Goal: Transaction & Acquisition: Purchase product/service

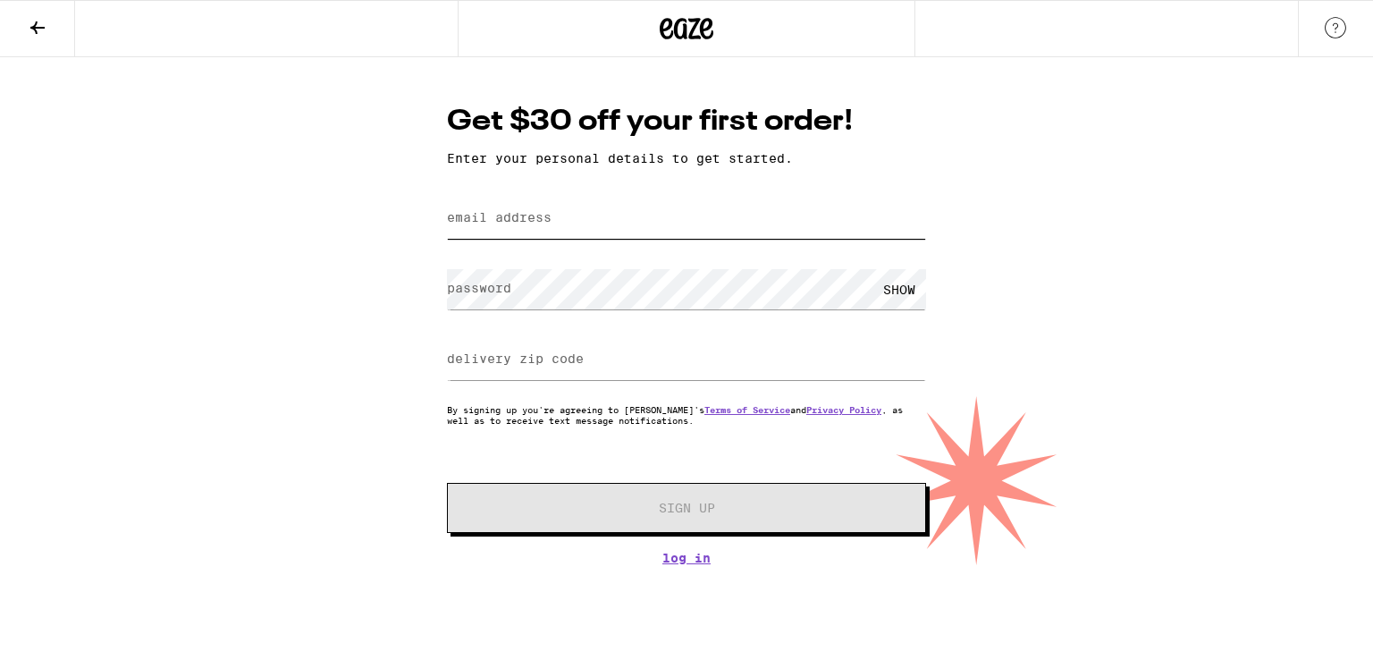
click at [573, 215] on input "email address" at bounding box center [686, 218] width 479 height 40
type input "[EMAIL_ADDRESS][DOMAIN_NAME]"
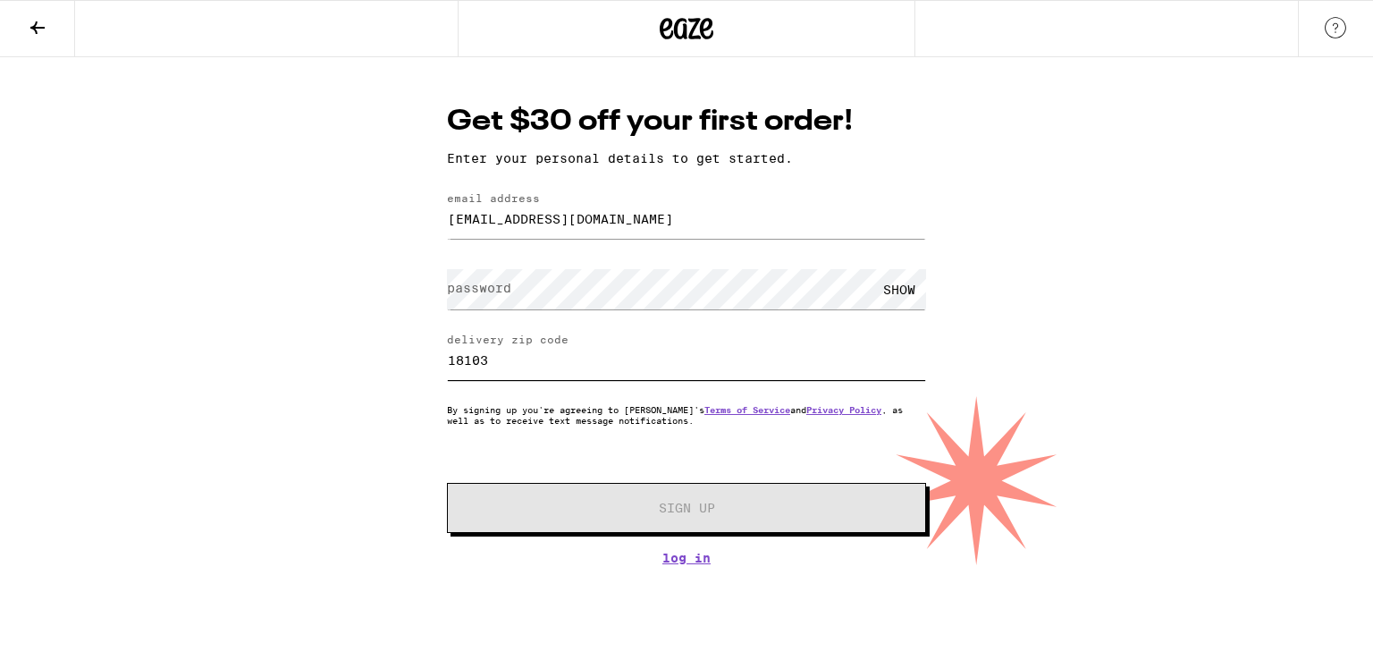
drag, startPoint x: 553, startPoint y: 380, endPoint x: 381, endPoint y: 351, distance: 174.9
click at [381, 351] on div "Get $30 off your first order! Enter your personal details to get started. email…" at bounding box center [686, 311] width 1373 height 508
type input "92123"
click at [498, 294] on label "password" at bounding box center [479, 288] width 64 height 14
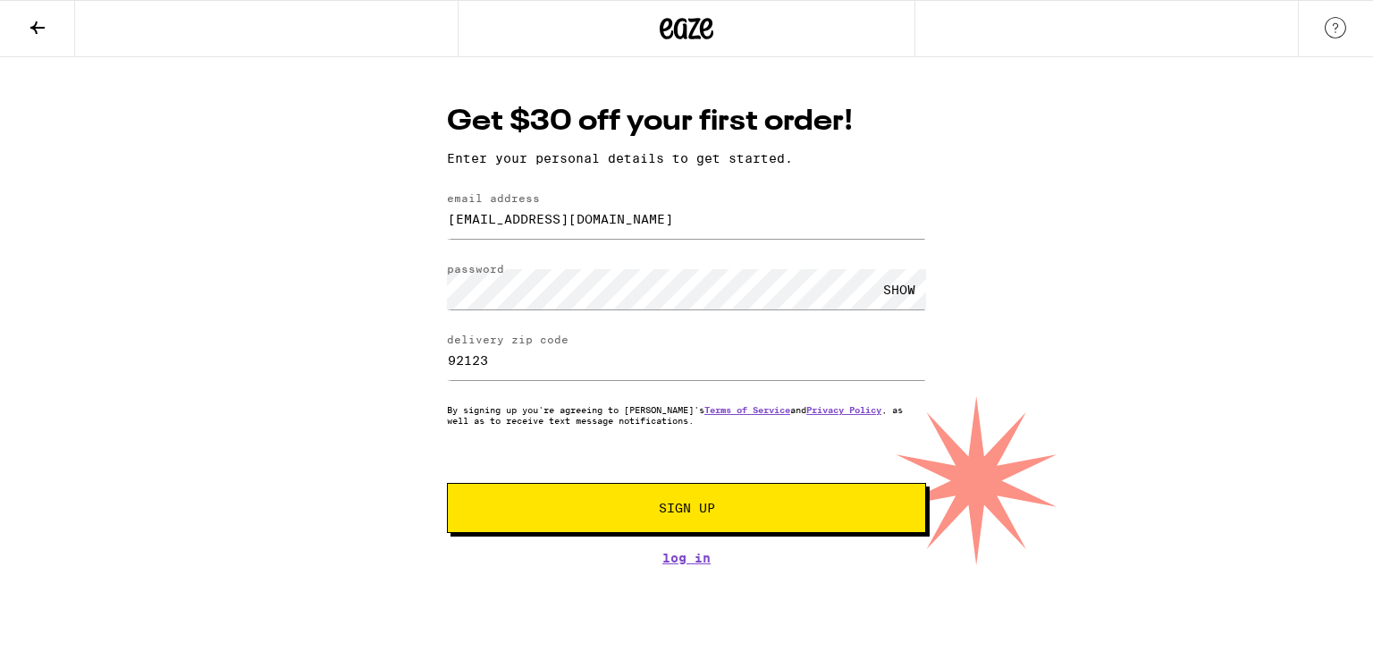
click at [727, 507] on span "Sign Up" at bounding box center [687, 507] width 356 height 13
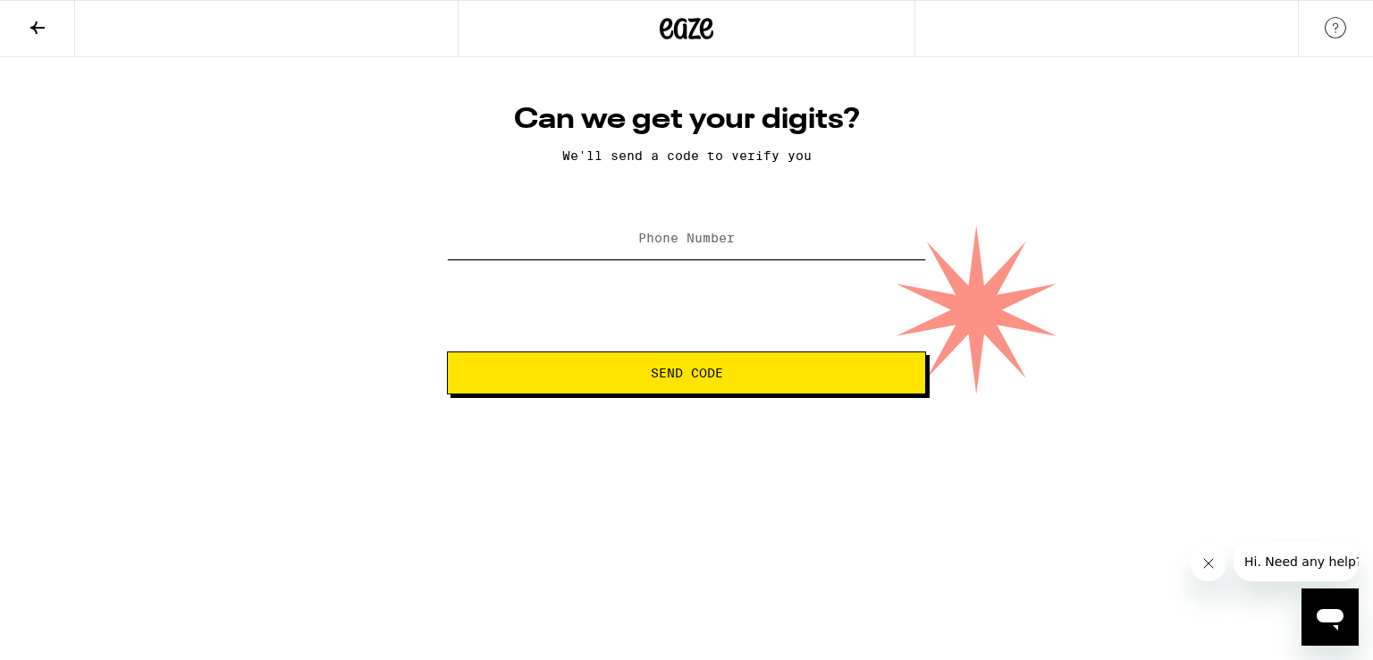
click at [725, 228] on input "Phone Number" at bounding box center [686, 239] width 479 height 40
type input "[PHONE_NUMBER]"
click at [672, 374] on span "Send Code" at bounding box center [687, 372] width 72 height 13
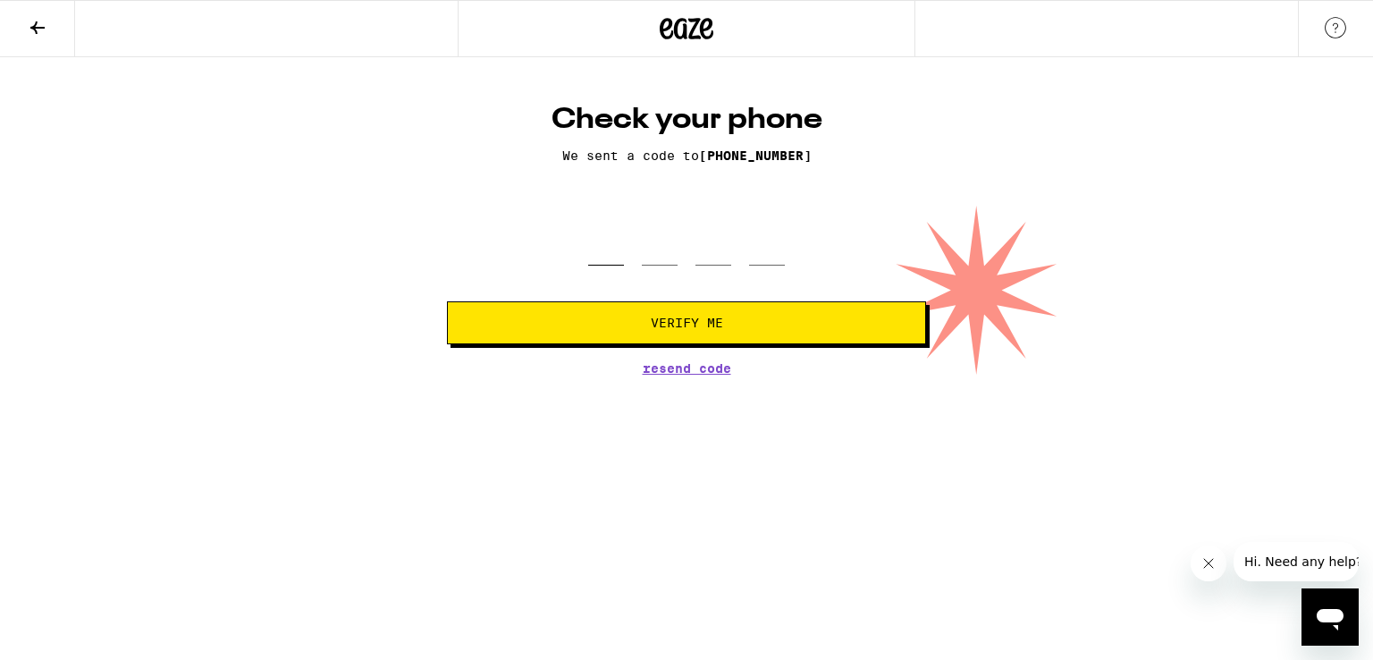
click at [599, 239] on input "tel" at bounding box center [606, 239] width 36 height 53
type input "4"
type input "3"
type input "0"
type input "4"
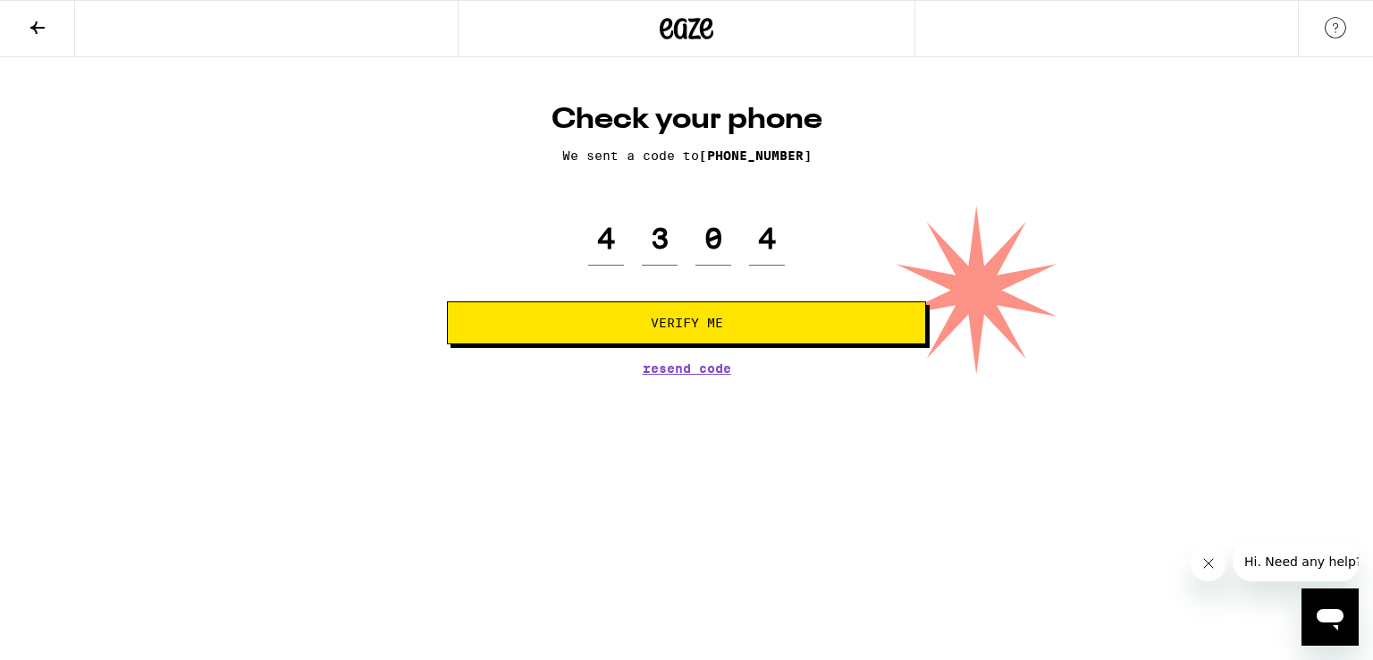
click at [625, 322] on span "Verify Me" at bounding box center [686, 322] width 449 height 13
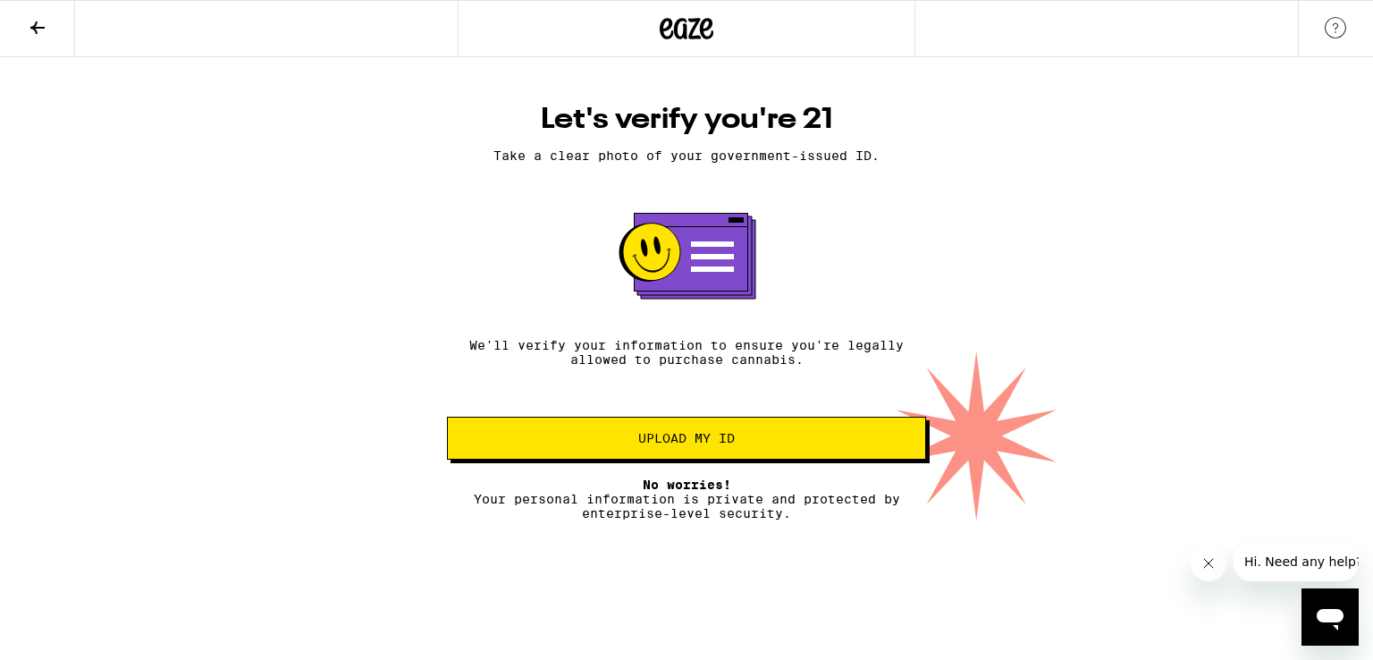
click at [691, 441] on span "Upload my ID" at bounding box center [686, 438] width 97 height 13
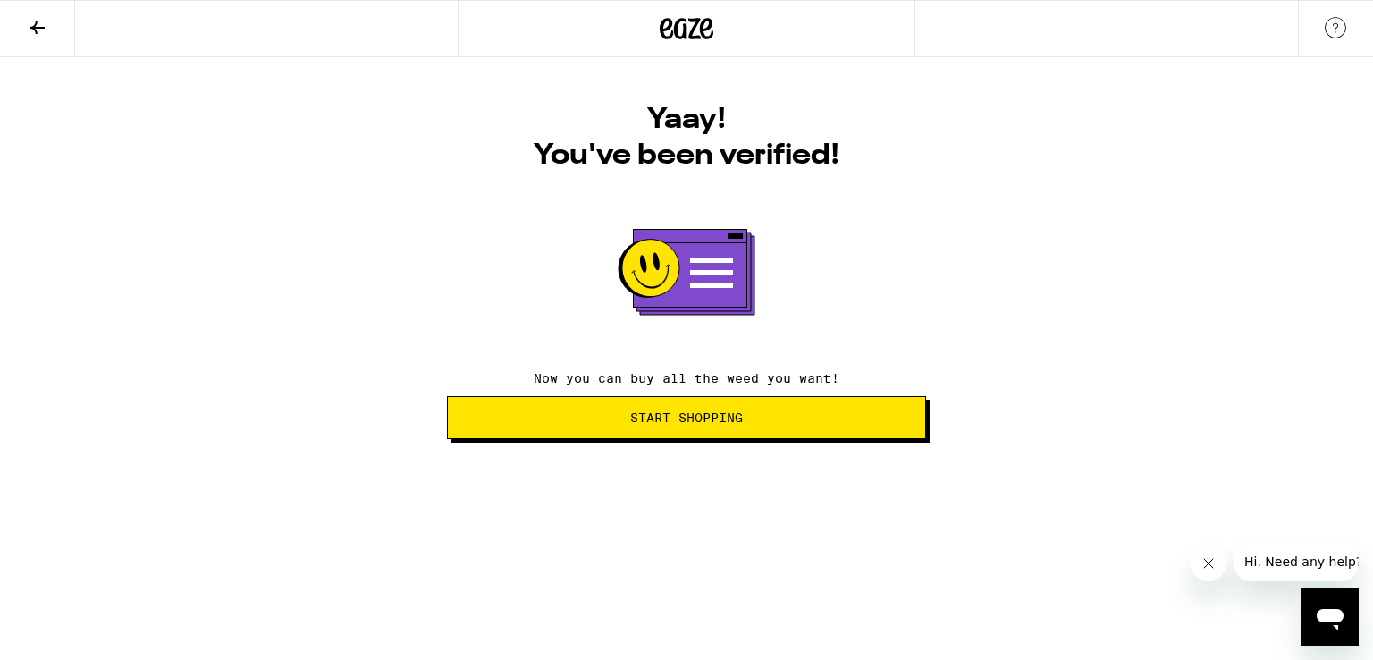
click at [686, 416] on span "Start Shopping" at bounding box center [686, 417] width 113 height 13
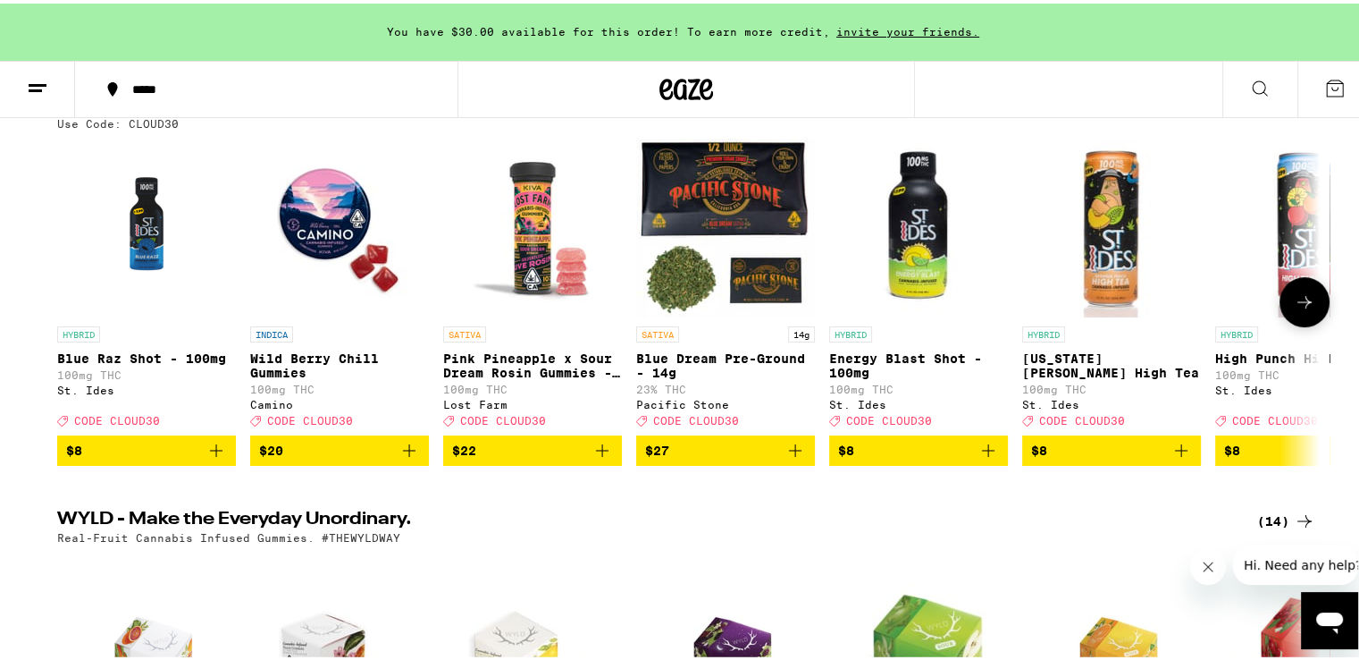
scroll to position [240, 0]
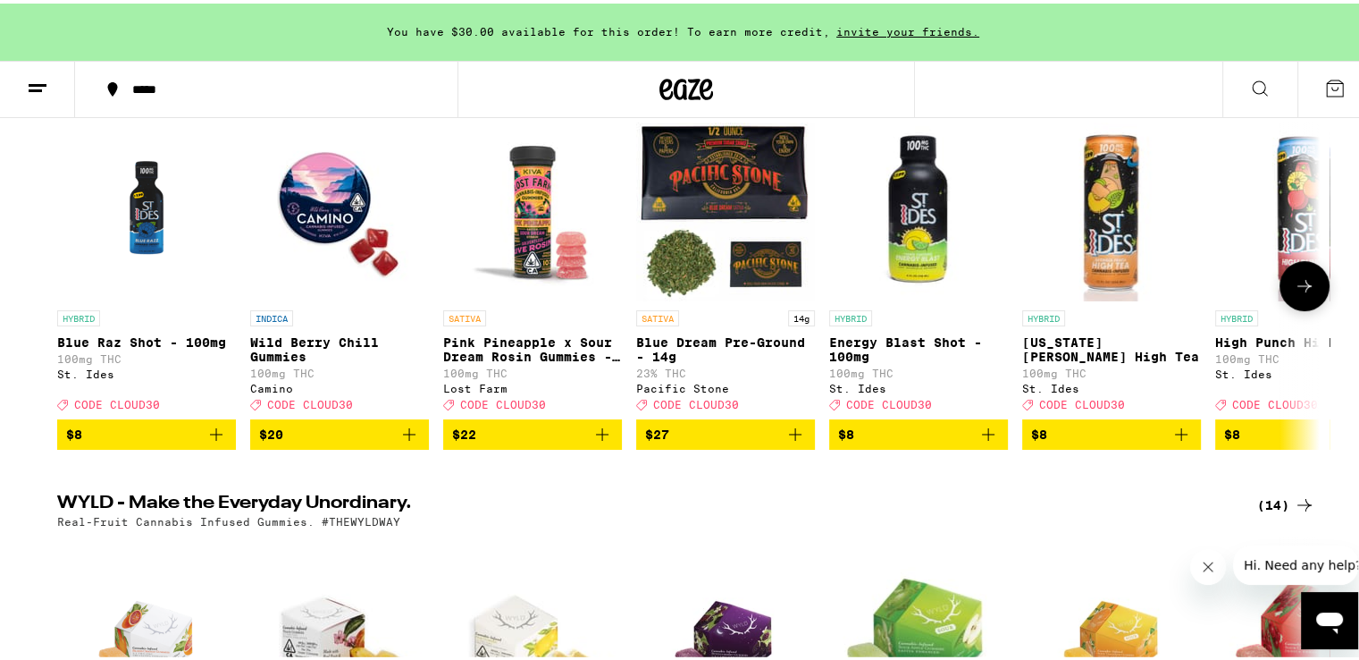
click at [215, 442] on icon "Add to bag" at bounding box center [216, 430] width 21 height 21
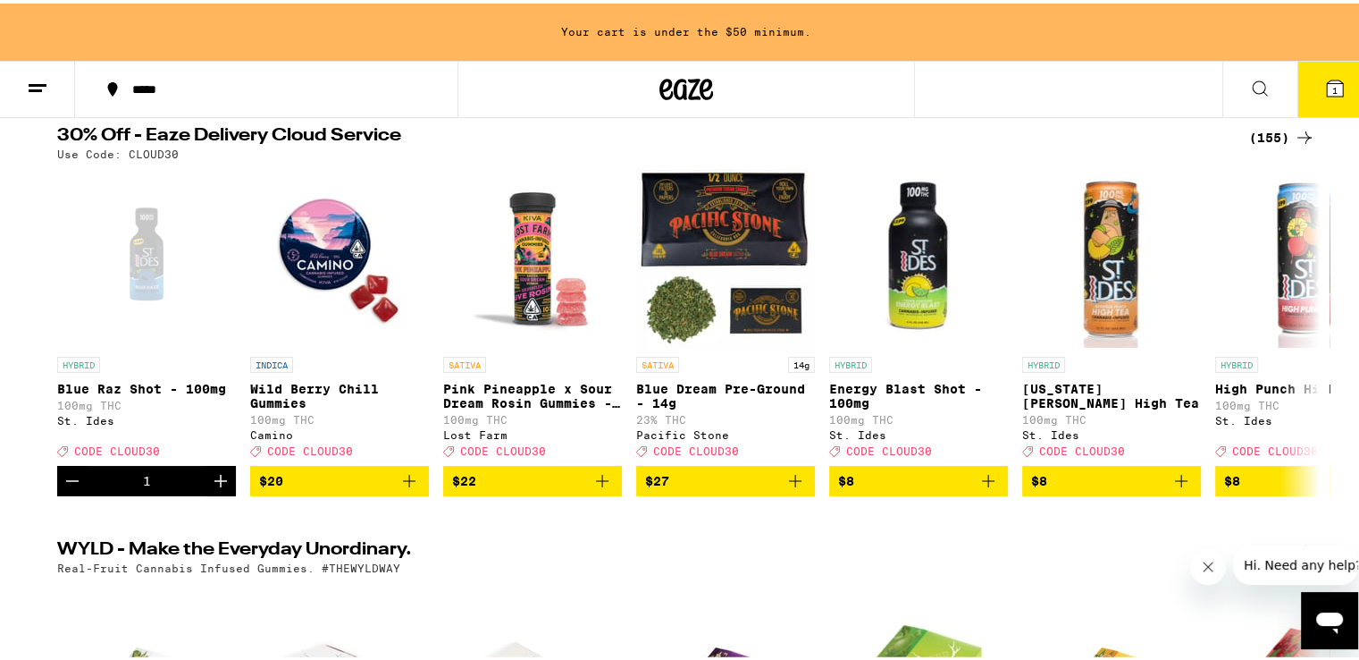
scroll to position [0, 0]
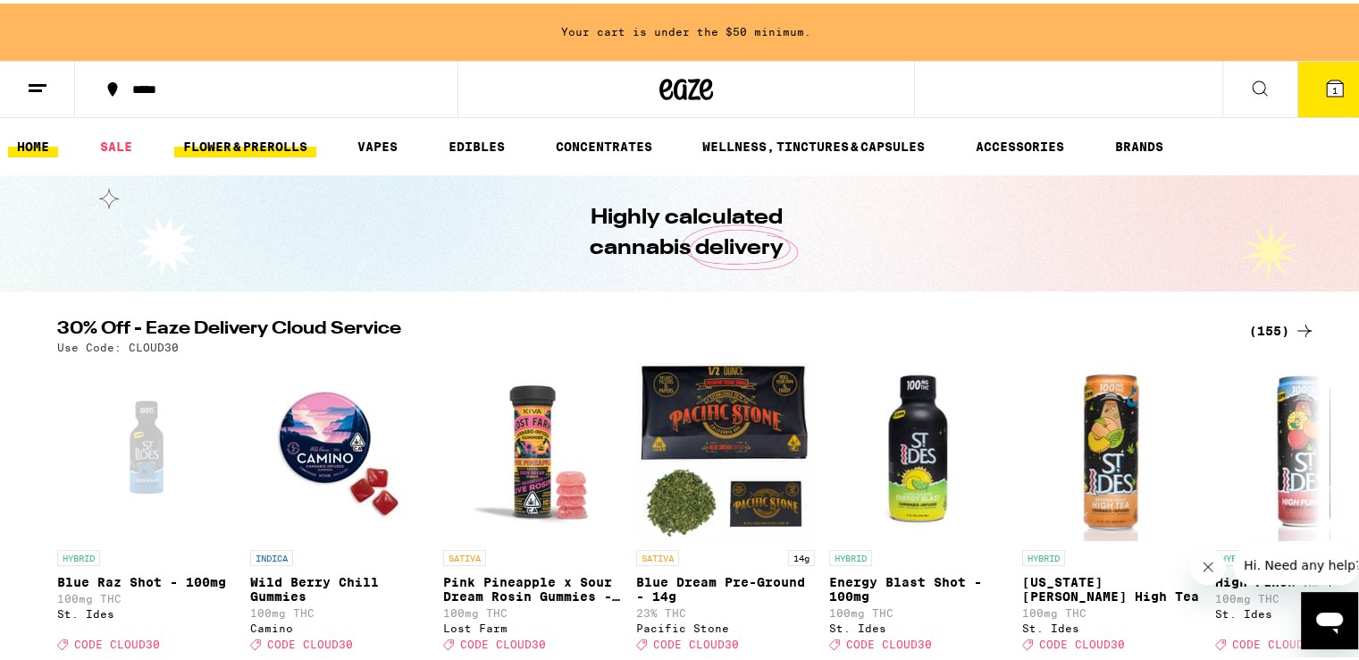
click at [283, 141] on link "FLOWER & PREROLLS" at bounding box center [245, 142] width 142 height 21
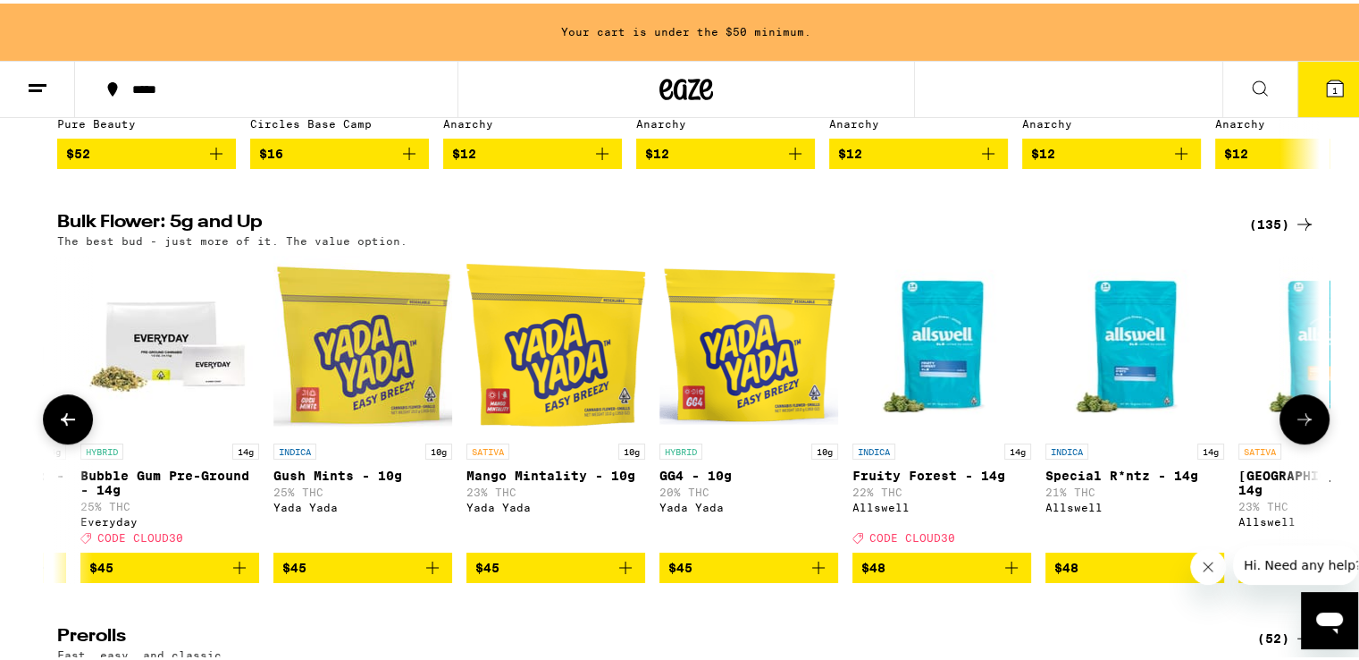
scroll to position [0, 7321]
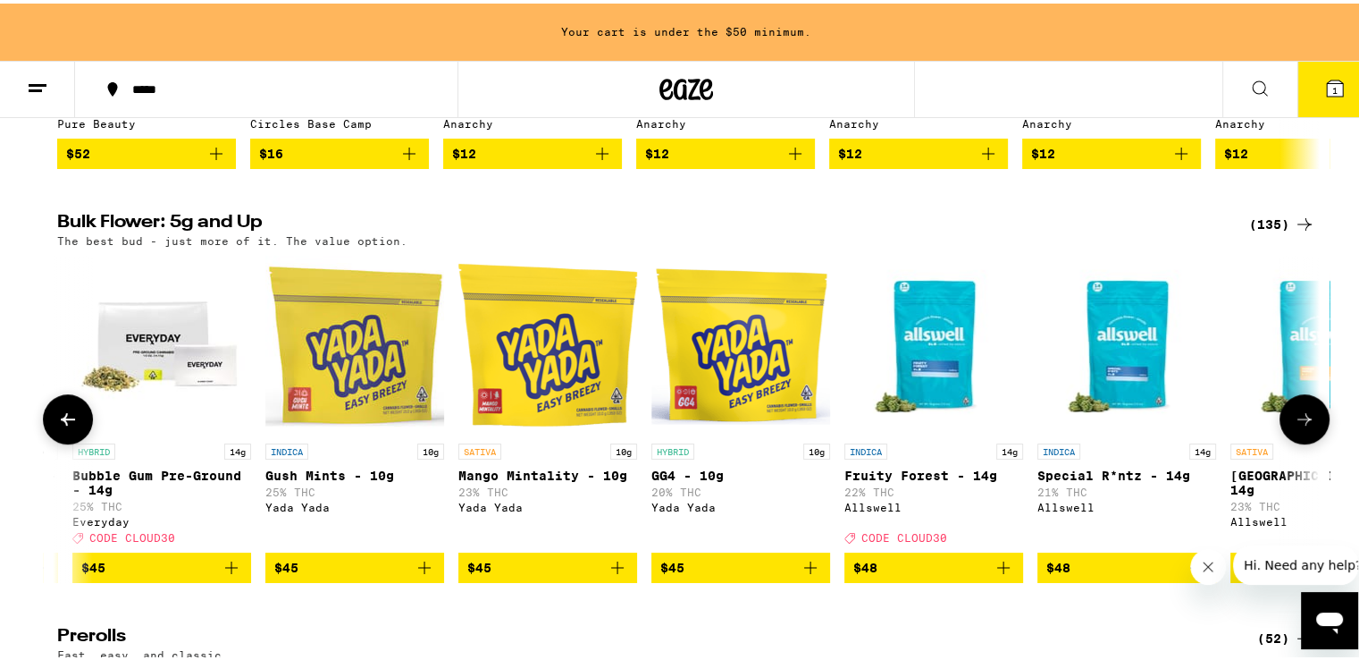
click at [415, 575] on icon "Add to bag" at bounding box center [424, 563] width 21 height 21
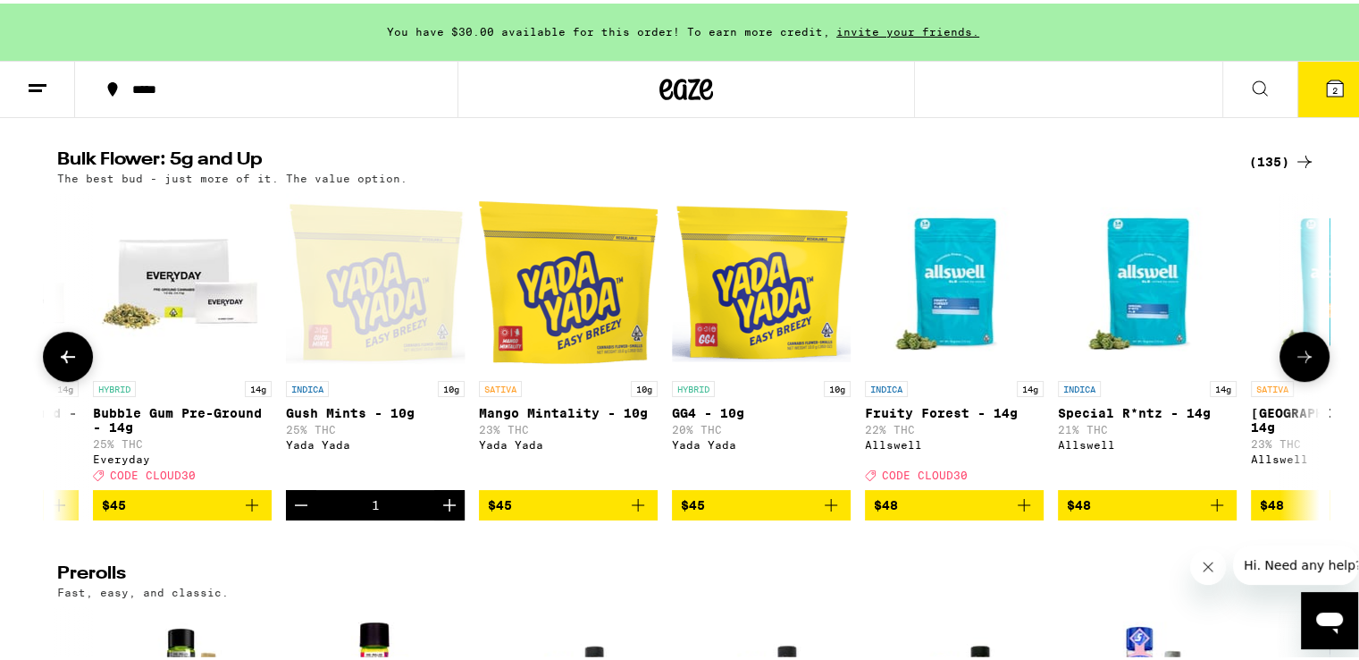
scroll to position [0, 7253]
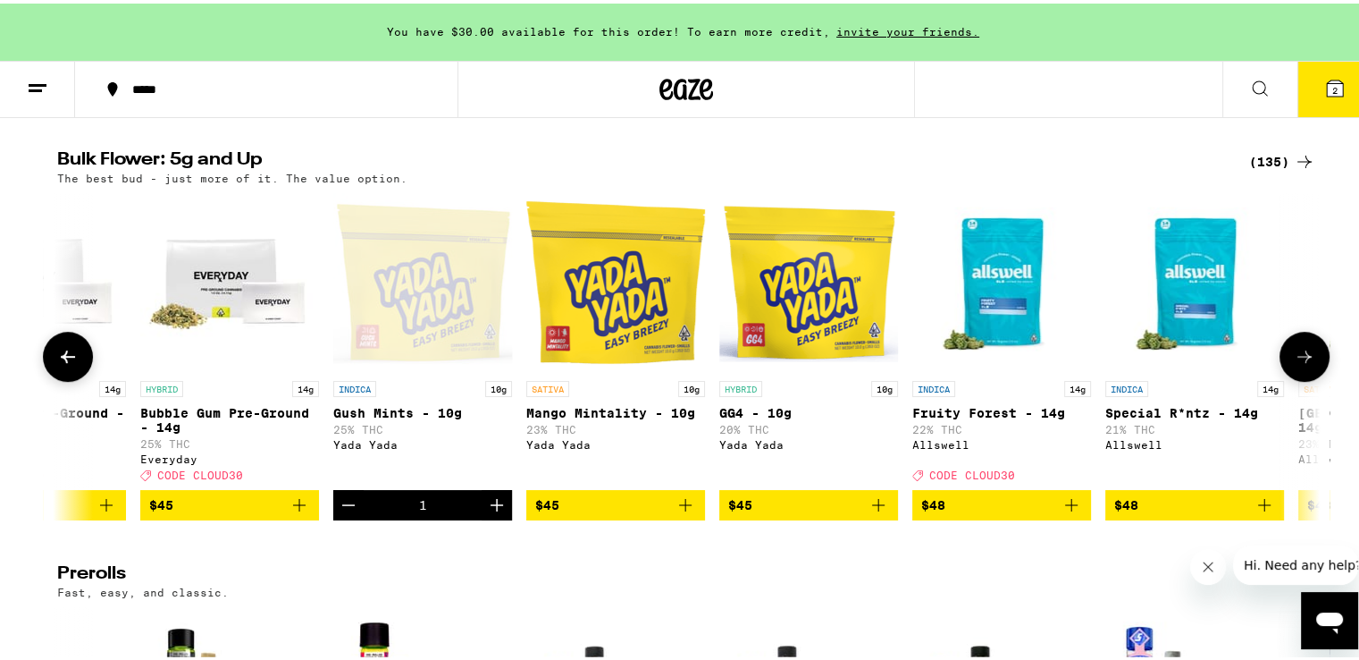
click at [338, 512] on icon "Decrement" at bounding box center [348, 501] width 21 height 21
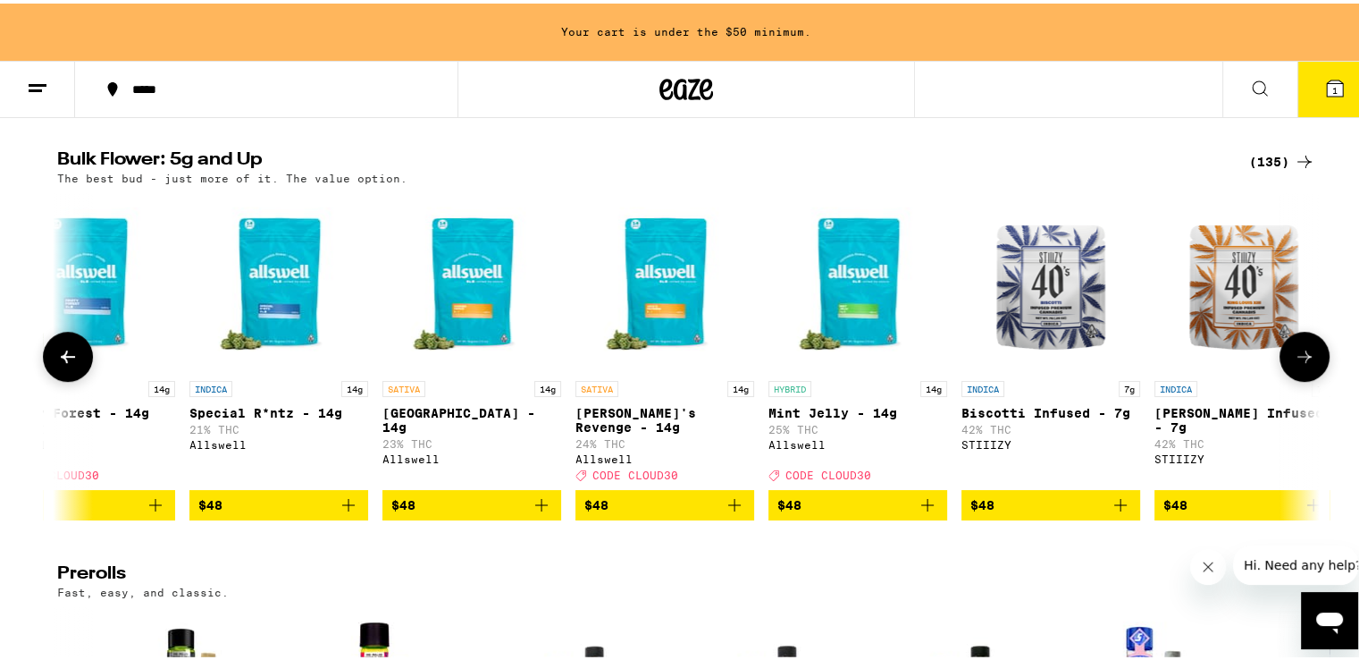
scroll to position [0, 8169]
click at [924, 512] on icon "Add to bag" at bounding box center [927, 501] width 21 height 21
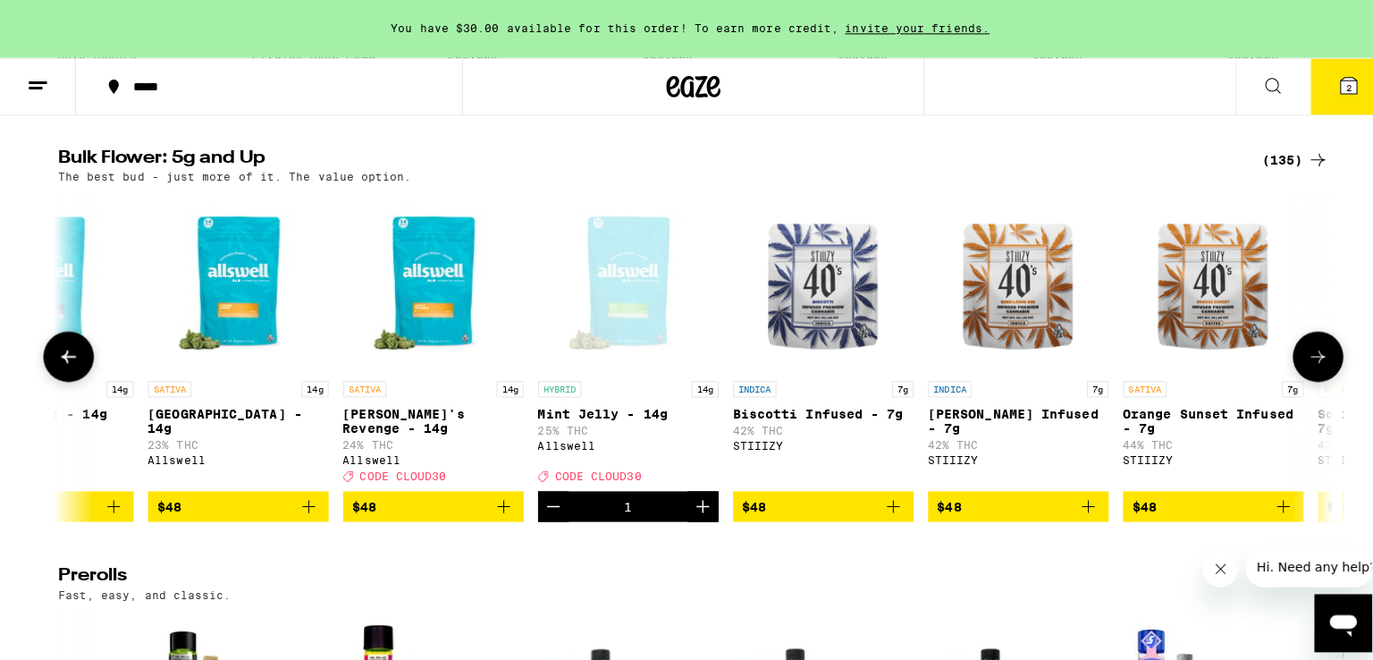
scroll to position [0, 8407]
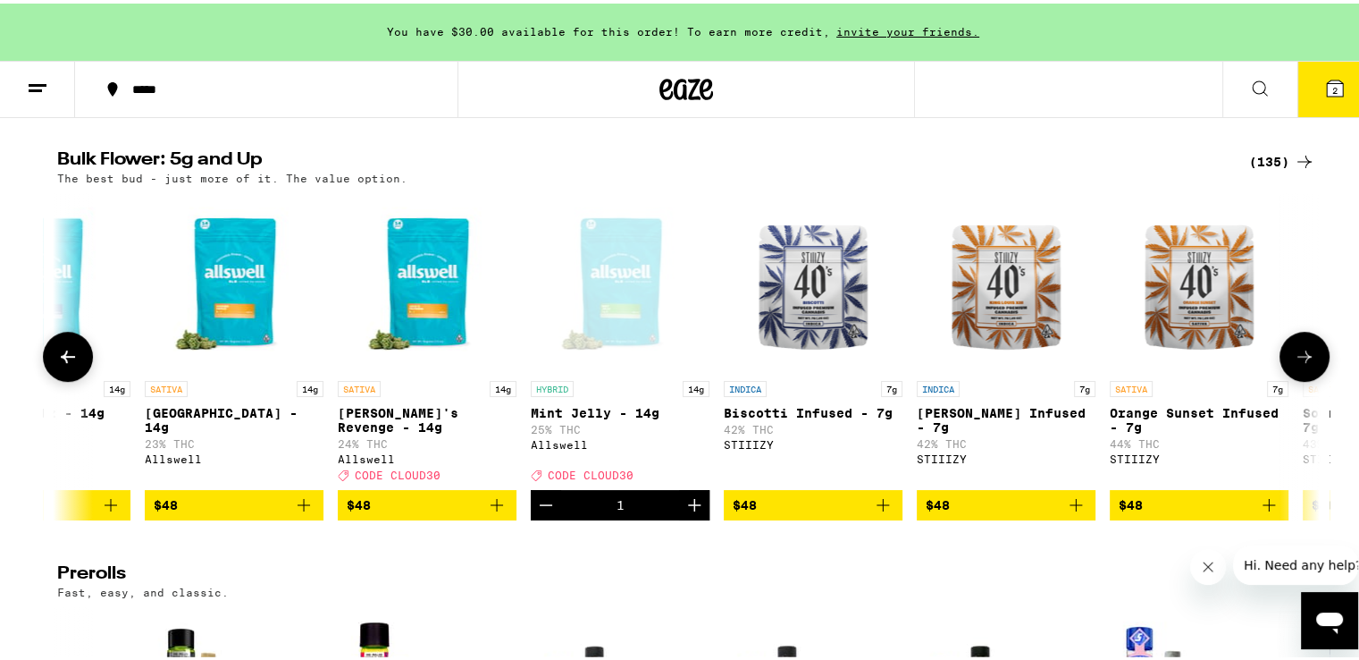
click at [576, 477] on span "CODE CLOUD30" at bounding box center [591, 472] width 86 height 12
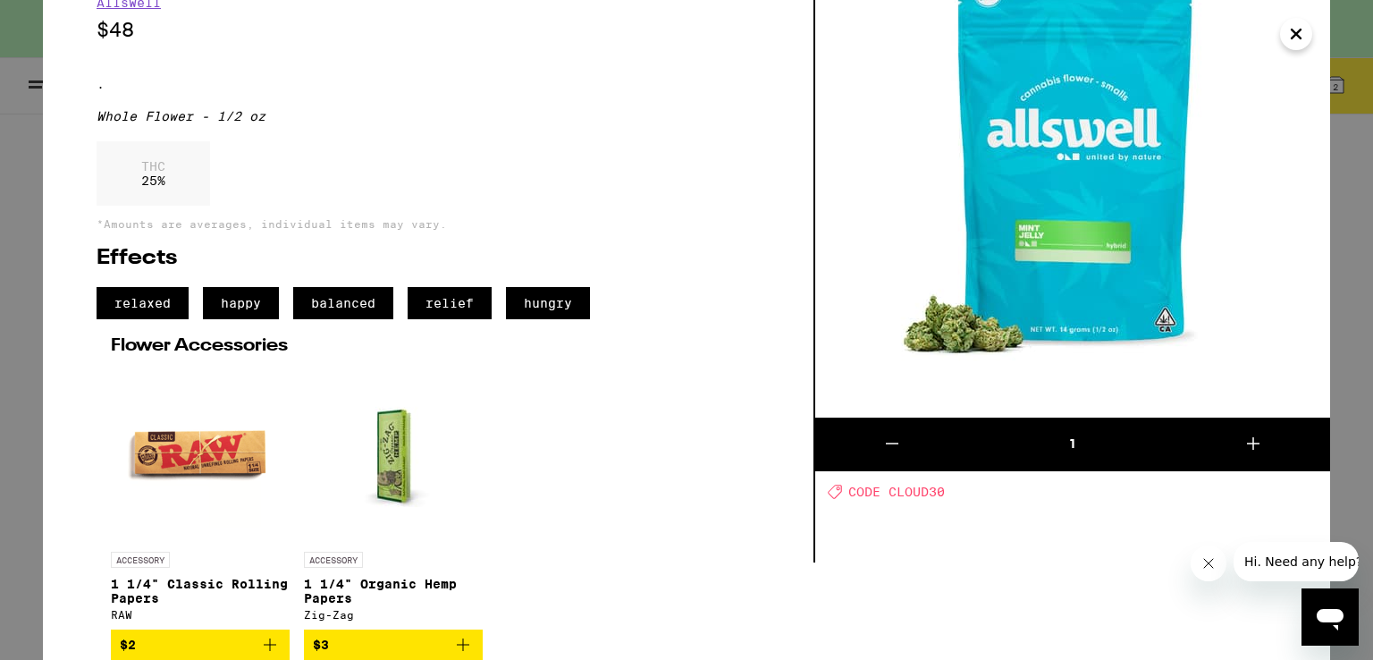
scroll to position [120, 0]
drag, startPoint x: 886, startPoint y: 468, endPoint x: 968, endPoint y: 476, distance: 82.6
click at [968, 484] on div "Deal Created with Sketch. CODE CLOUD30" at bounding box center [1079, 491] width 502 height 15
copy span "CLOUD30"
drag, startPoint x: 968, startPoint y: 476, endPoint x: 953, endPoint y: 512, distance: 38.8
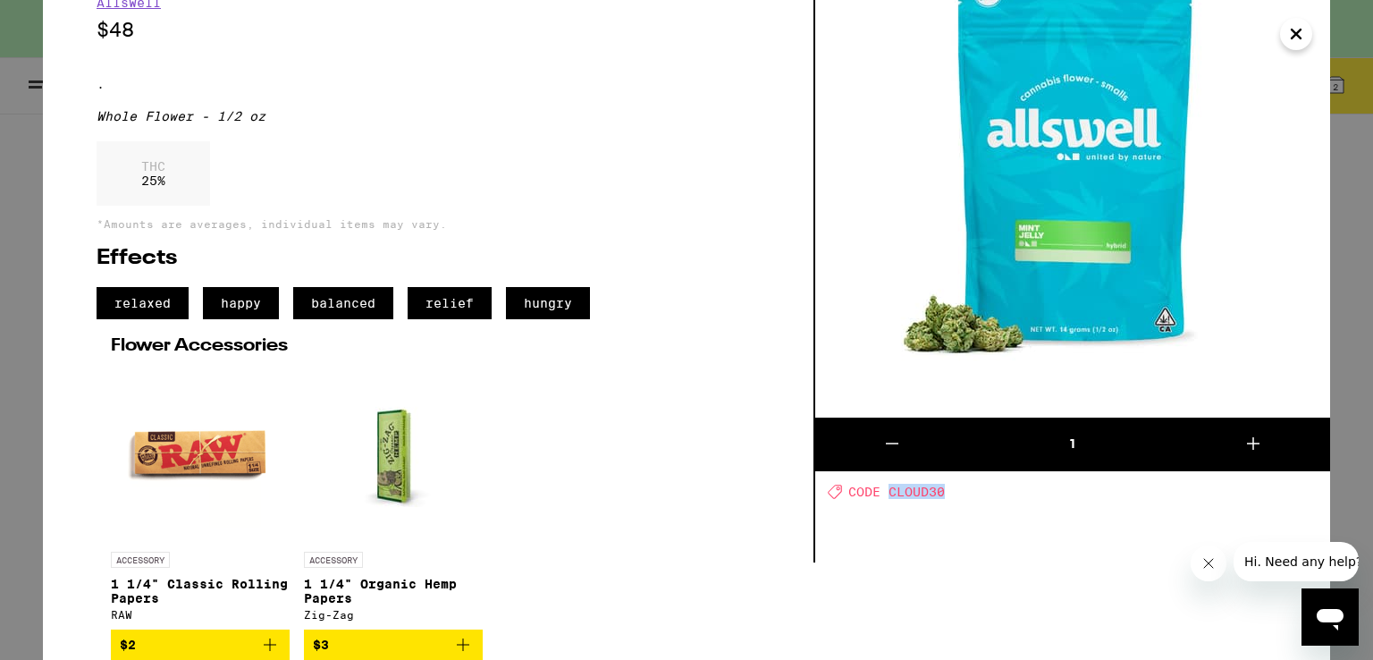
click at [953, 512] on div "1 Deal Created with Sketch. CODE CLOUD30" at bounding box center [1072, 233] width 515 height 660
click at [800, 526] on div "Hybrid Mint Jelly - 14g Allswell $48 . Whole Flower - 1/2 oz THC 25 % *Amounts …" at bounding box center [429, 233] width 772 height 660
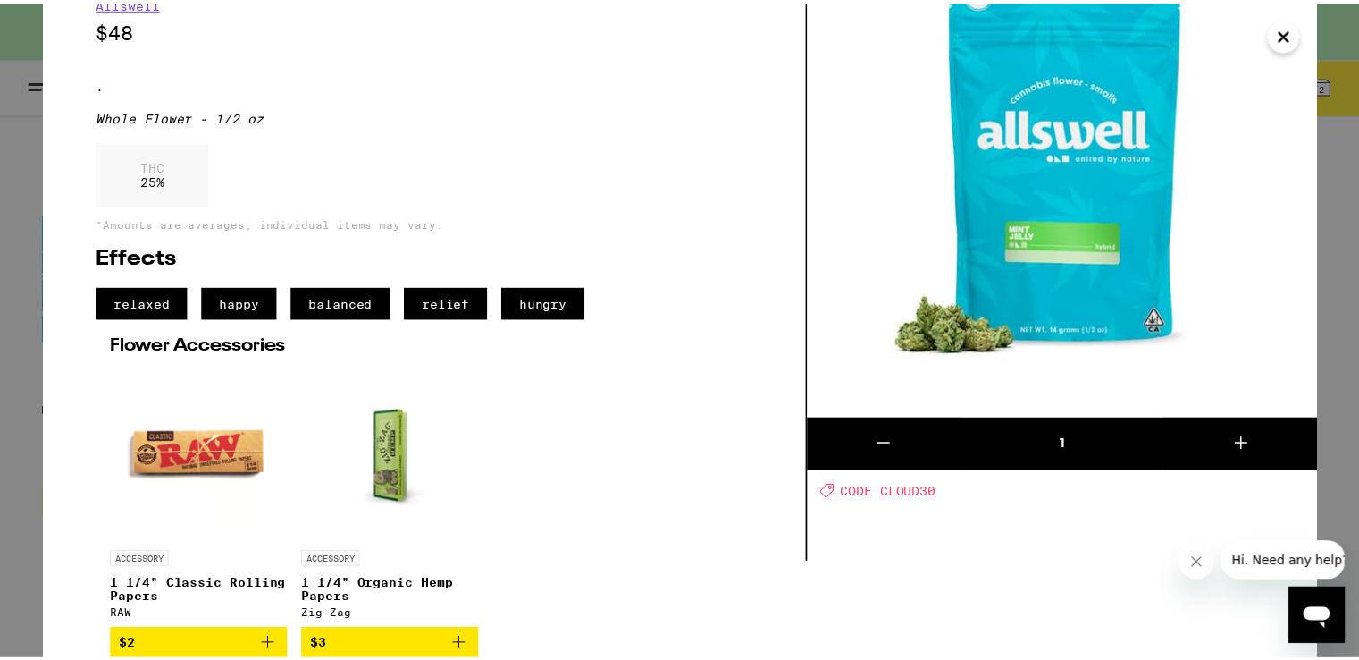
scroll to position [0, 0]
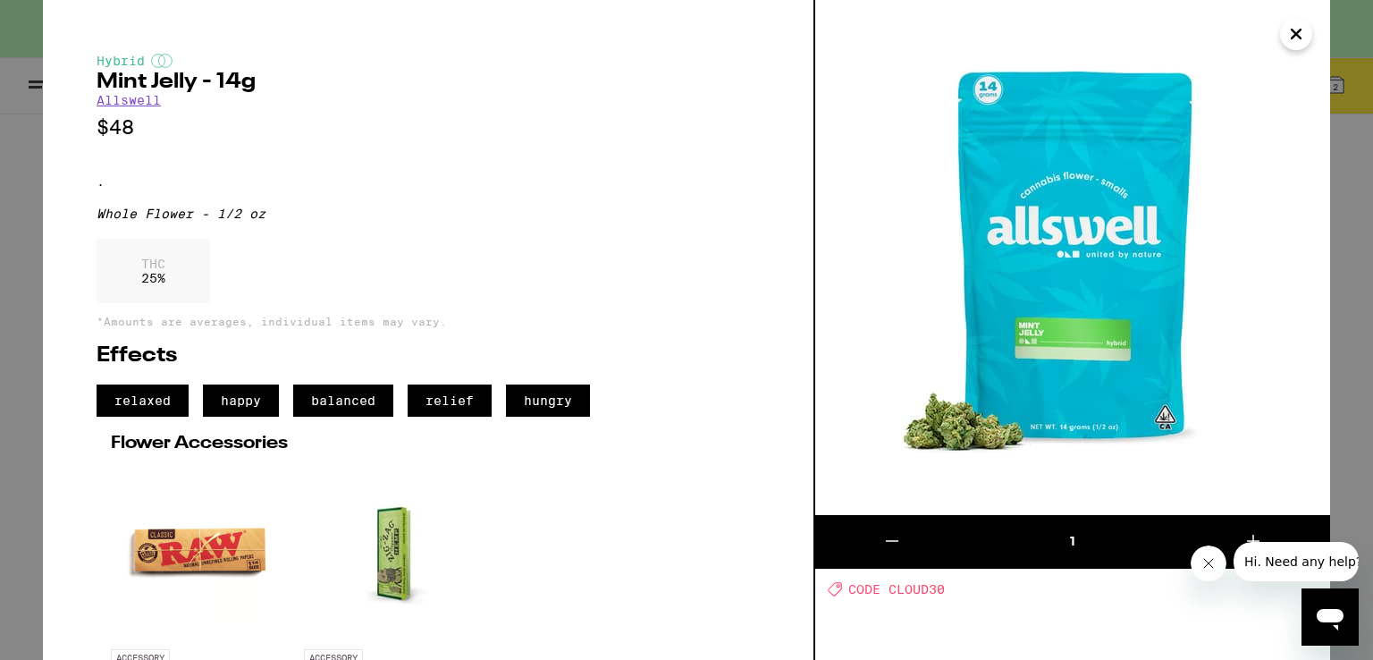
click at [39, 342] on div "Hybrid Mint Jelly - 14g Allswell $48 . Whole Flower - 1/2 oz THC 25 % *Amounts …" at bounding box center [686, 330] width 1373 height 660
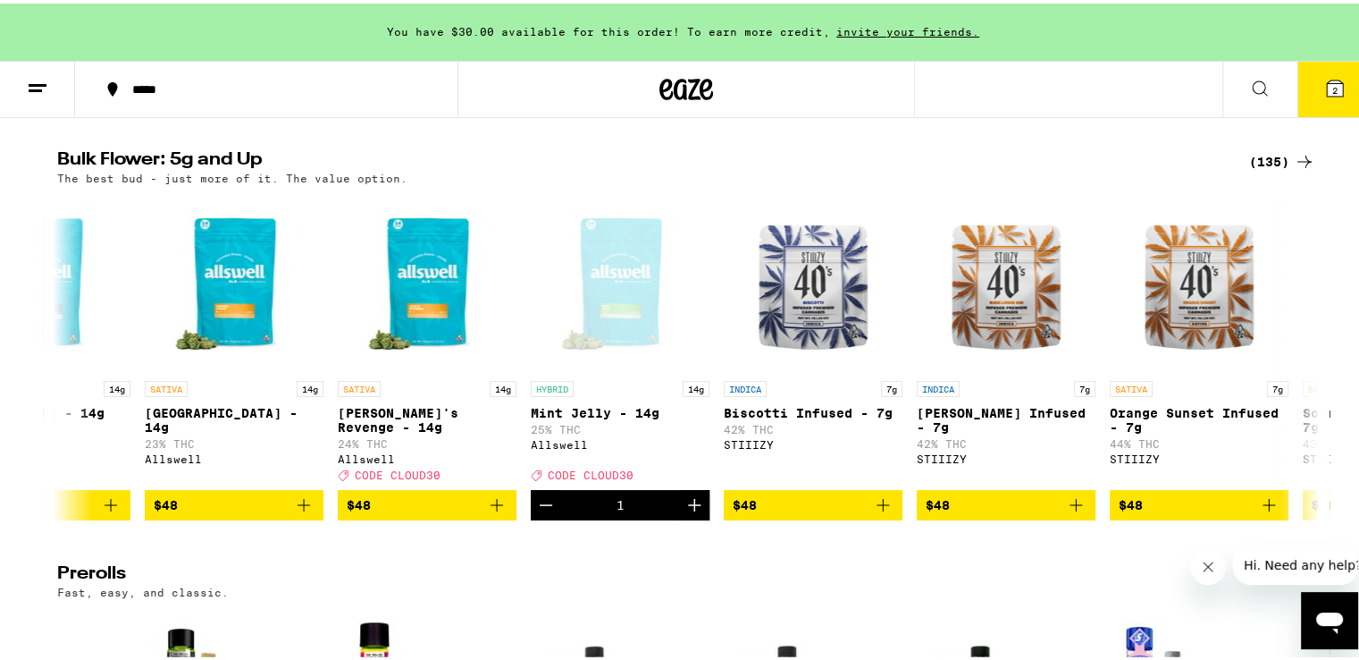
click at [1326, 105] on button "2" at bounding box center [1335, 85] width 75 height 55
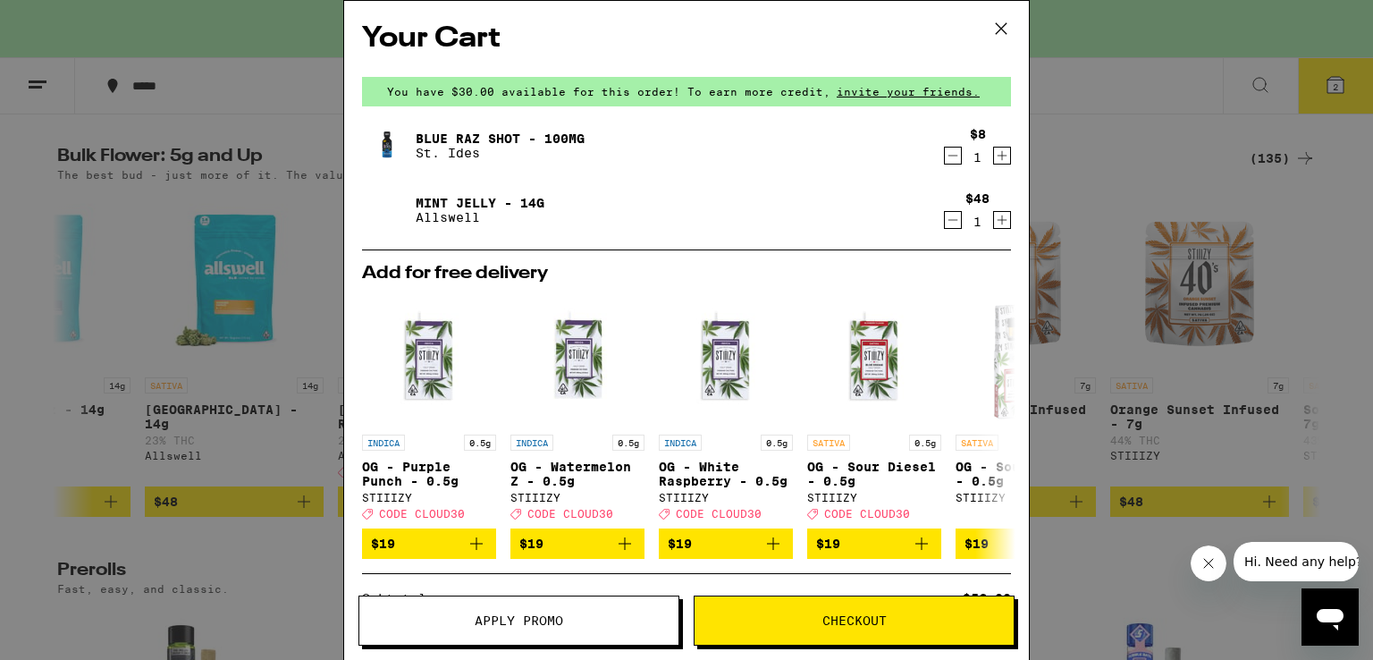
click at [605, 631] on button "Apply Promo" at bounding box center [518, 620] width 321 height 50
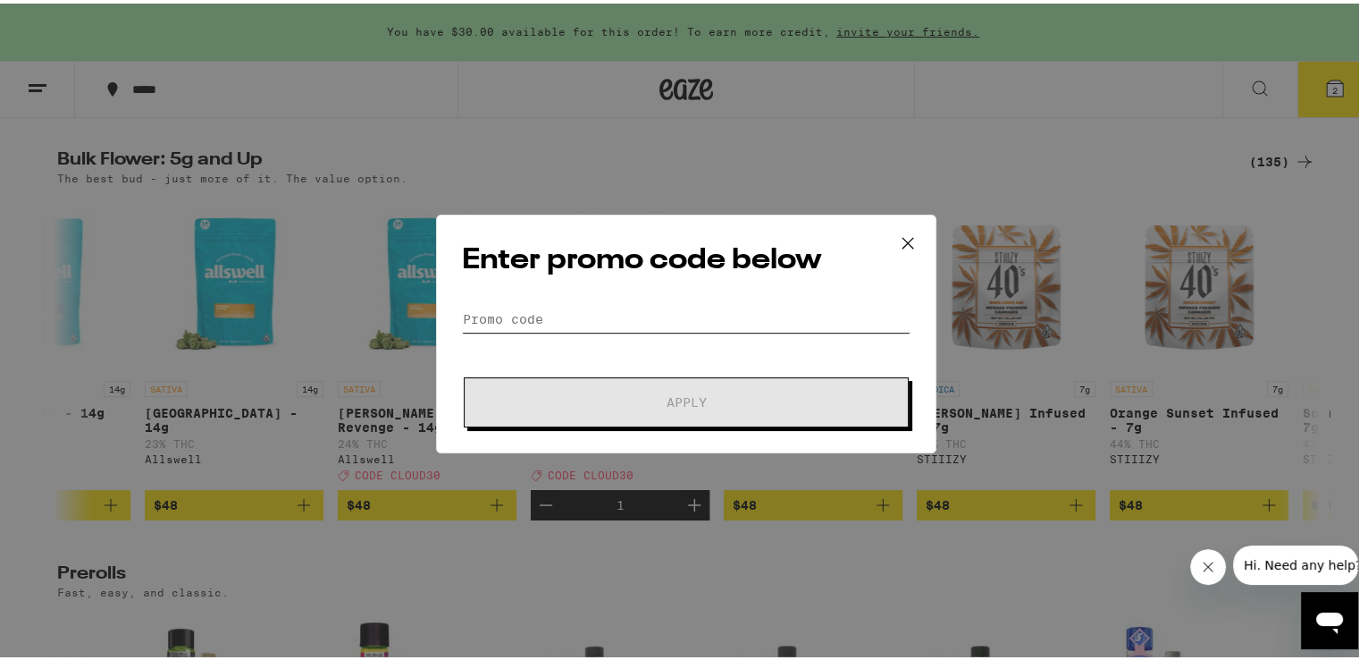
click at [616, 323] on input "Promo Code" at bounding box center [686, 315] width 449 height 27
paste input "CLOUD30"
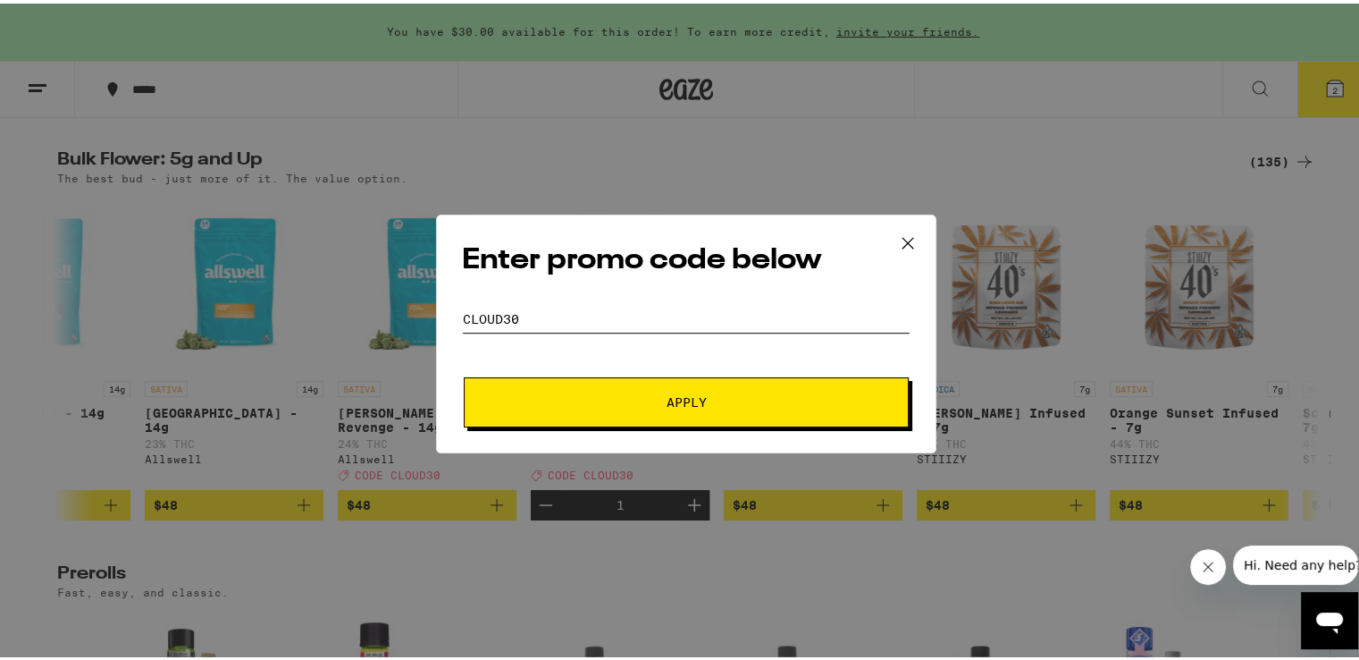
type input "CLOUD30"
click at [621, 391] on button "Apply" at bounding box center [686, 399] width 445 height 50
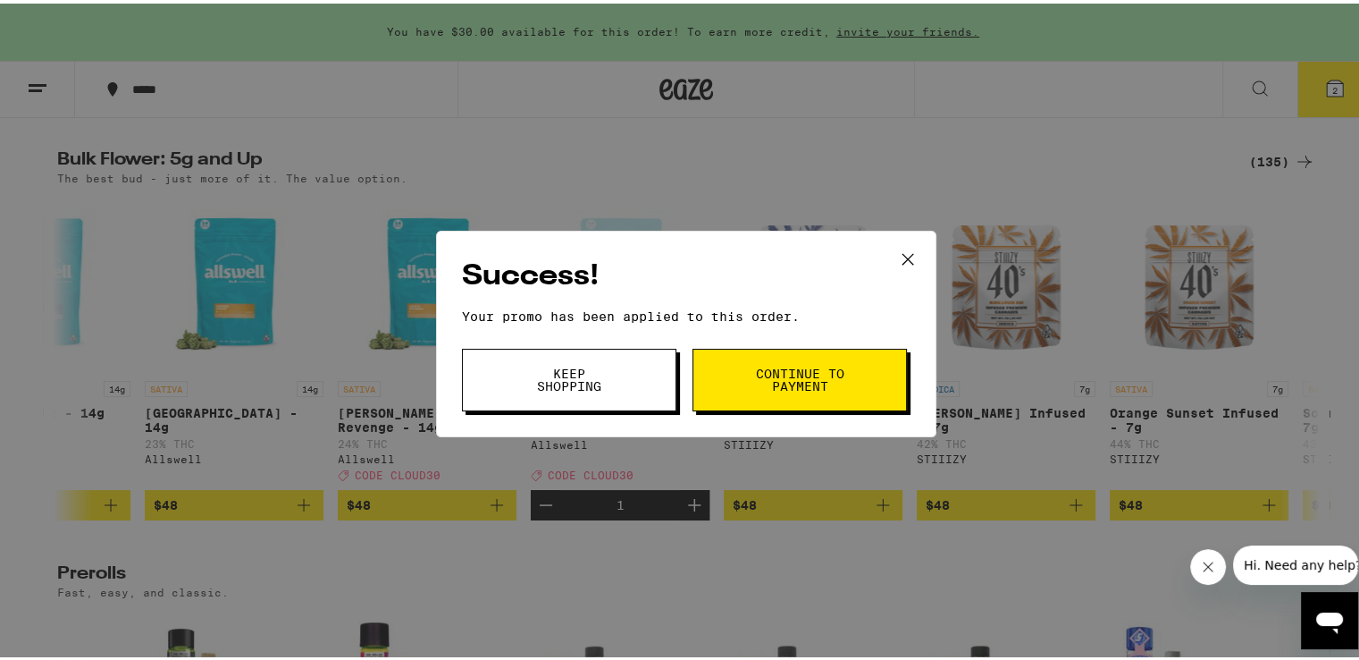
click at [754, 374] on span "Continue to payment" at bounding box center [799, 376] width 91 height 25
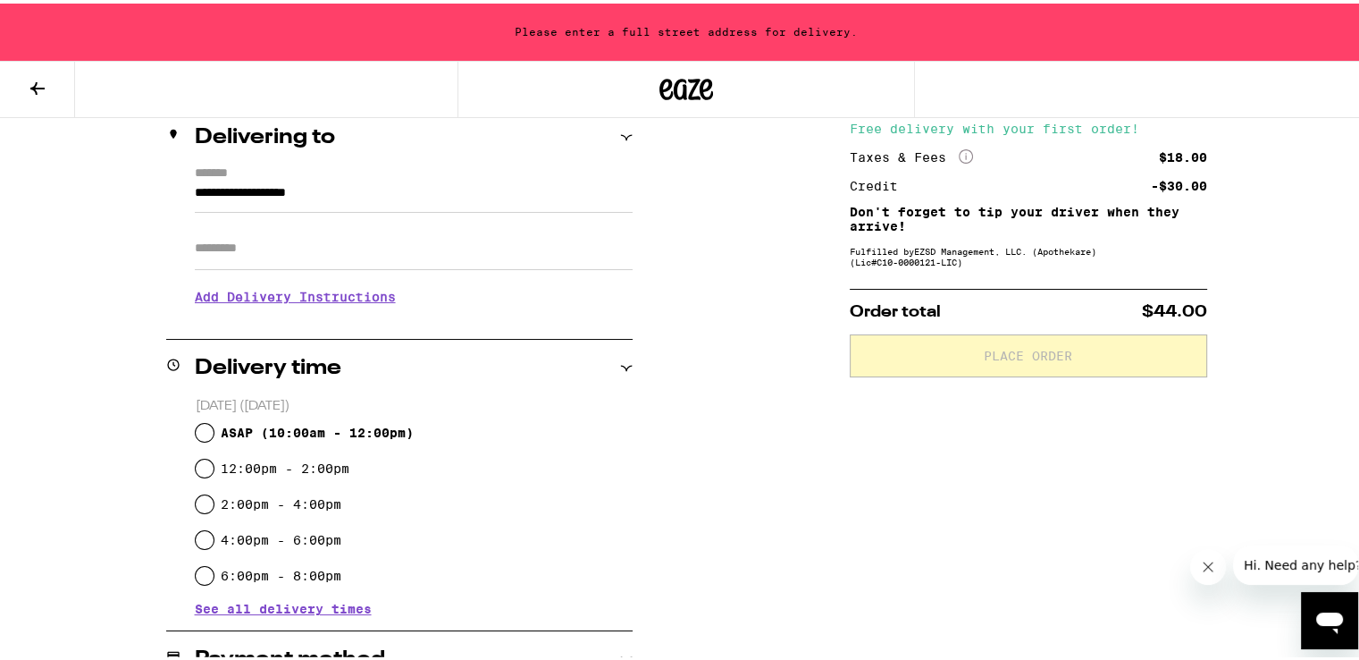
scroll to position [225, 0]
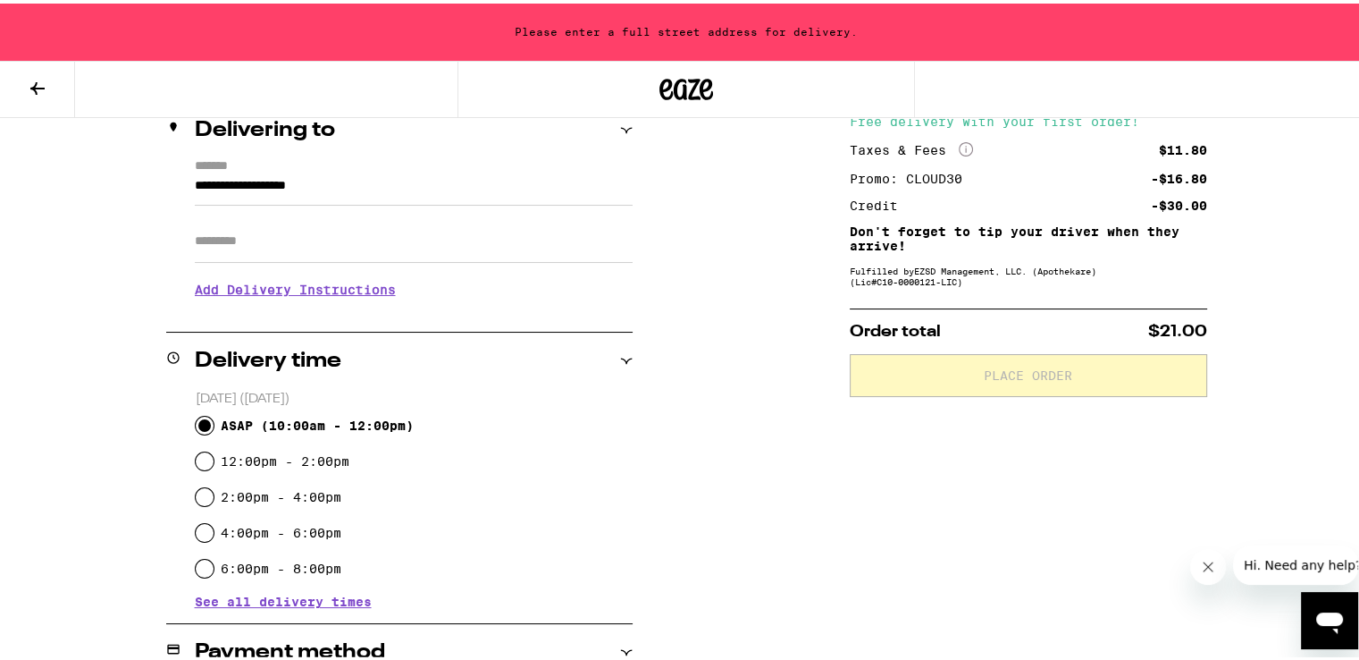
click at [197, 421] on input "ASAP ( 10:00am - 12:00pm )" at bounding box center [205, 422] width 18 height 18
radio input "true"
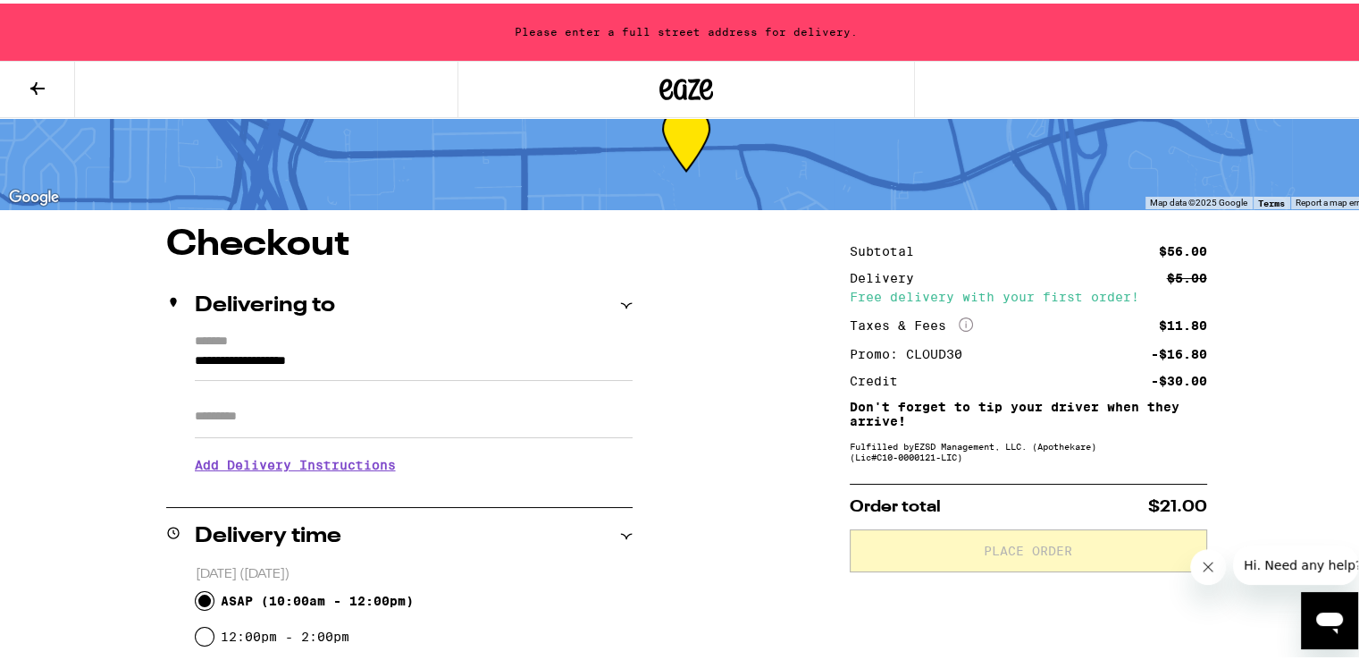
scroll to position [48, 0]
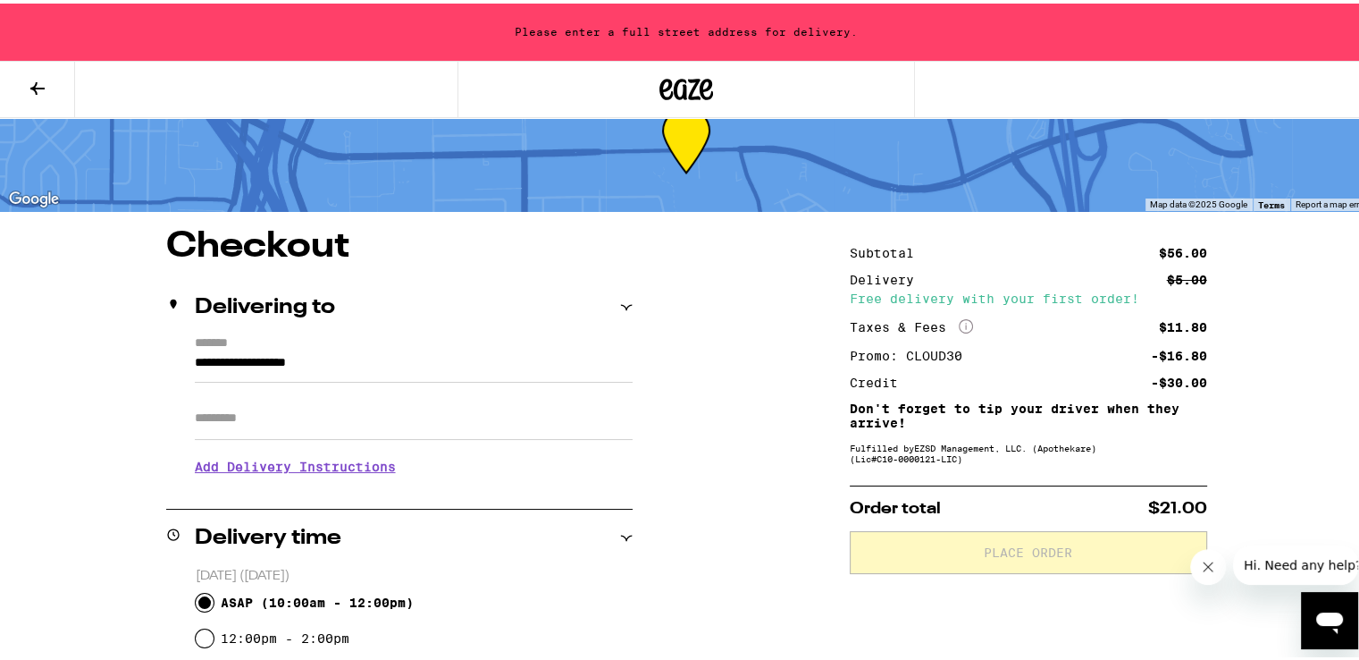
click at [186, 358] on div "**********" at bounding box center [399, 410] width 467 height 154
click at [195, 360] on input "**********" at bounding box center [414, 364] width 438 height 30
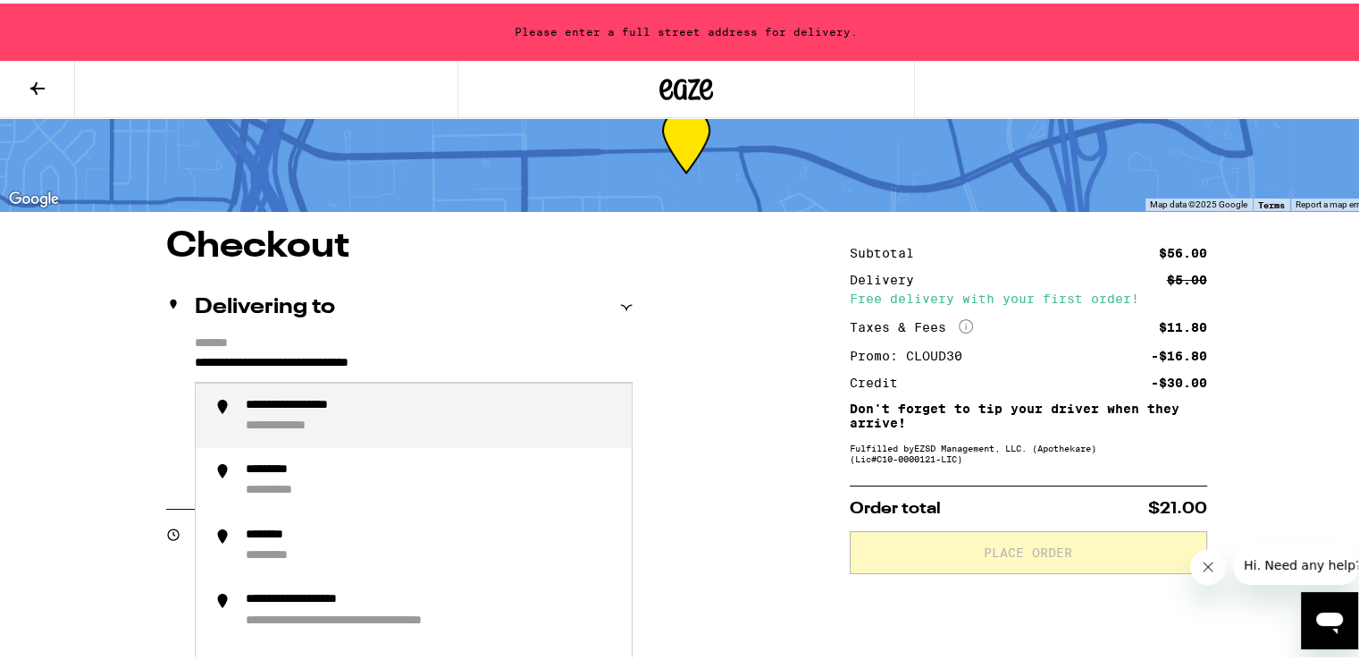
click at [445, 402] on div "**********" at bounding box center [432, 412] width 372 height 37
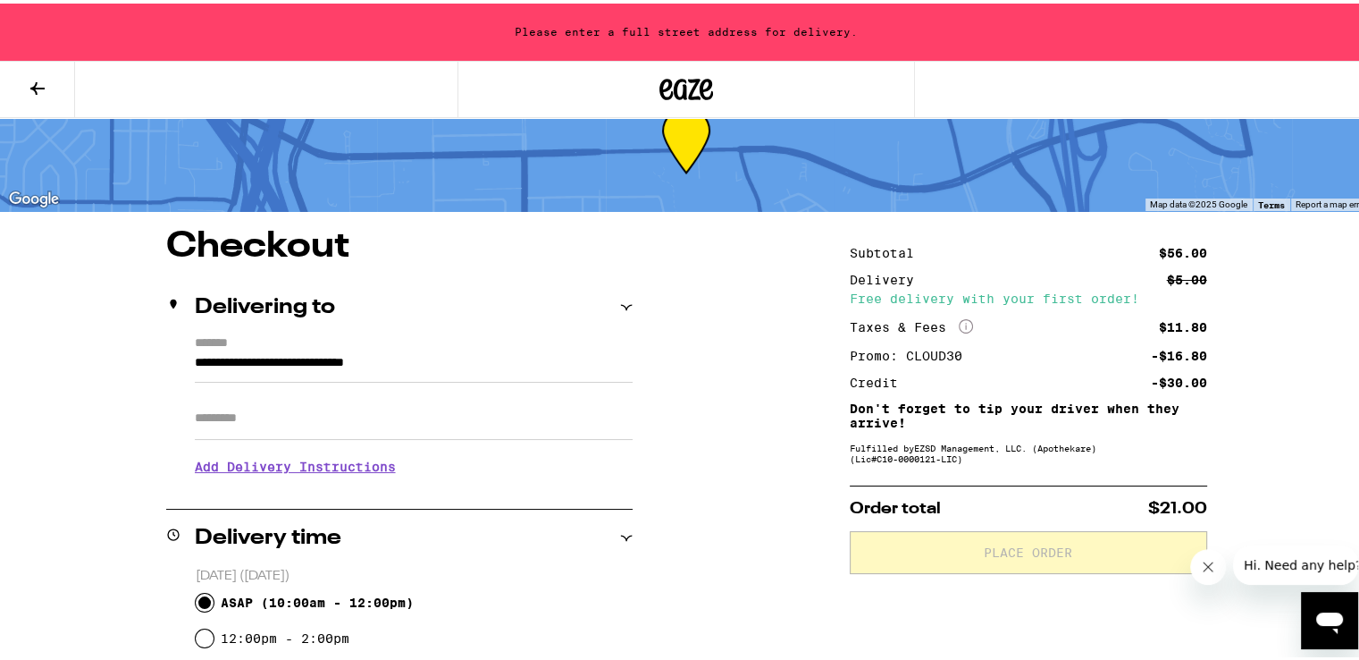
click at [440, 404] on input "Apt/Suite" at bounding box center [414, 414] width 438 height 43
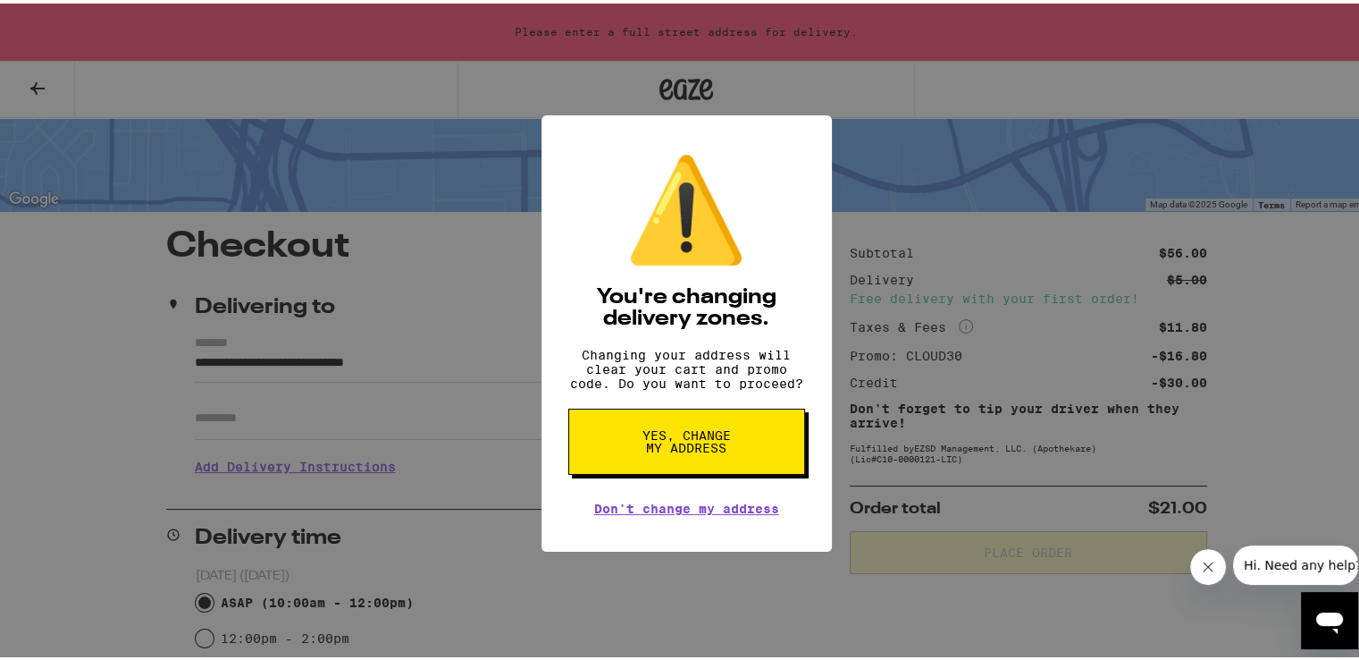
click at [590, 437] on button "Yes, change my address" at bounding box center [686, 438] width 237 height 66
type input "**********"
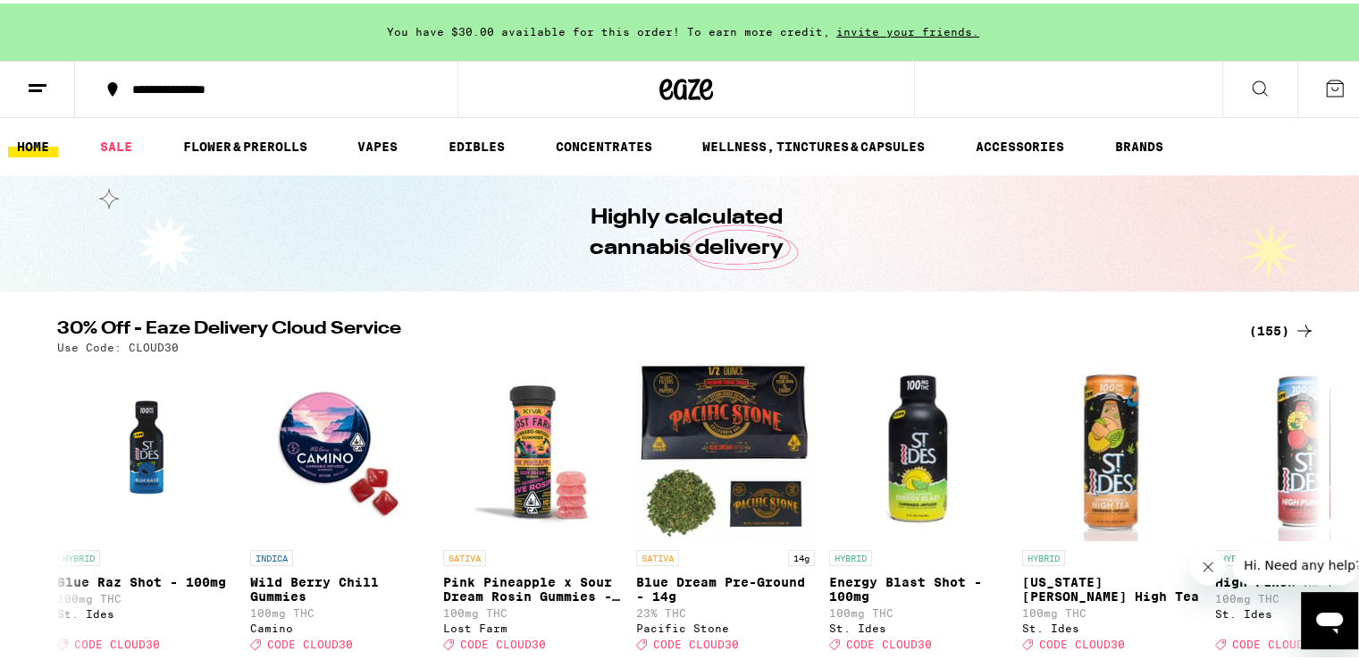
click at [235, 97] on button "**********" at bounding box center [266, 86] width 383 height 54
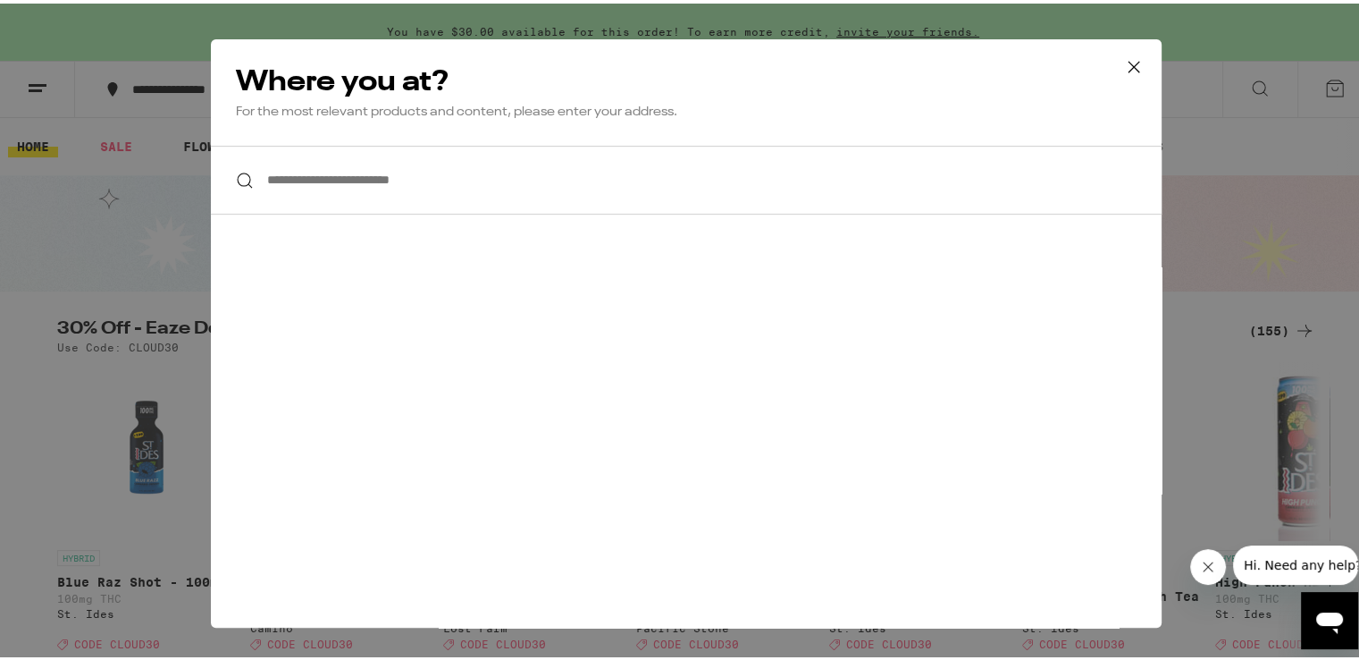
click at [465, 158] on input "**********" at bounding box center [686, 176] width 951 height 69
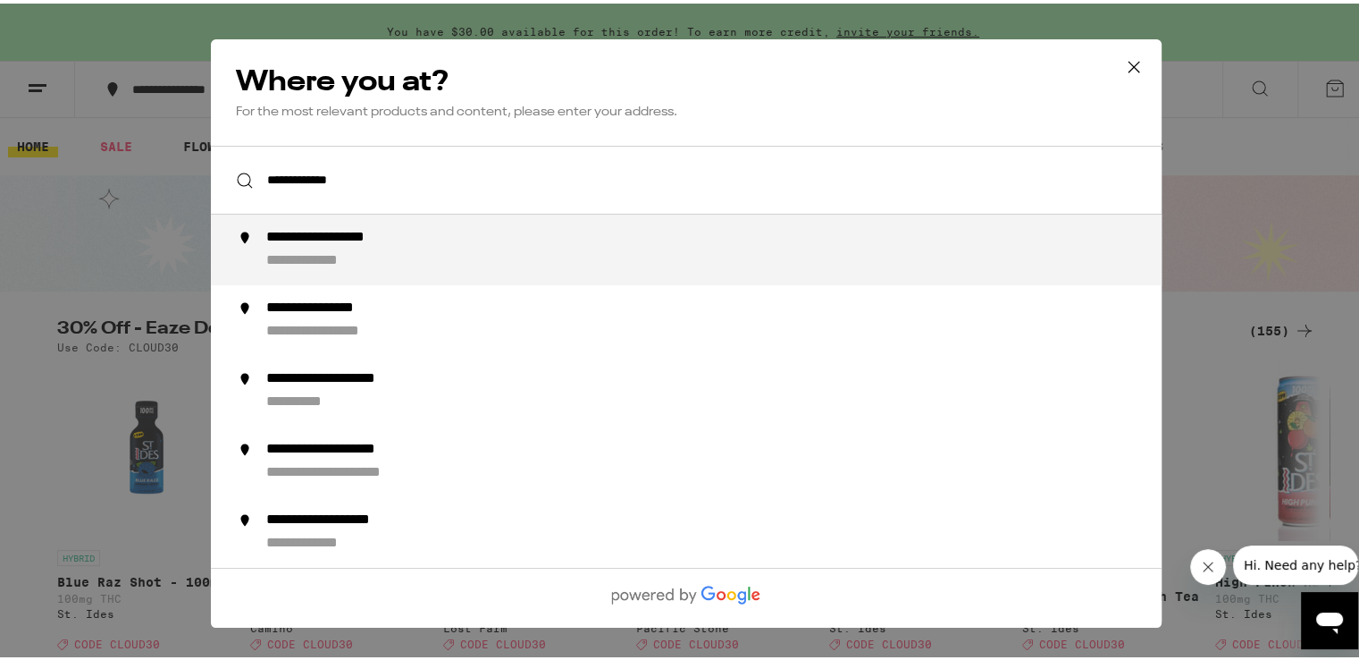
click at [483, 281] on li "**********" at bounding box center [686, 246] width 951 height 71
type input "**********"
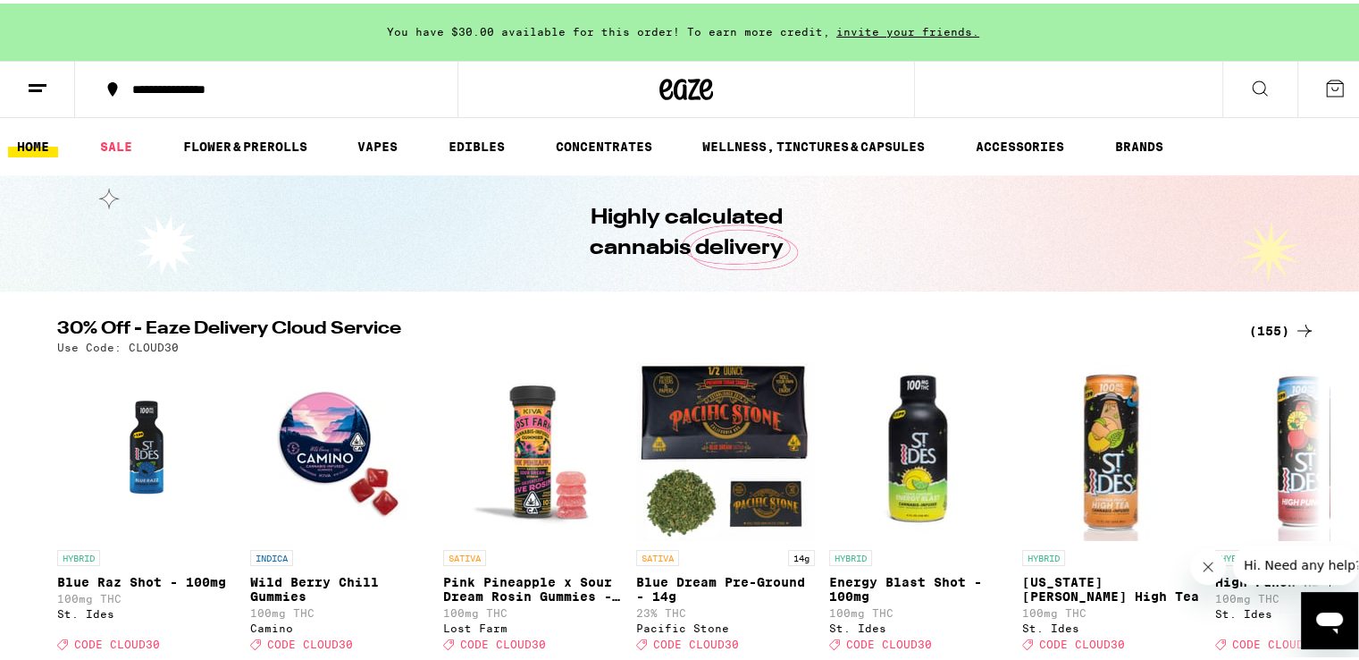
scroll to position [136, 0]
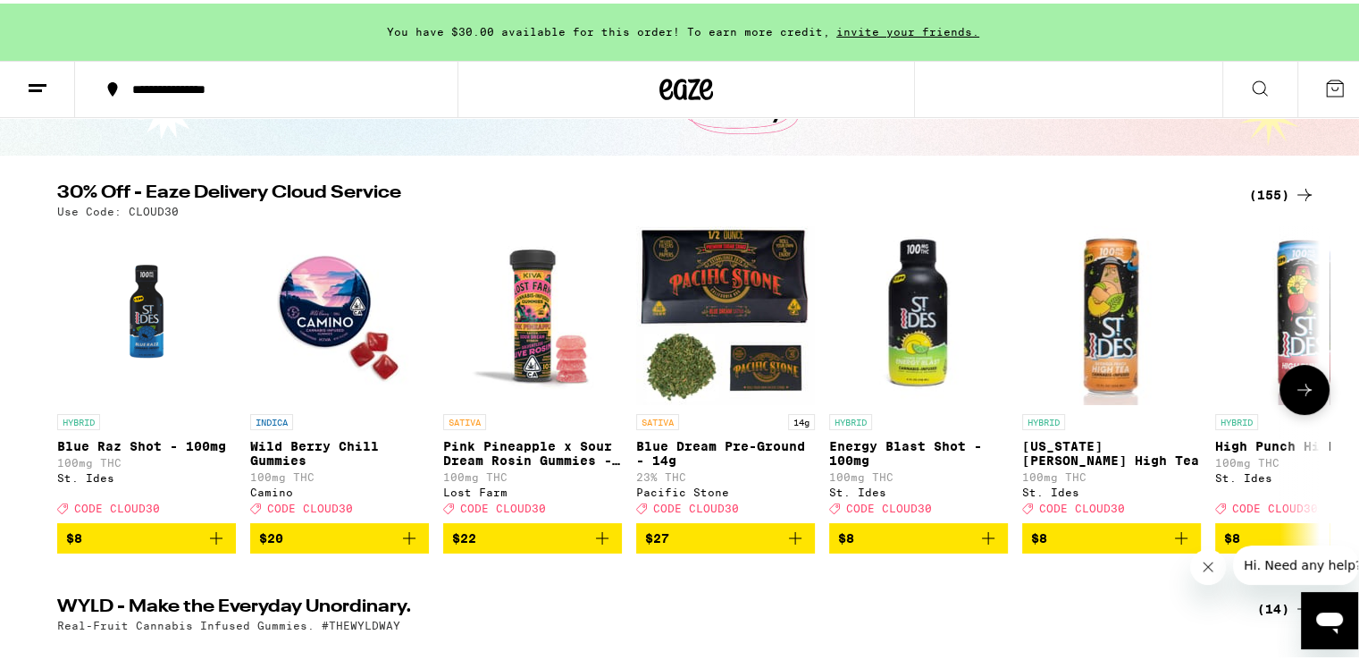
click at [210, 541] on icon "Add to bag" at bounding box center [216, 534] width 13 height 13
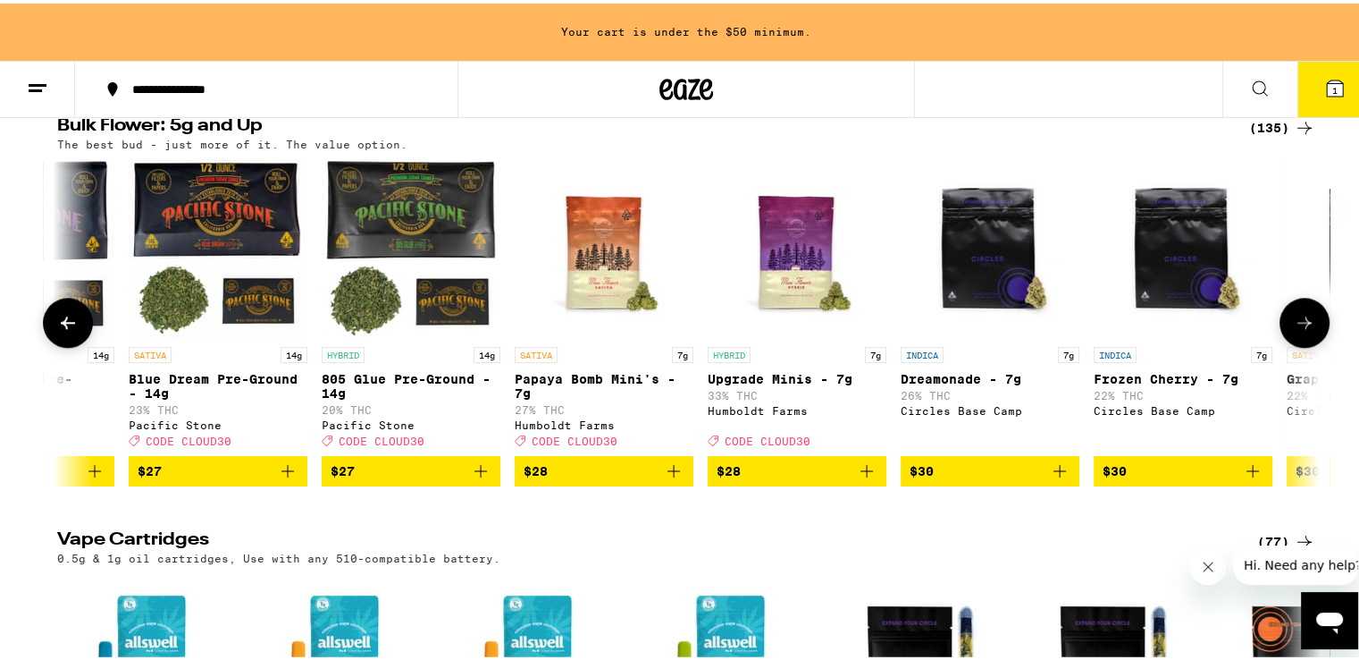
scroll to position [0, 510]
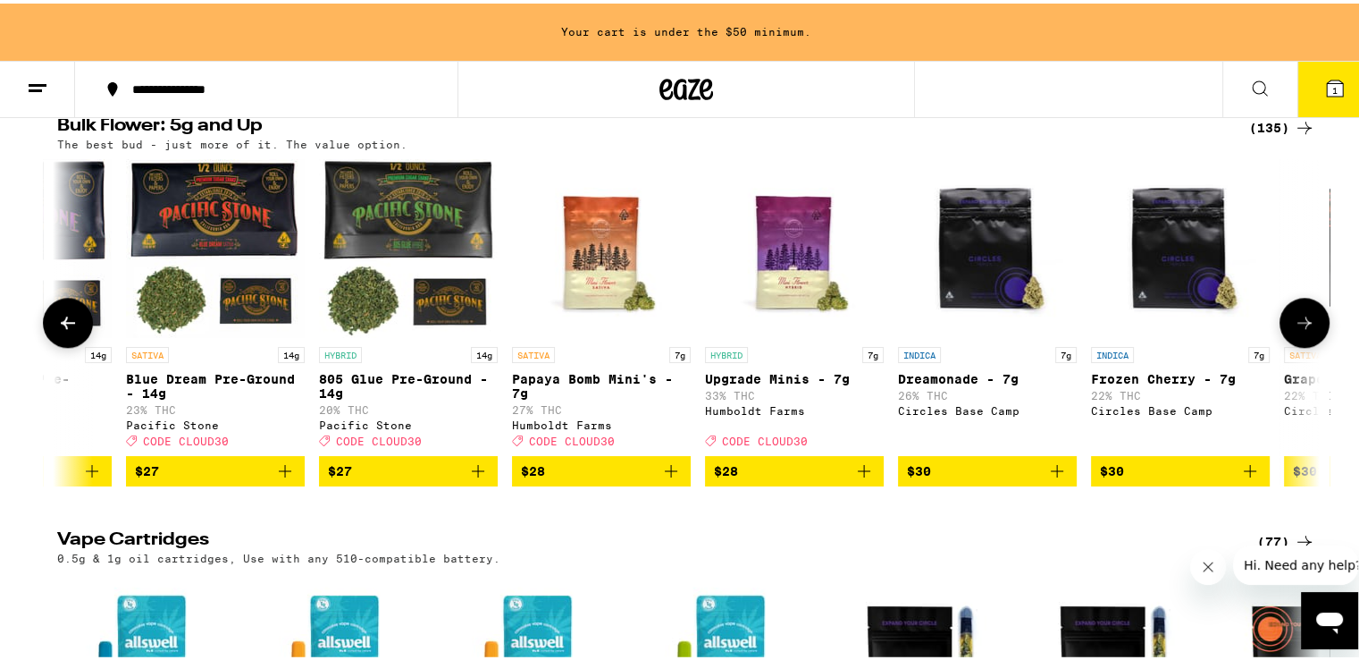
click at [661, 478] on icon "Add to bag" at bounding box center [671, 467] width 21 height 21
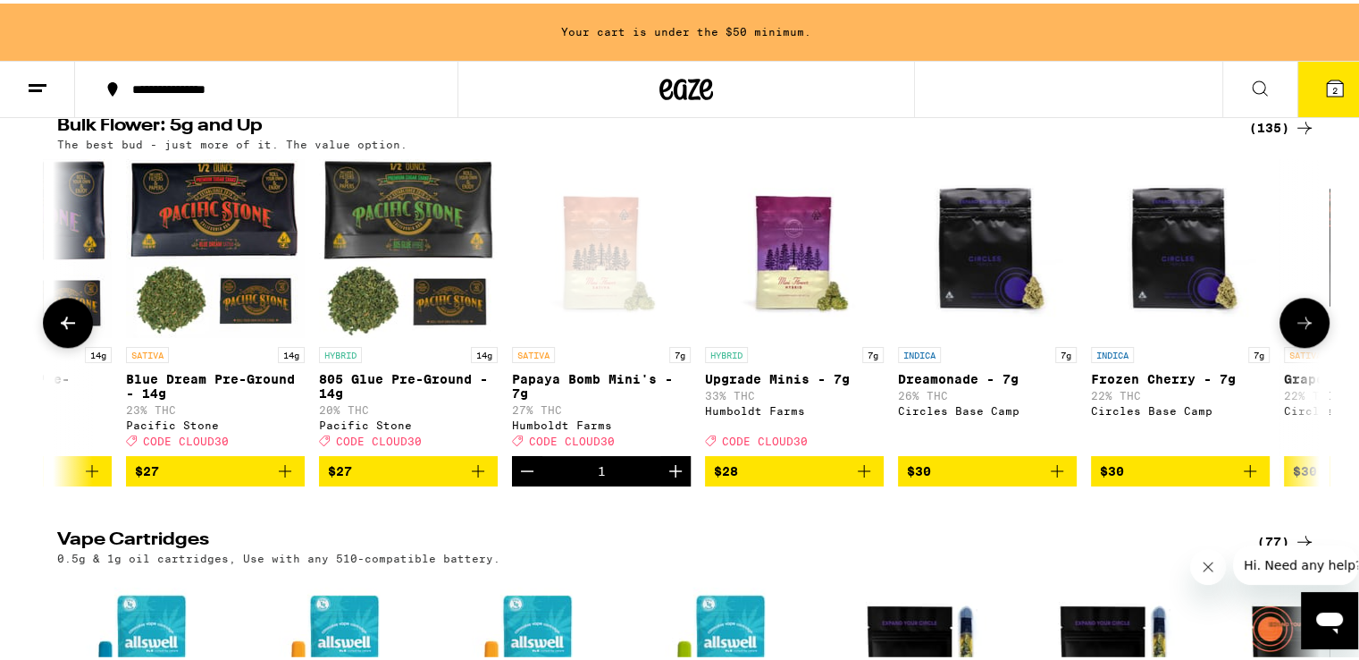
click at [856, 478] on icon "Add to bag" at bounding box center [864, 467] width 21 height 21
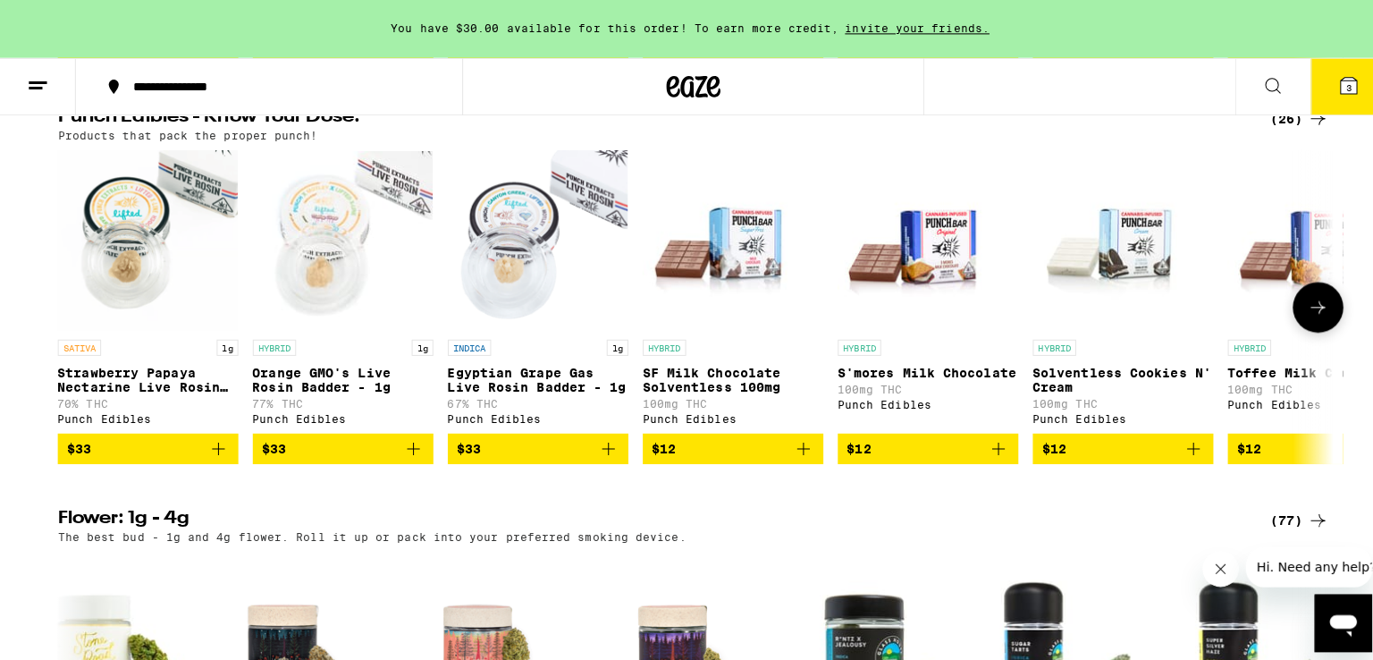
scroll to position [1014, 0]
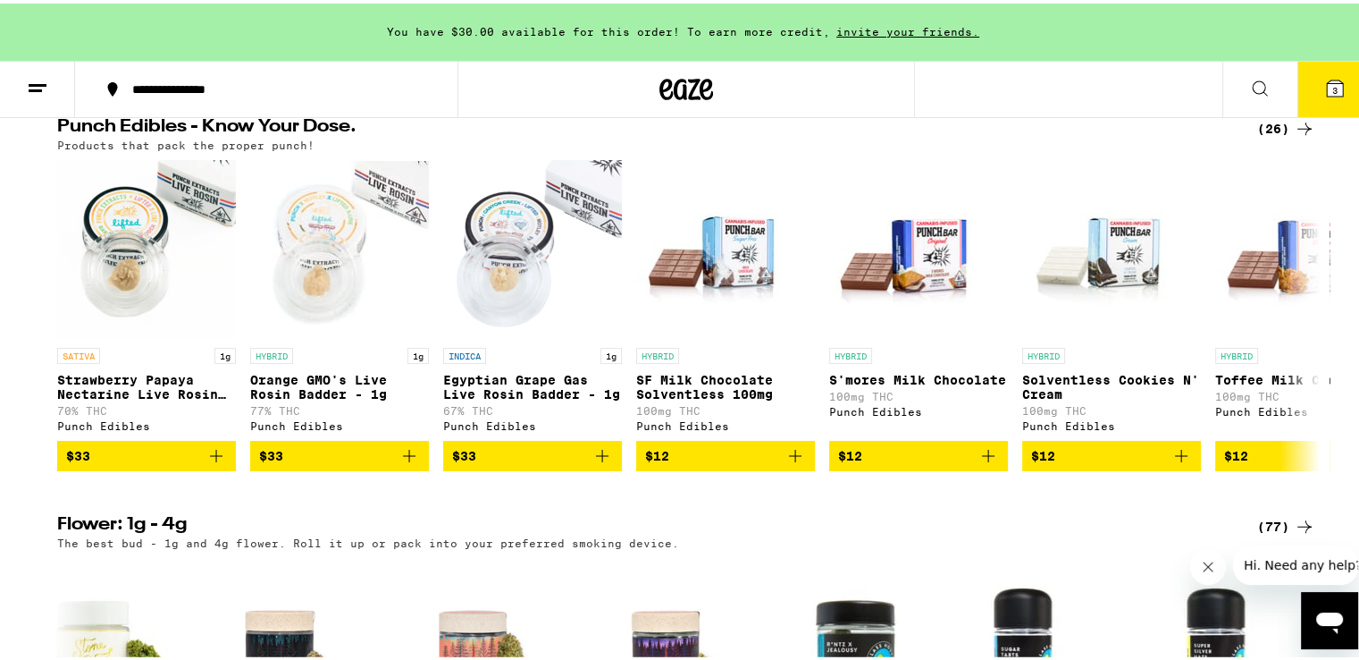
click at [1306, 80] on button "3" at bounding box center [1335, 85] width 75 height 55
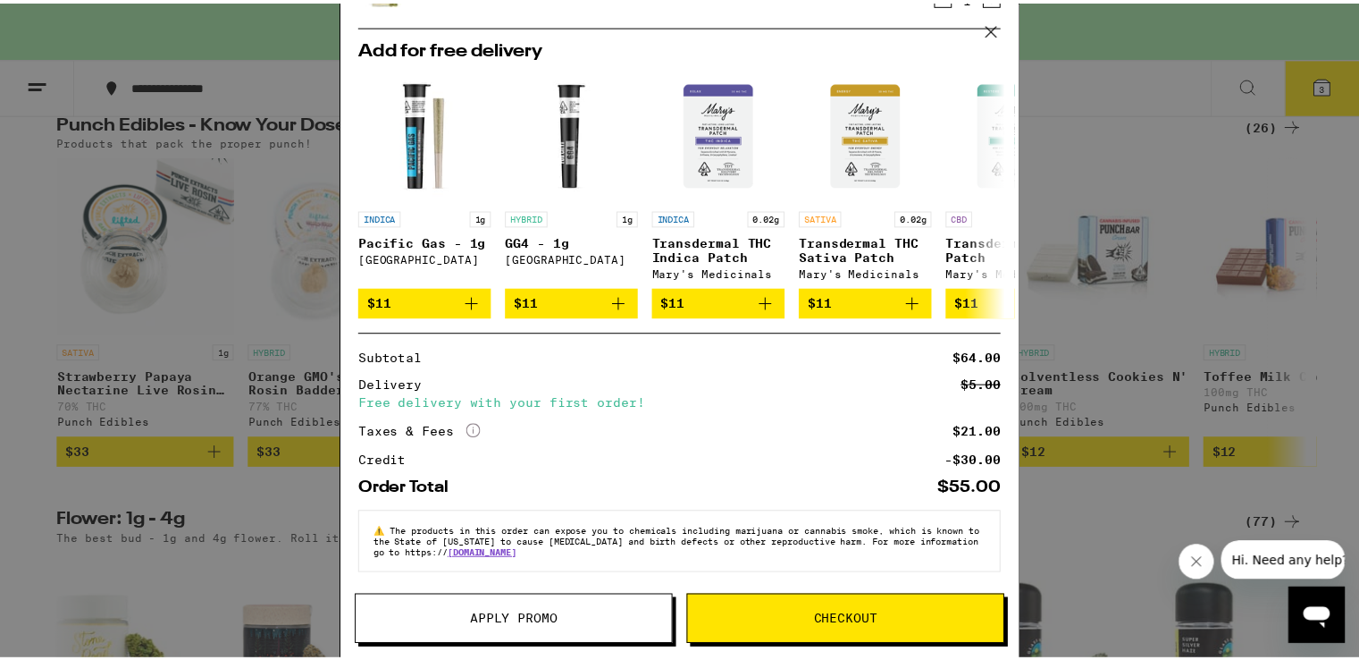
scroll to position [297, 0]
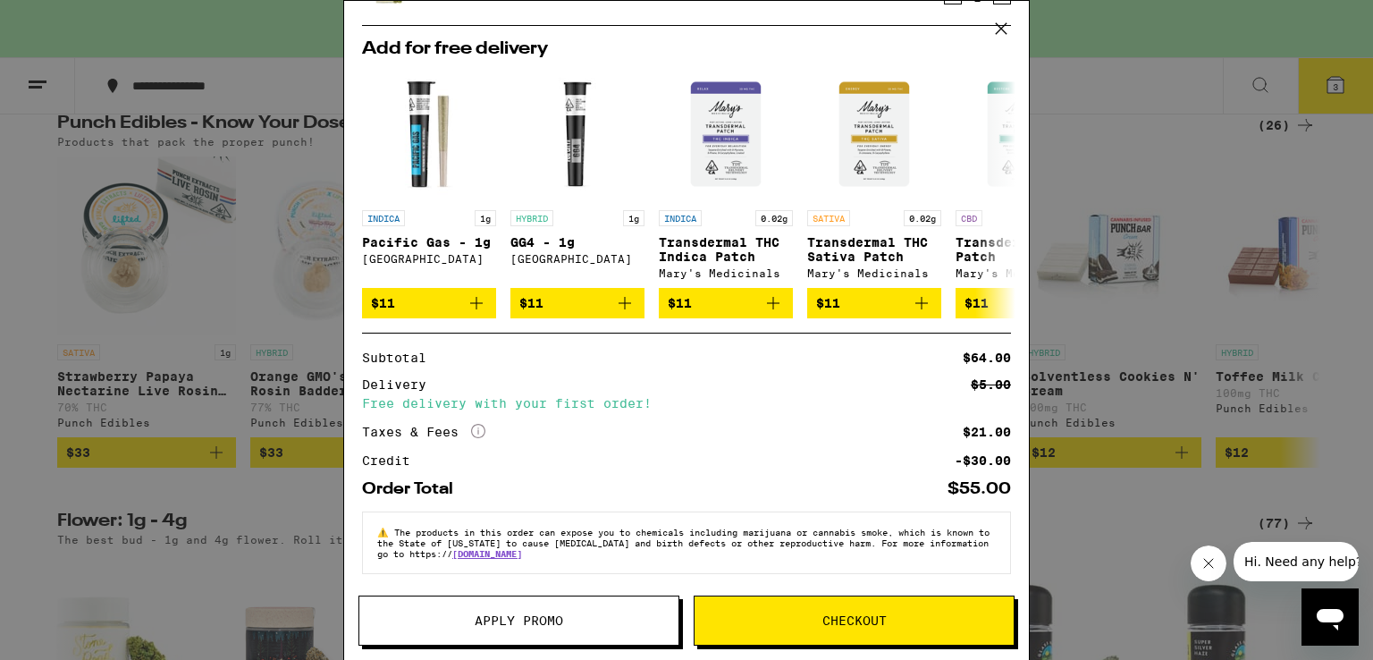
click at [484, 631] on button "Apply Promo" at bounding box center [518, 620] width 321 height 50
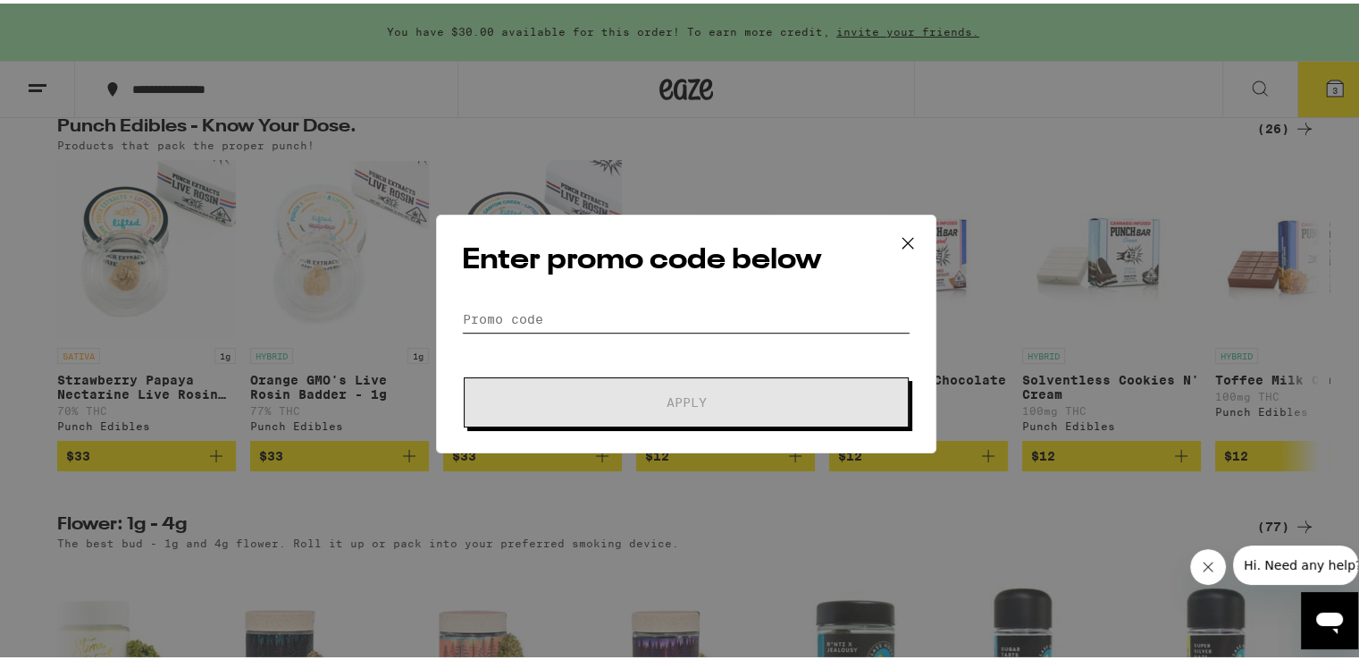
click at [595, 302] on input "Promo Code" at bounding box center [686, 315] width 449 height 27
paste input "CLOUD30"
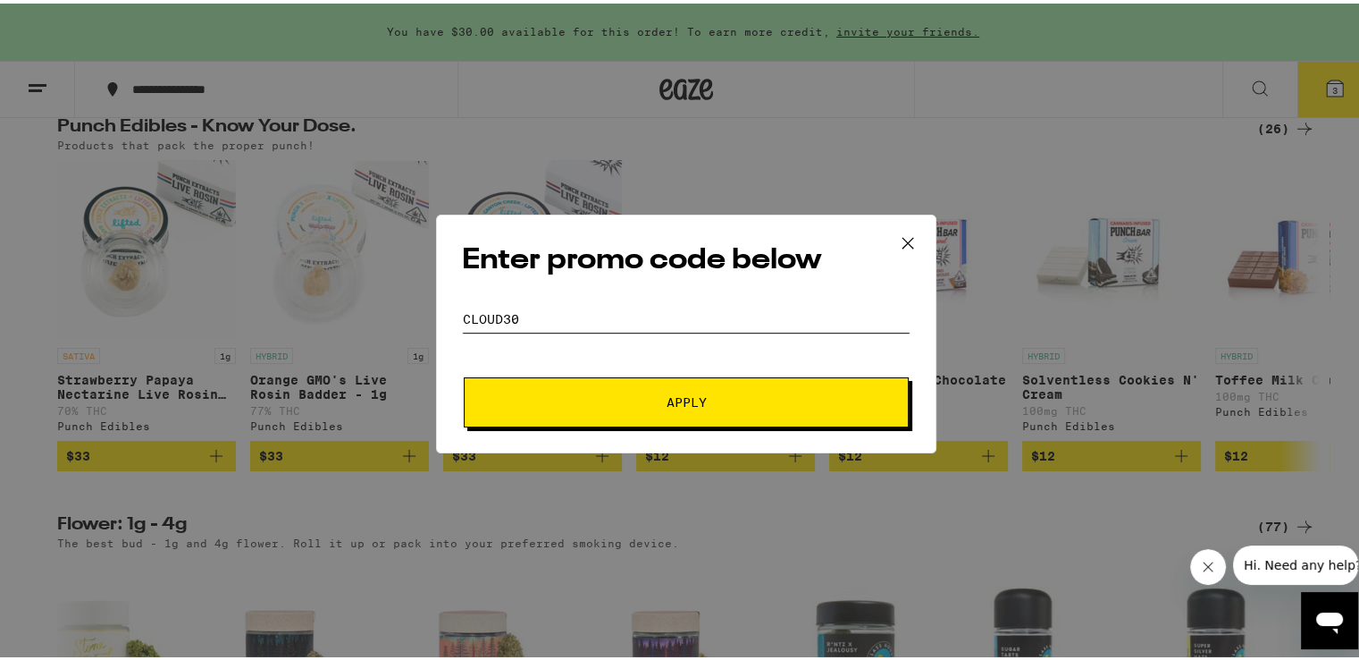
type input "CLOUD30"
click at [600, 399] on span "Apply" at bounding box center [687, 398] width 322 height 13
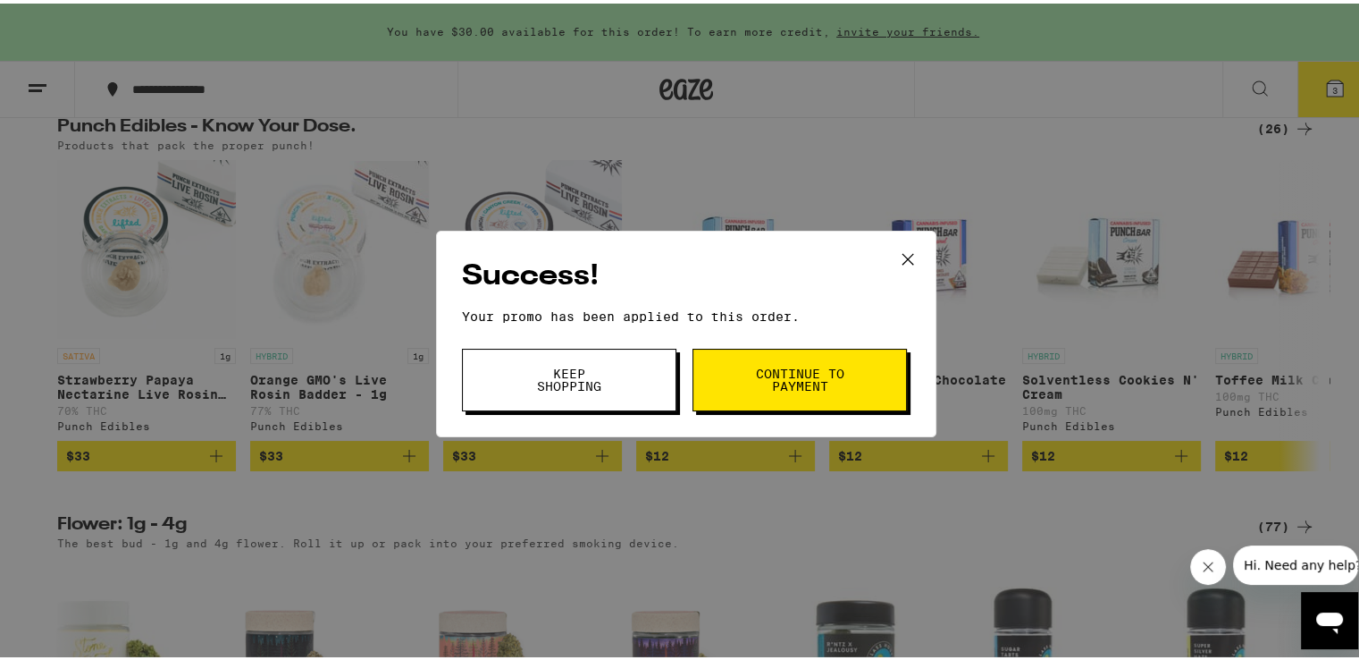
click at [779, 358] on button "Continue to payment" at bounding box center [800, 376] width 215 height 63
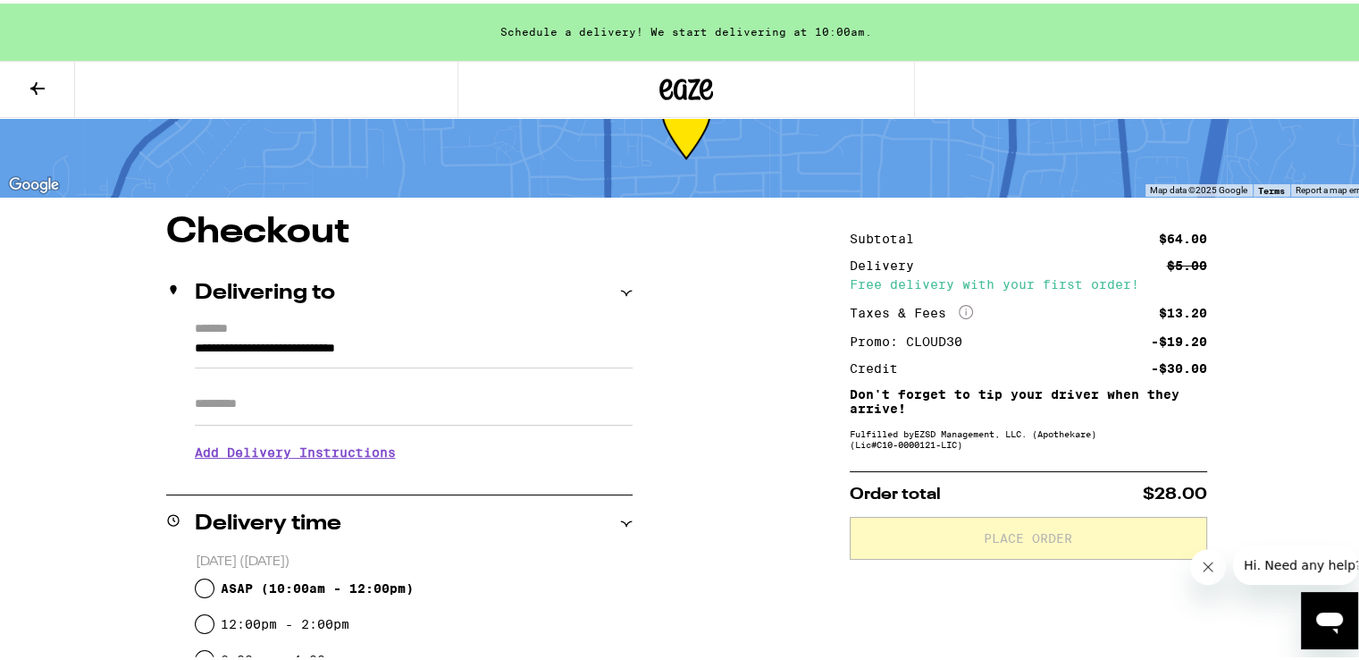
scroll to position [129, 0]
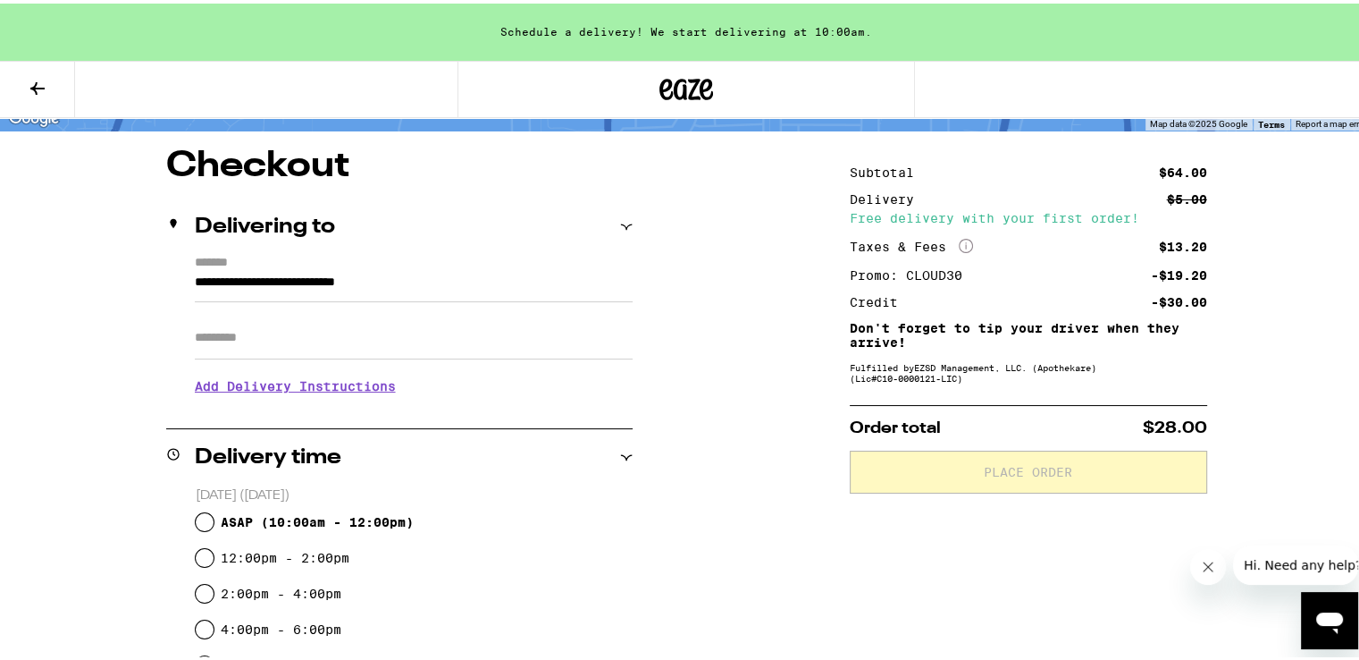
click at [532, 347] on input "Apt/Suite" at bounding box center [414, 334] width 438 height 43
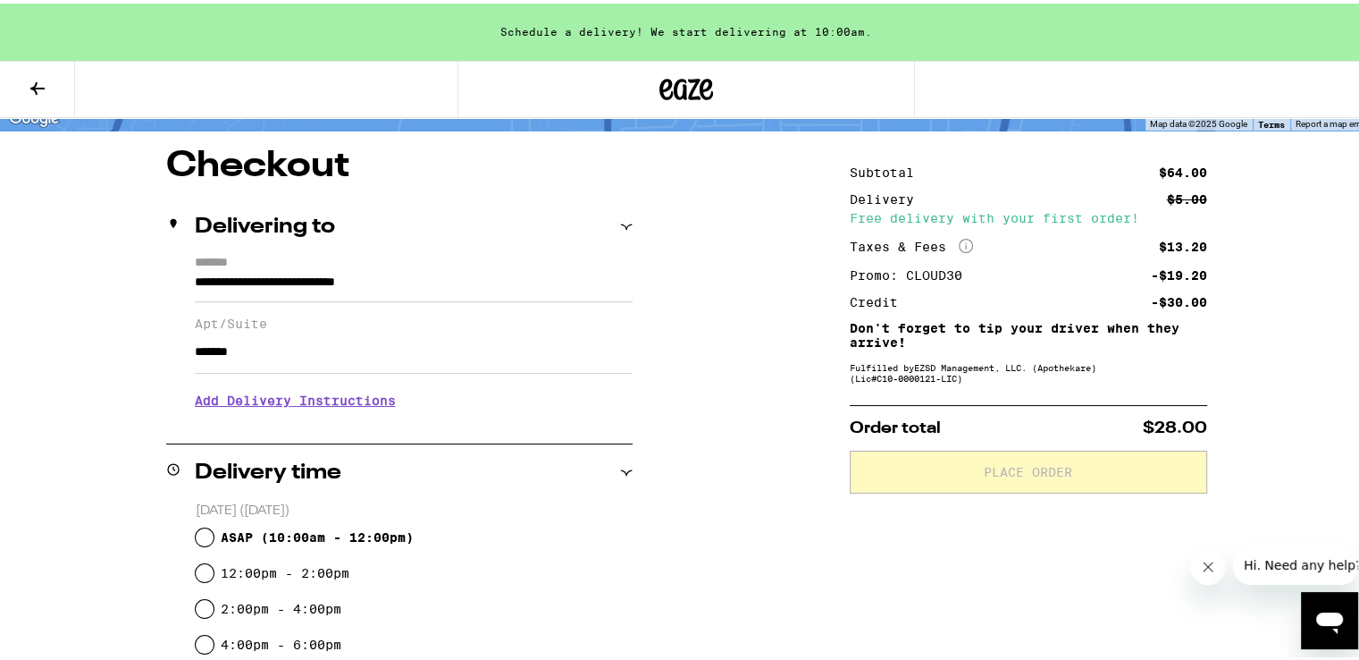
type input "*******"
click at [686, 355] on div "**********" at bounding box center [686, 669] width 1287 height 1048
click at [196, 527] on input "ASAP ( 10:00am - 12:00pm )" at bounding box center [205, 534] width 18 height 18
radio input "true"
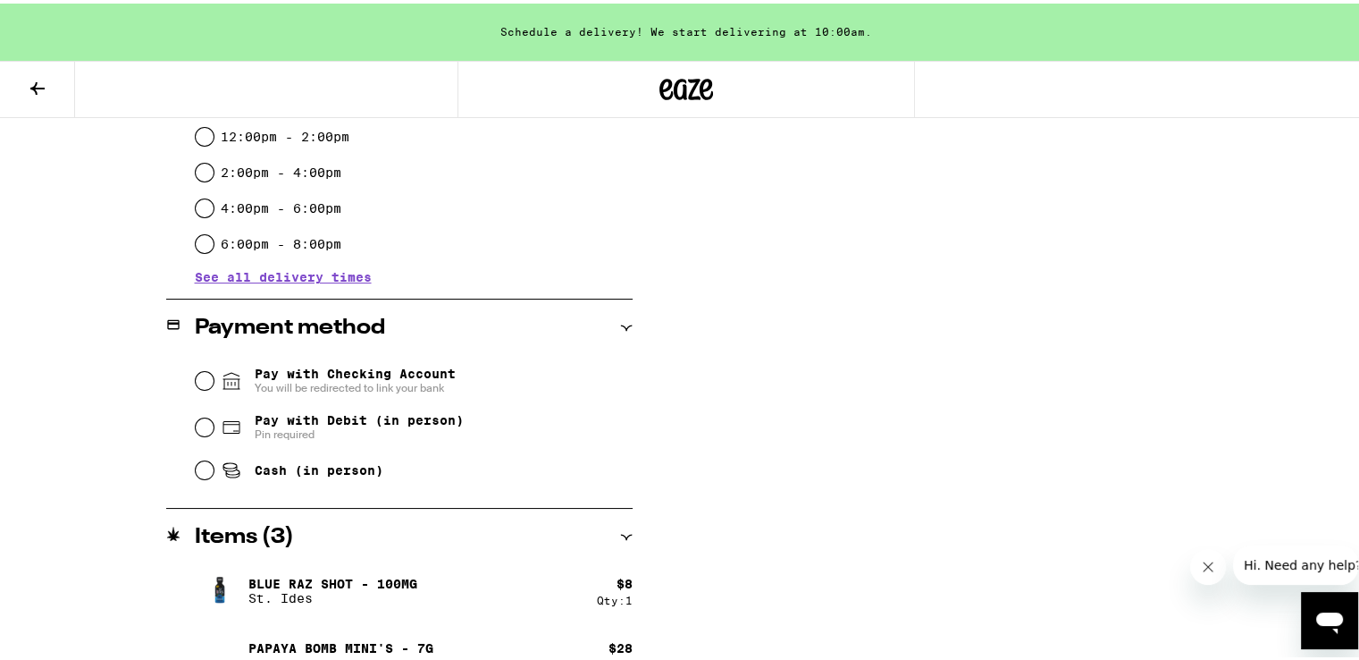
scroll to position [567, 0]
click at [365, 369] on span "Pay with Checking Account You will be redirected to link your bank" at bounding box center [355, 375] width 201 height 29
click at [214, 369] on input "Pay with Checking Account You will be redirected to link your bank" at bounding box center [205, 375] width 18 height 18
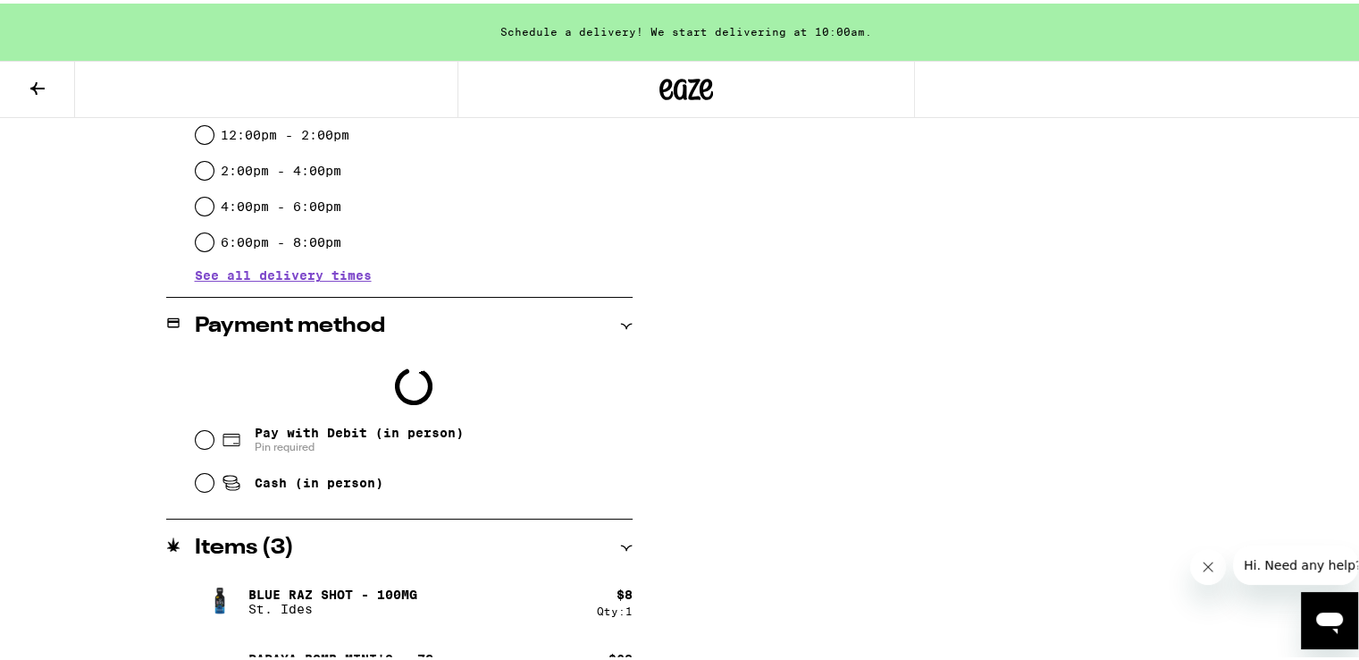
click at [324, 435] on span "Pay with Debit (in person)" at bounding box center [359, 429] width 209 height 14
click at [214, 435] on input "Pay with Debit (in person) Pin required" at bounding box center [205, 436] width 18 height 18
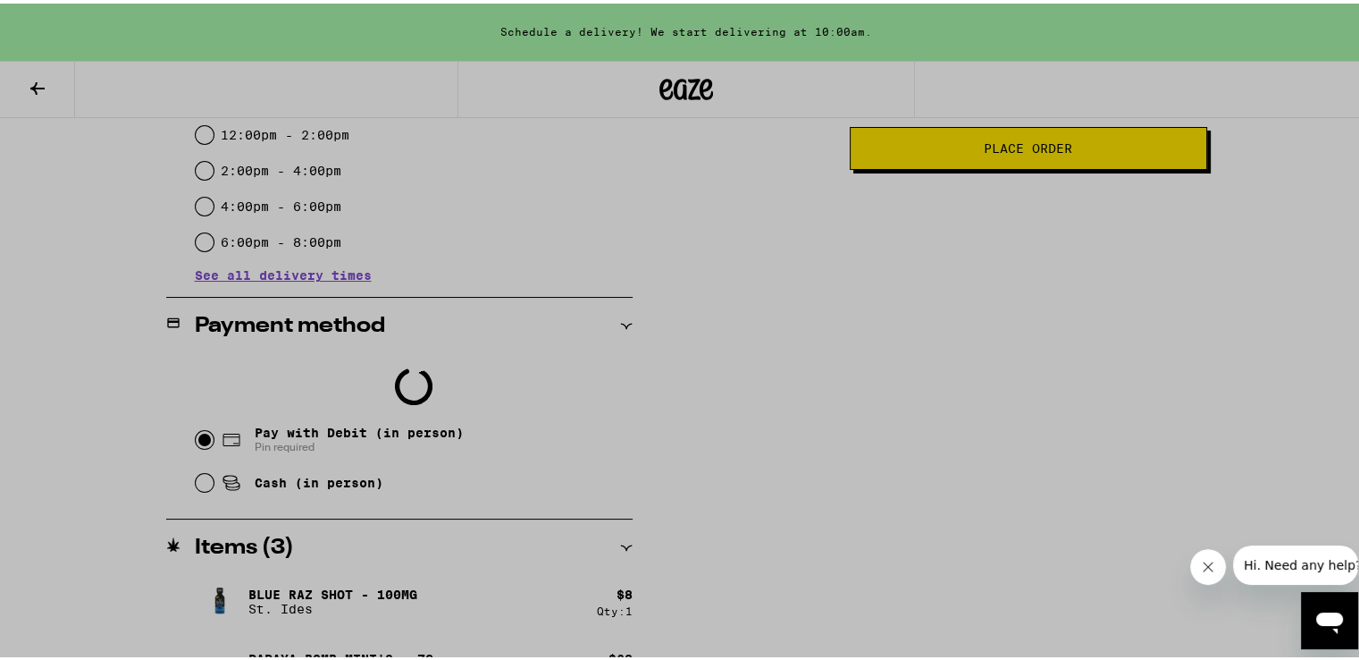
click at [966, 506] on div at bounding box center [686, 330] width 1373 height 660
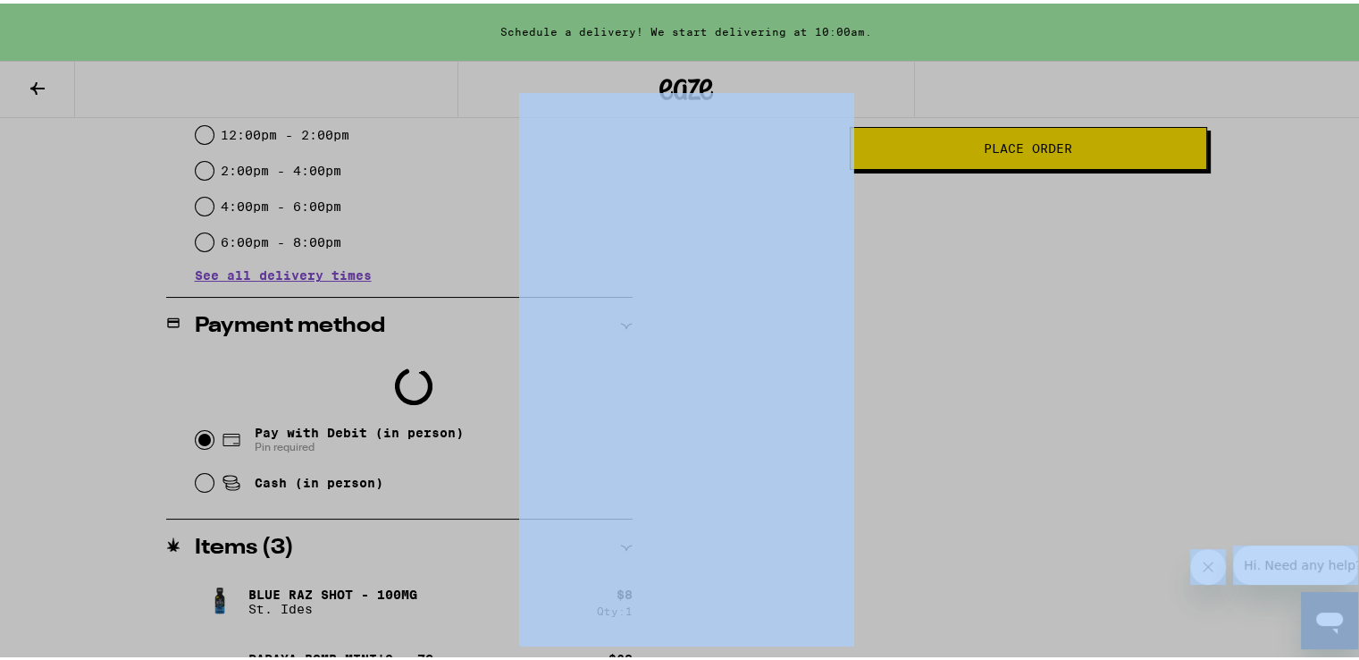
click at [965, 506] on div at bounding box center [686, 330] width 1373 height 660
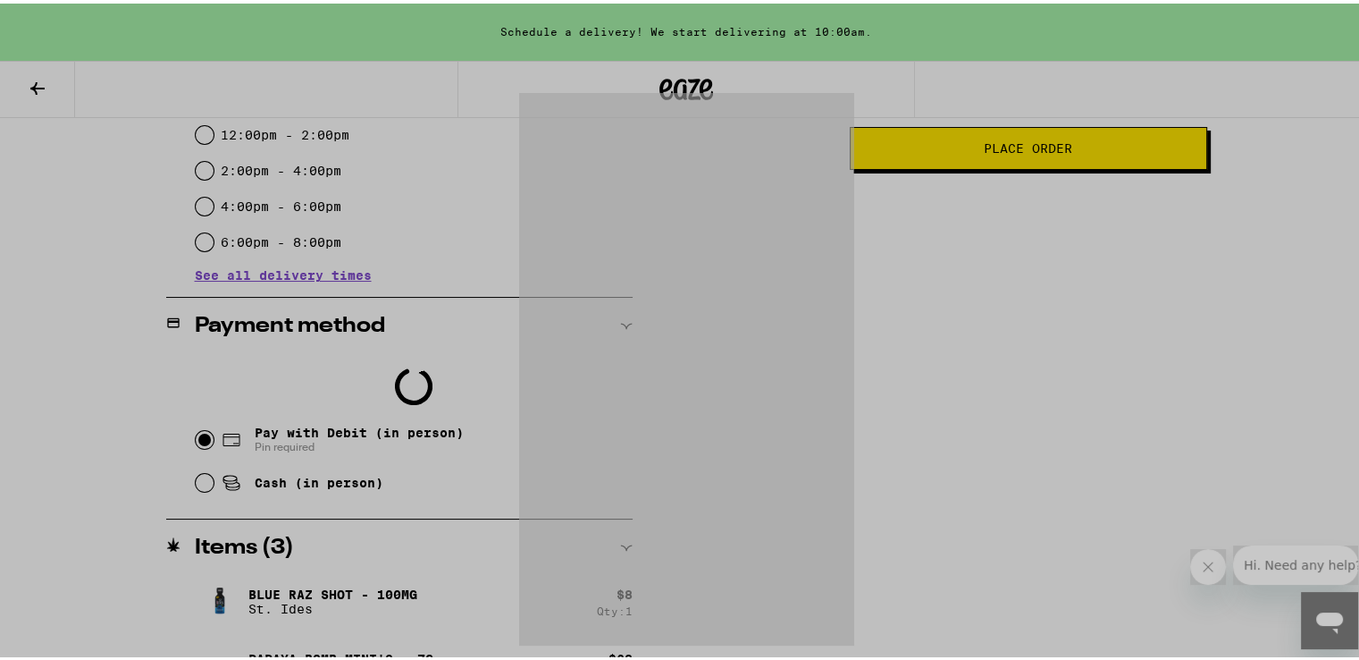
scroll to position [0, 0]
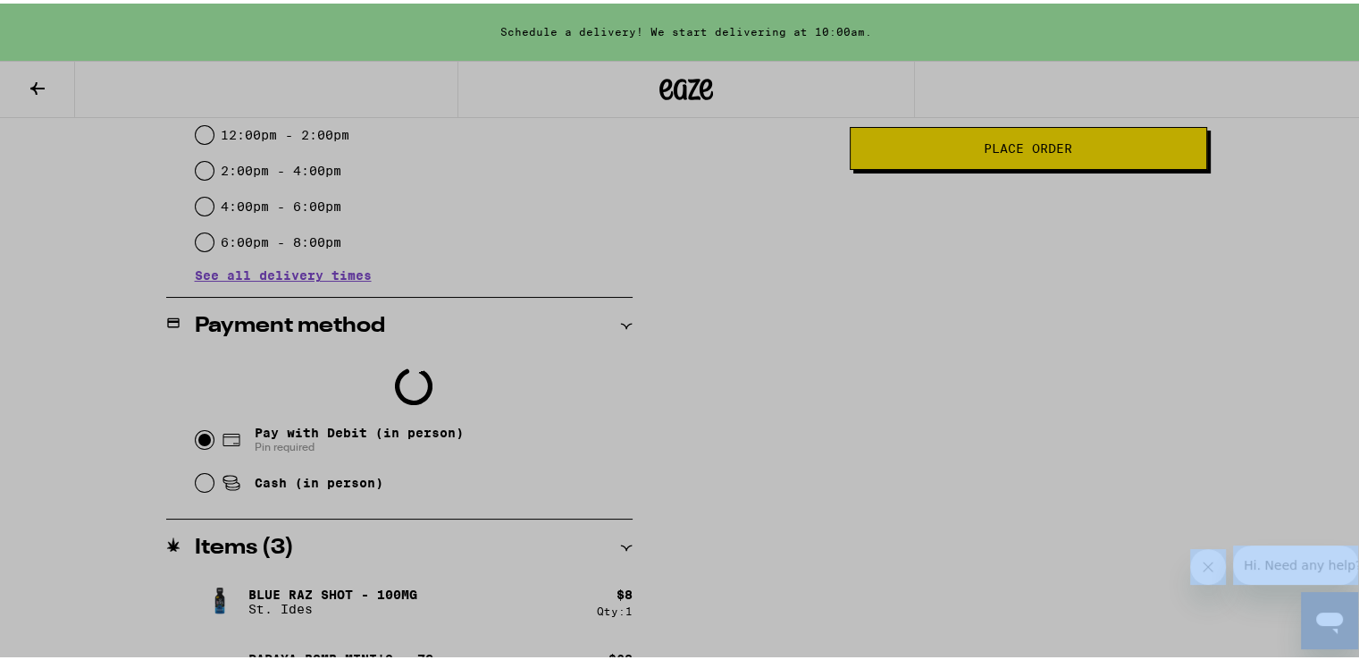
click at [622, 316] on div at bounding box center [687, 365] width 358 height 552
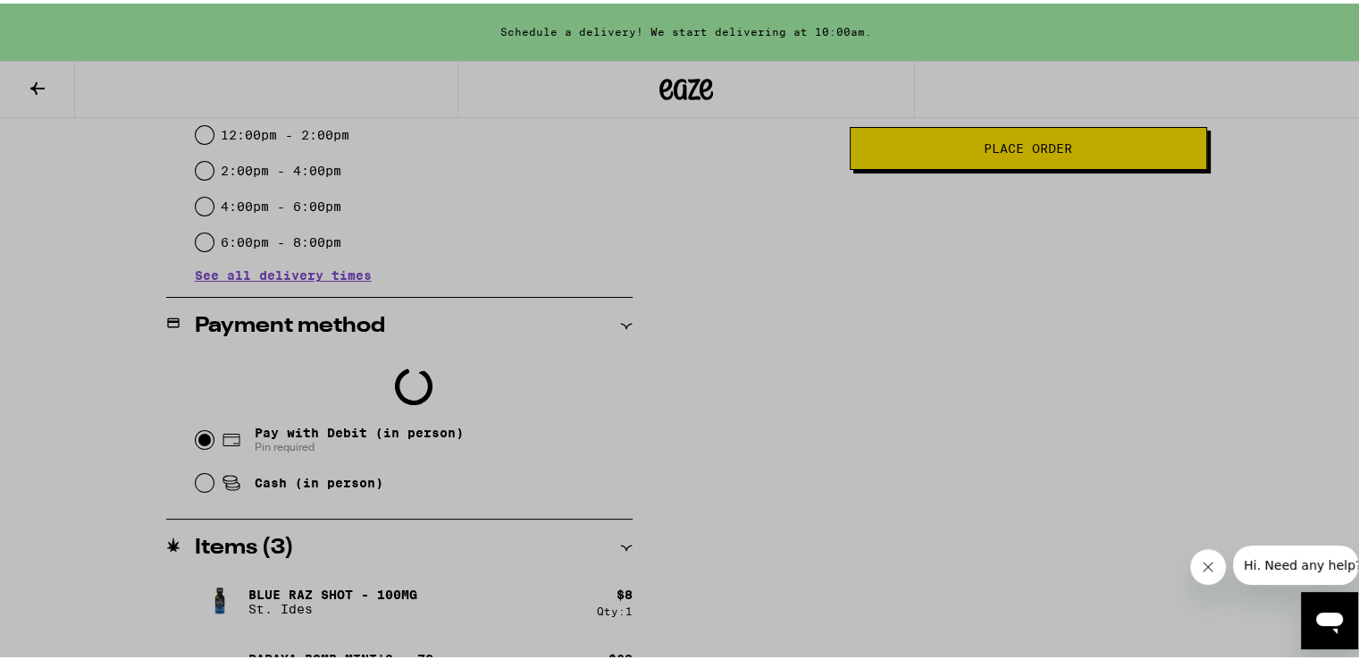
click at [621, 323] on div at bounding box center [687, 365] width 358 height 552
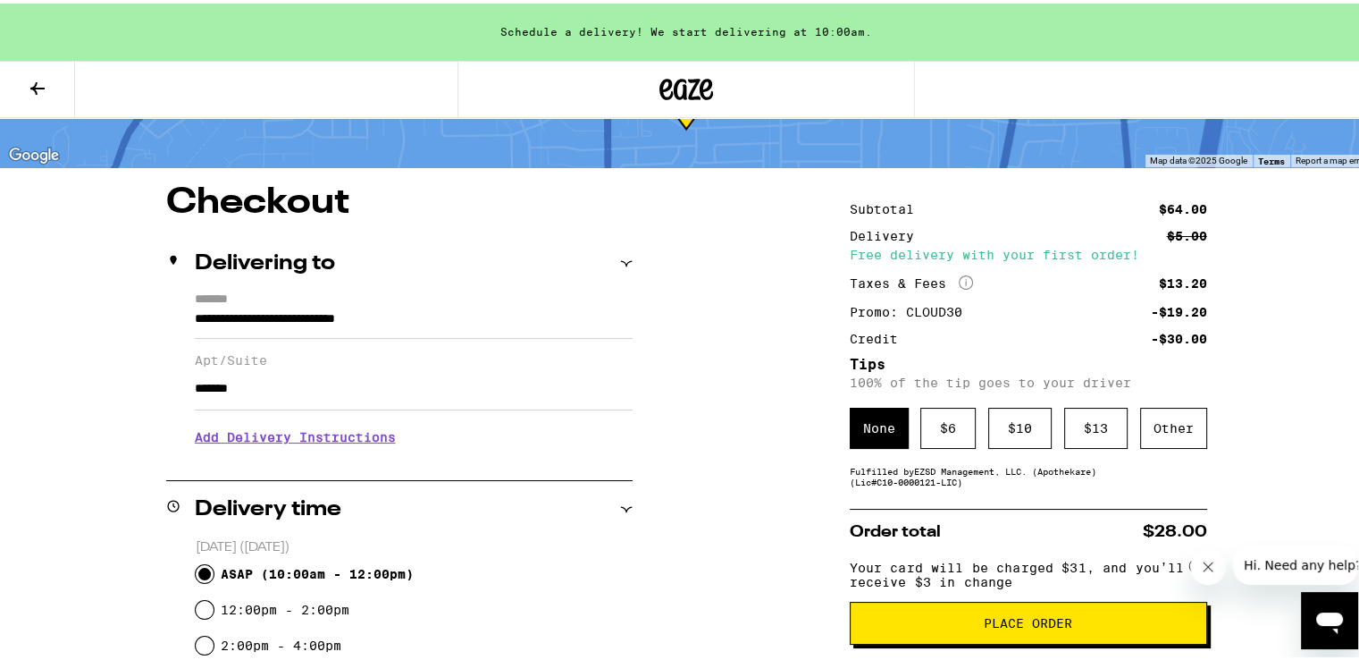
radio input "false"
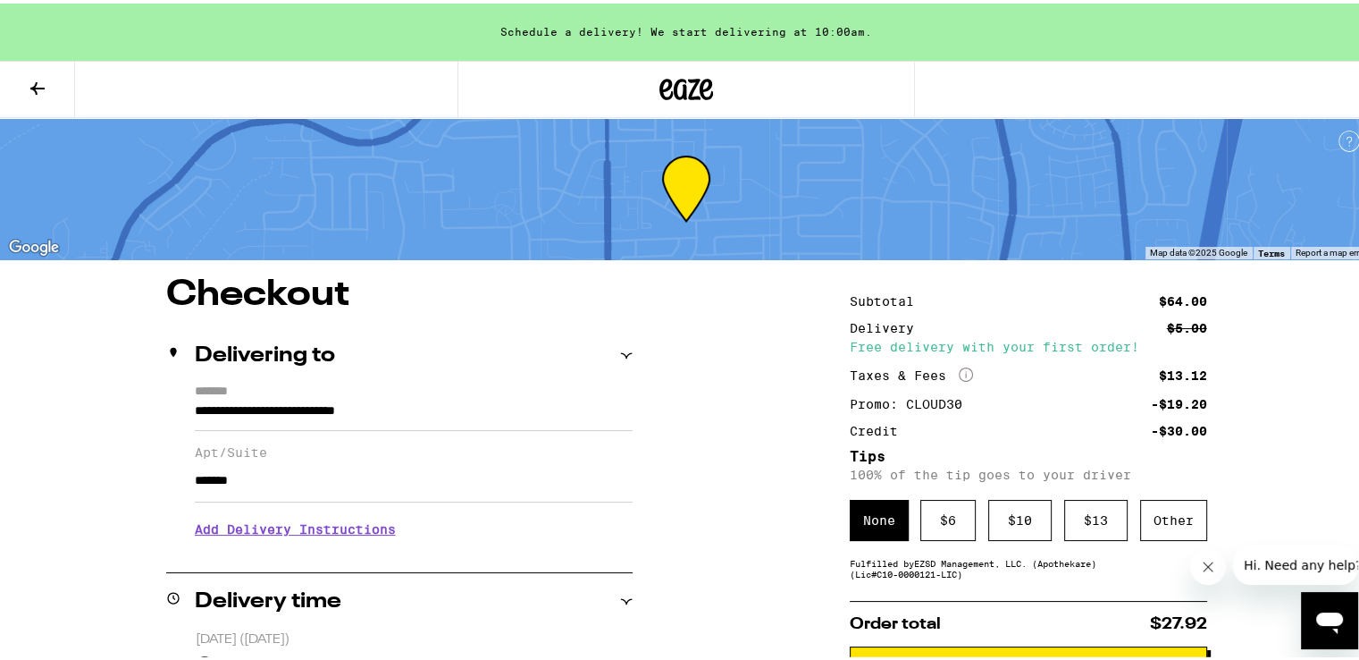
click at [25, 70] on button at bounding box center [37, 86] width 75 height 56
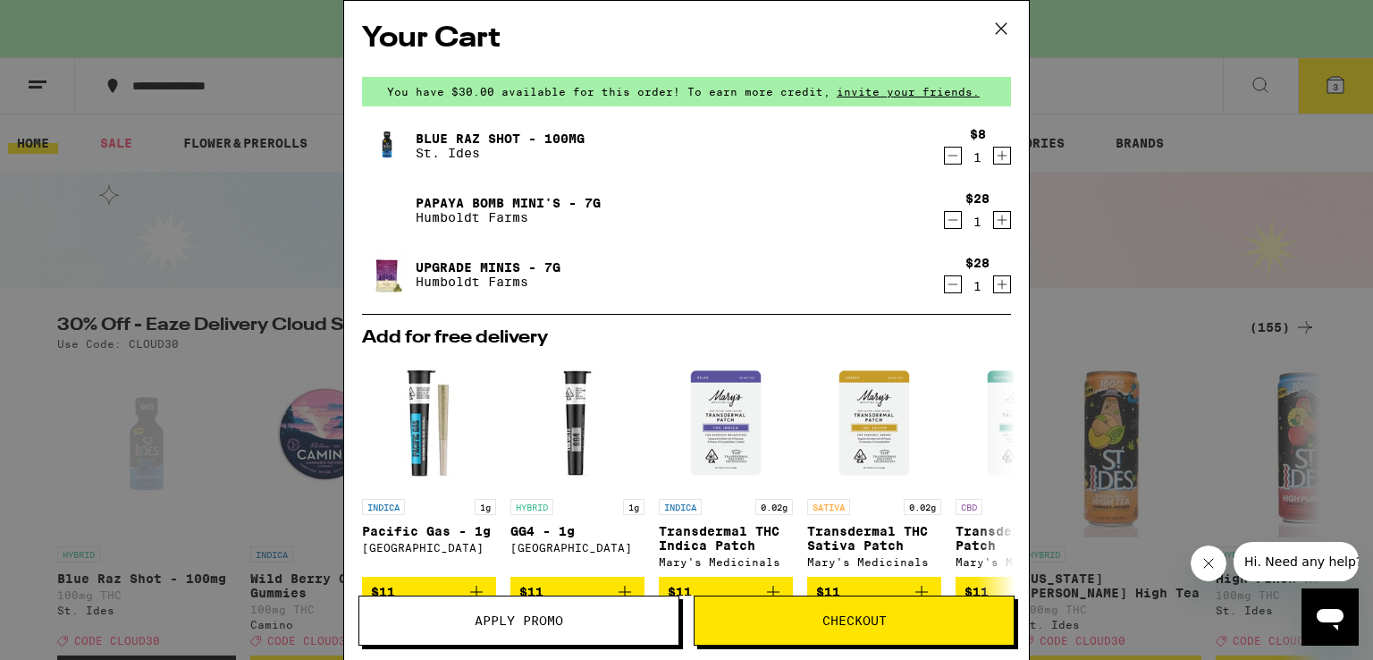
click at [1001, 37] on icon at bounding box center [1001, 28] width 27 height 27
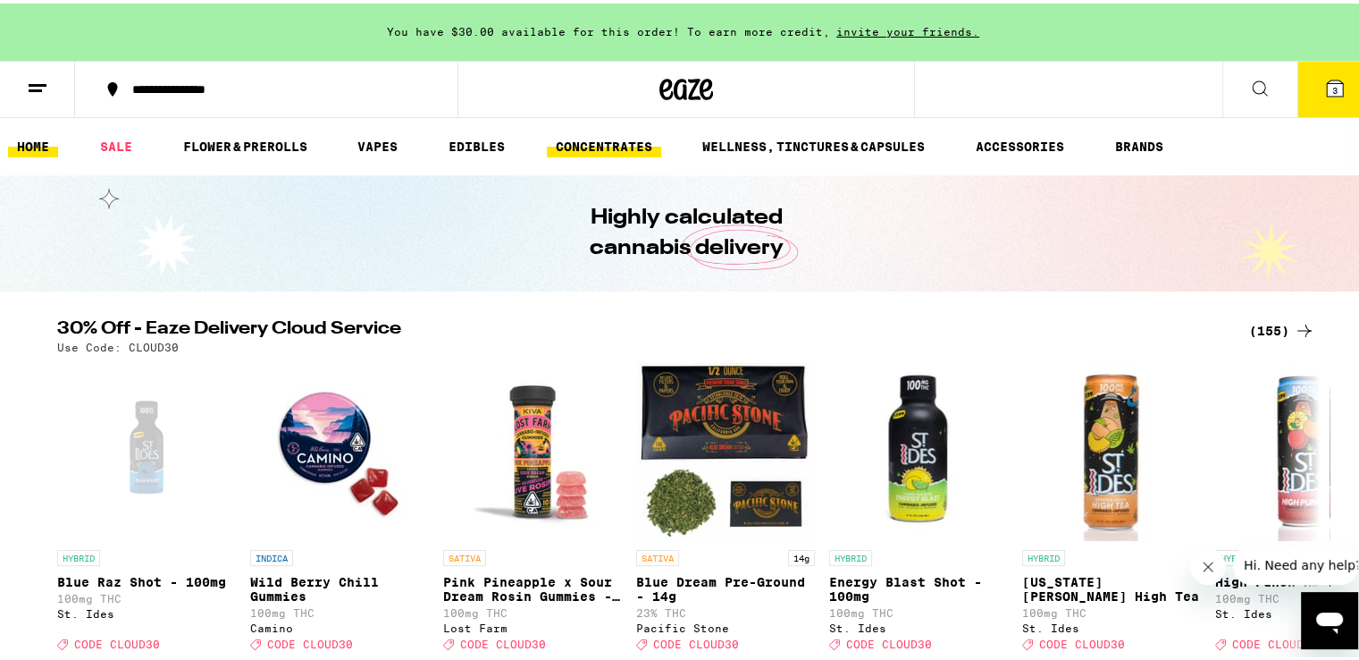
click at [600, 142] on link "CONCENTRATES" at bounding box center [604, 142] width 114 height 21
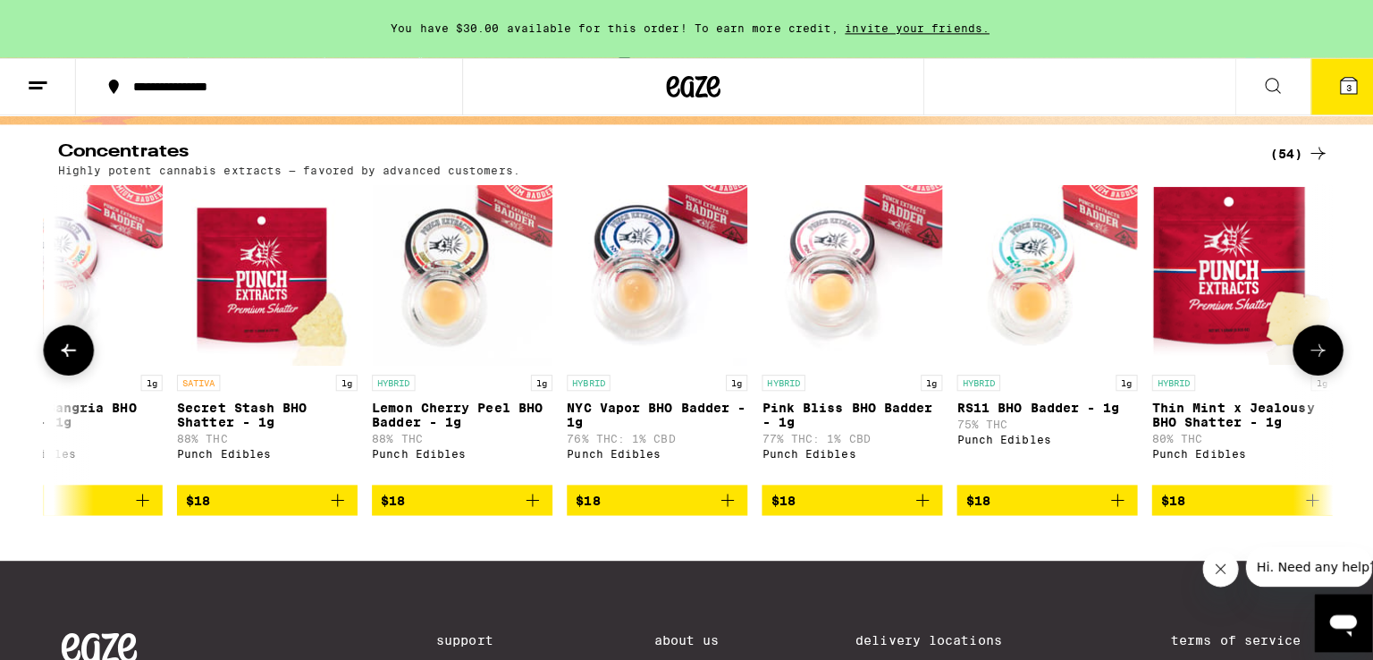
scroll to position [0, 2199]
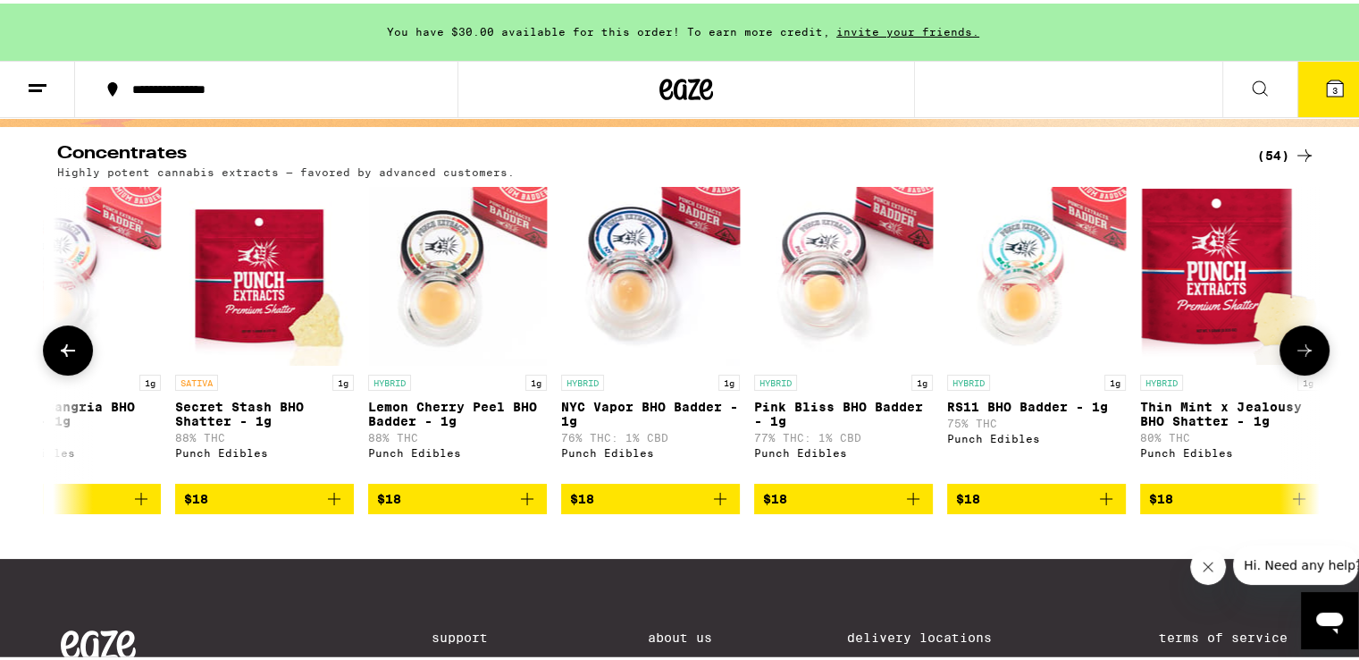
click at [839, 412] on p "Pink Bliss BHO Badder - 1g" at bounding box center [843, 410] width 179 height 29
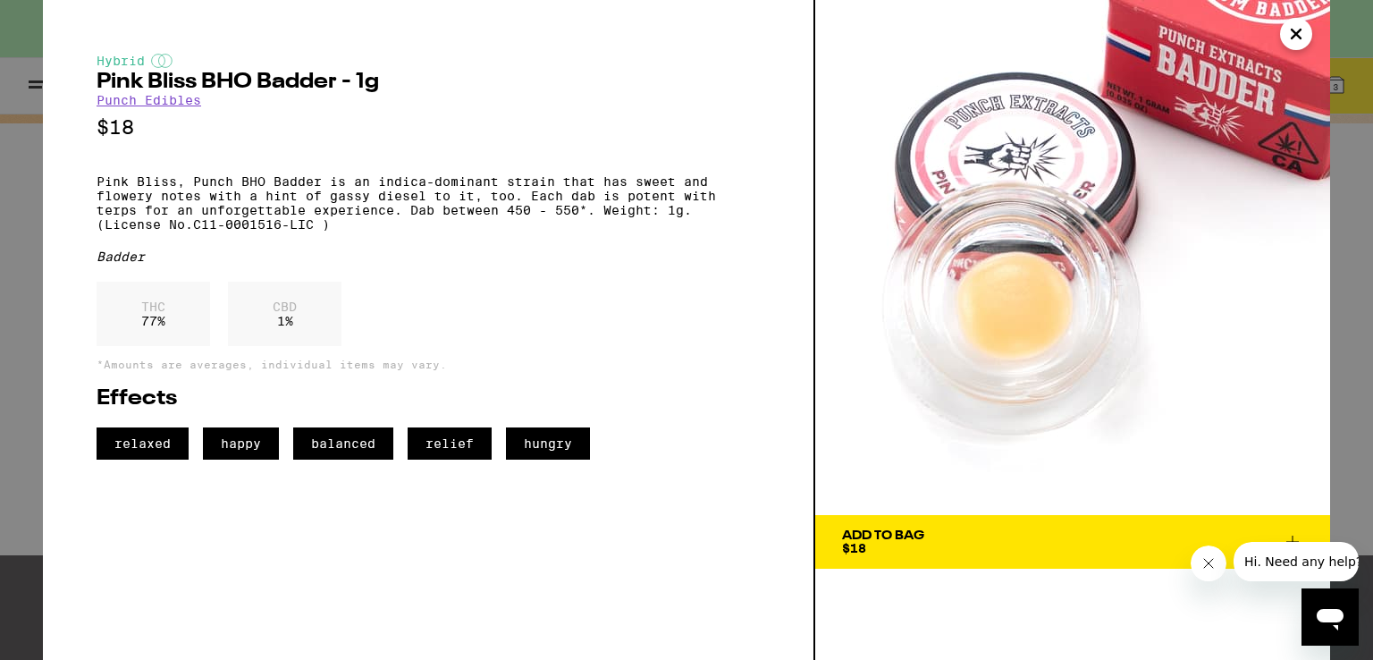
click at [0, 329] on div "Hybrid Pink Bliss BHO Badder - 1g Punch Edibles $18 Pink Bliss, Punch BHO Badde…" at bounding box center [686, 330] width 1373 height 660
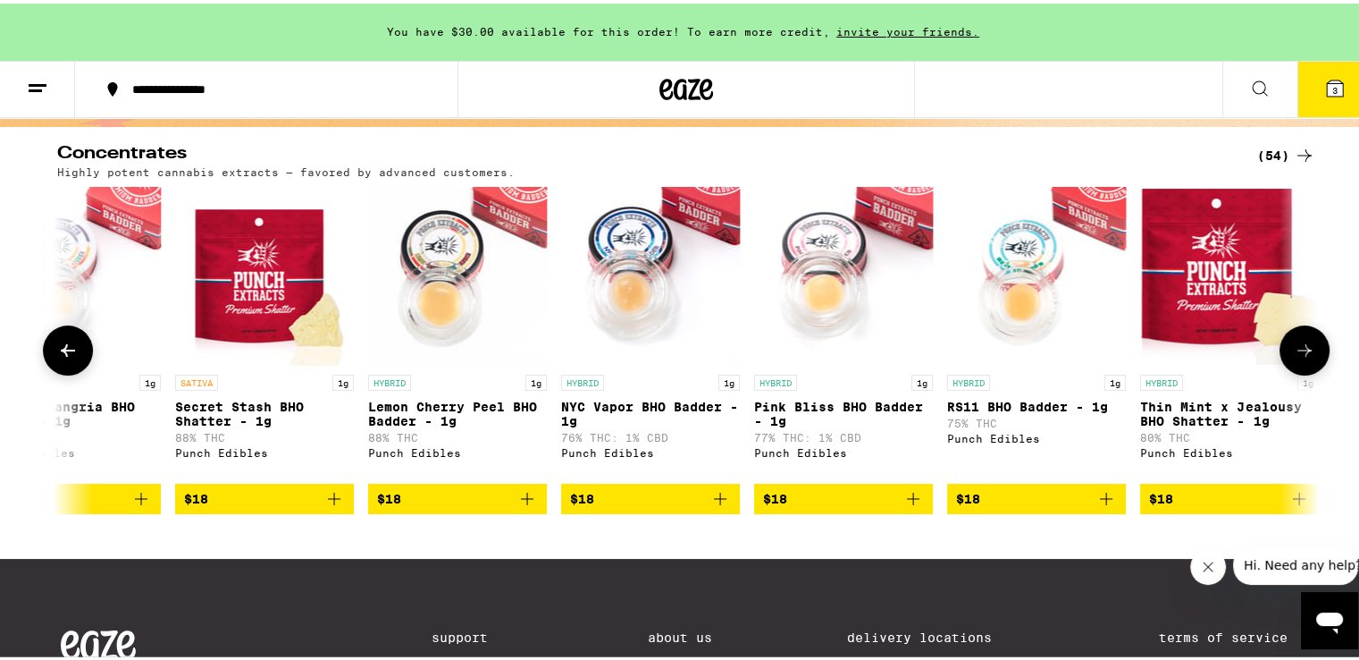
click at [909, 510] on button "$18" at bounding box center [843, 495] width 179 height 30
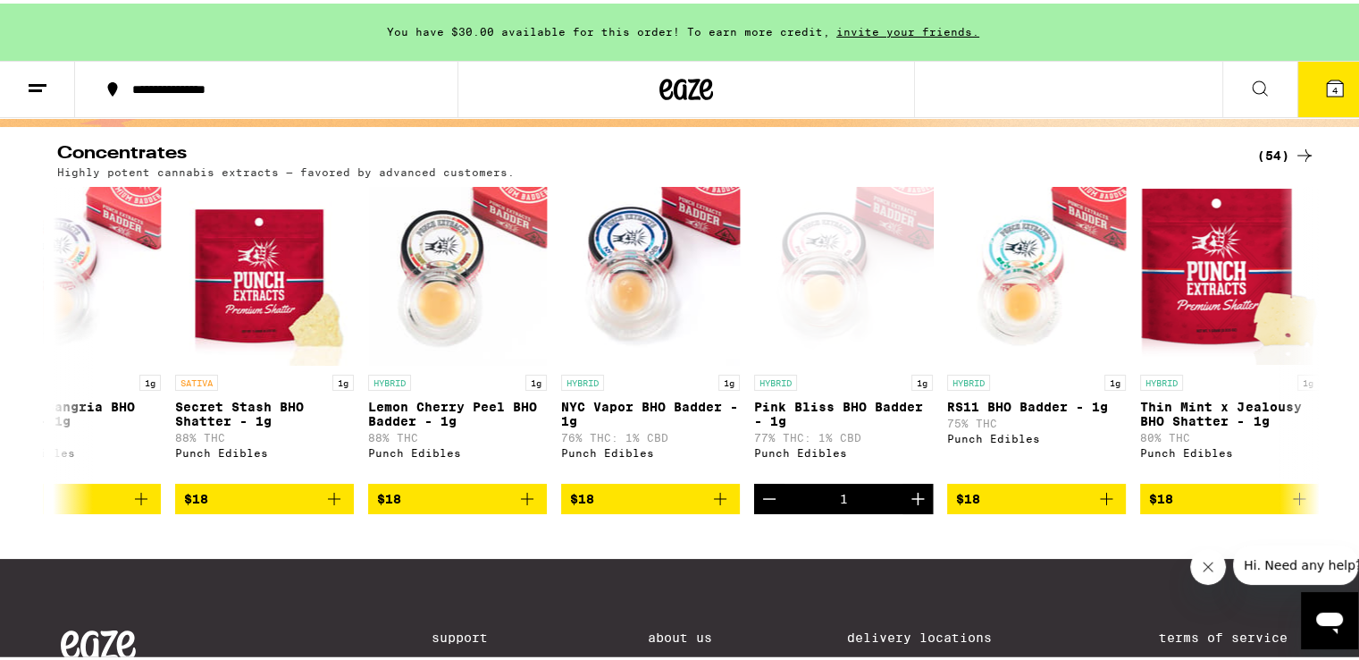
click at [1327, 77] on icon at bounding box center [1335, 85] width 16 height 16
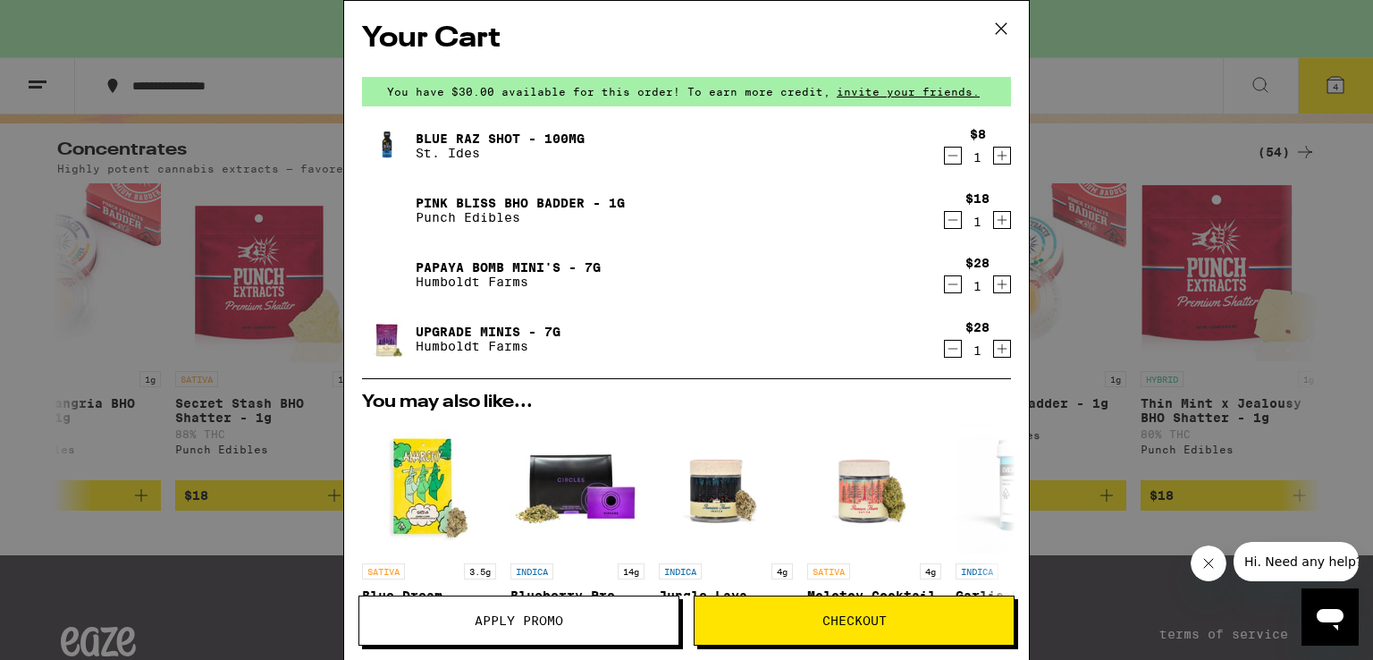
click at [785, 627] on button "Checkout" at bounding box center [854, 620] width 321 height 50
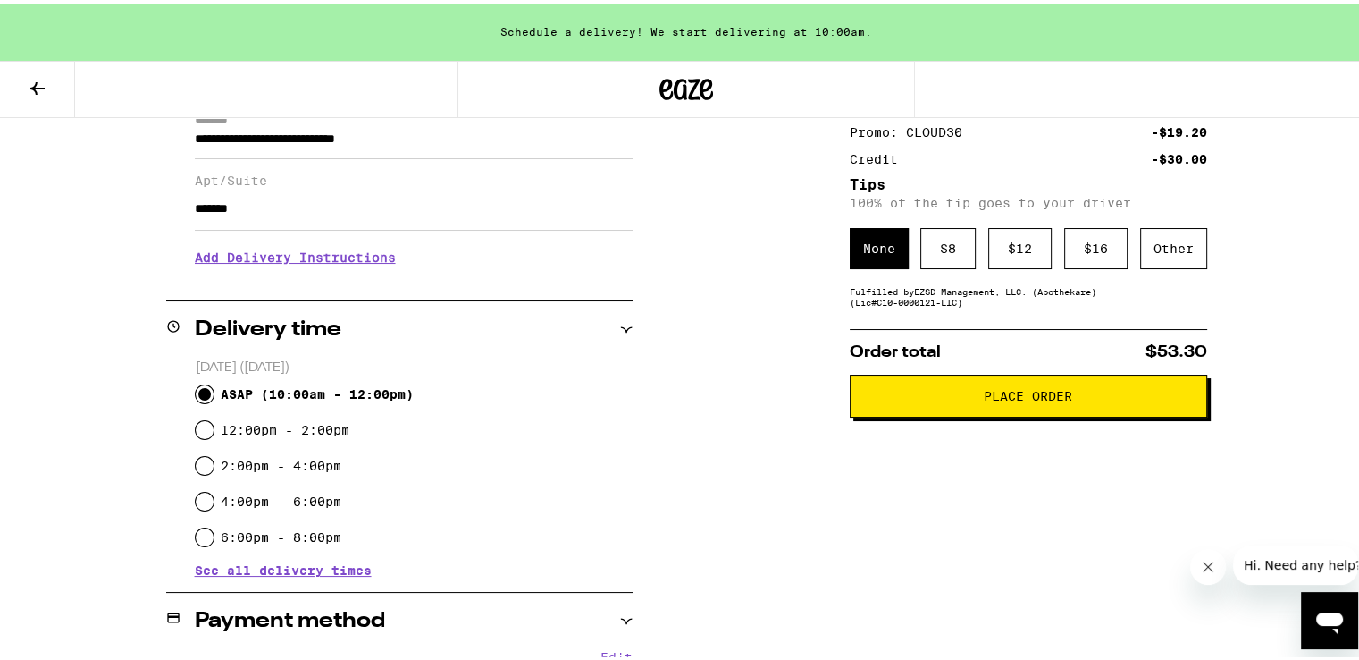
scroll to position [274, 0]
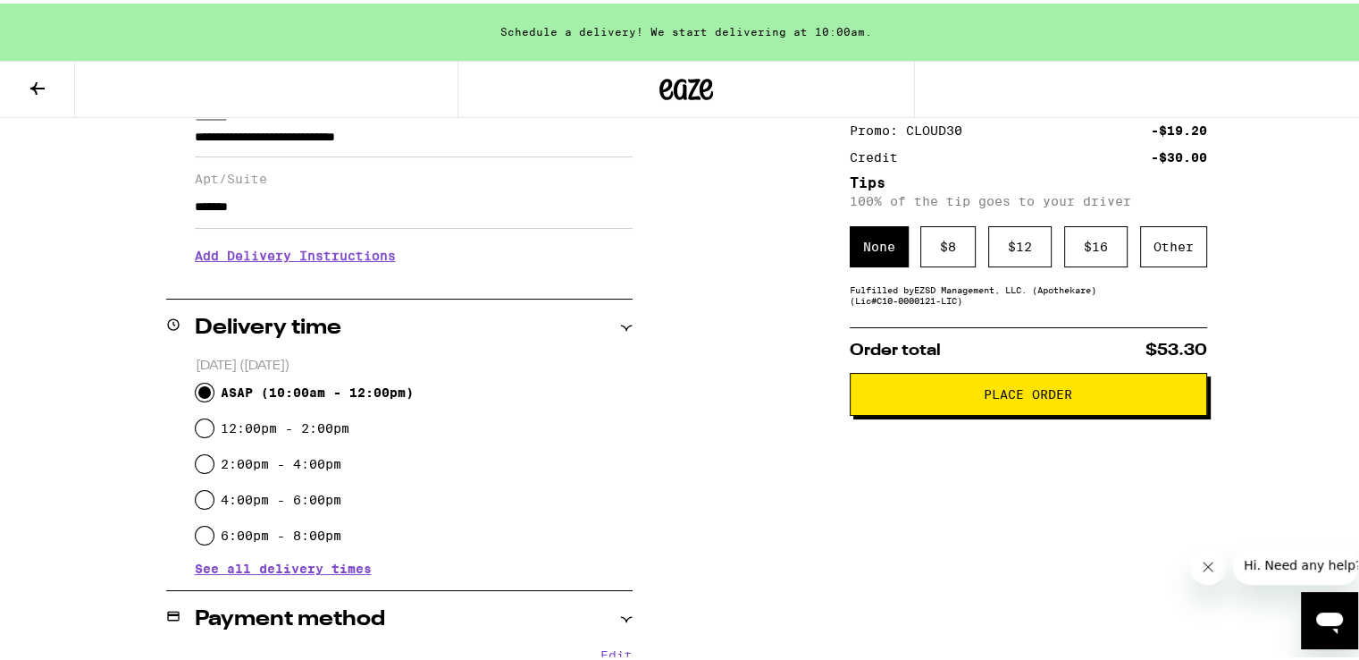
click at [944, 397] on span "Place Order" at bounding box center [1028, 390] width 327 height 13
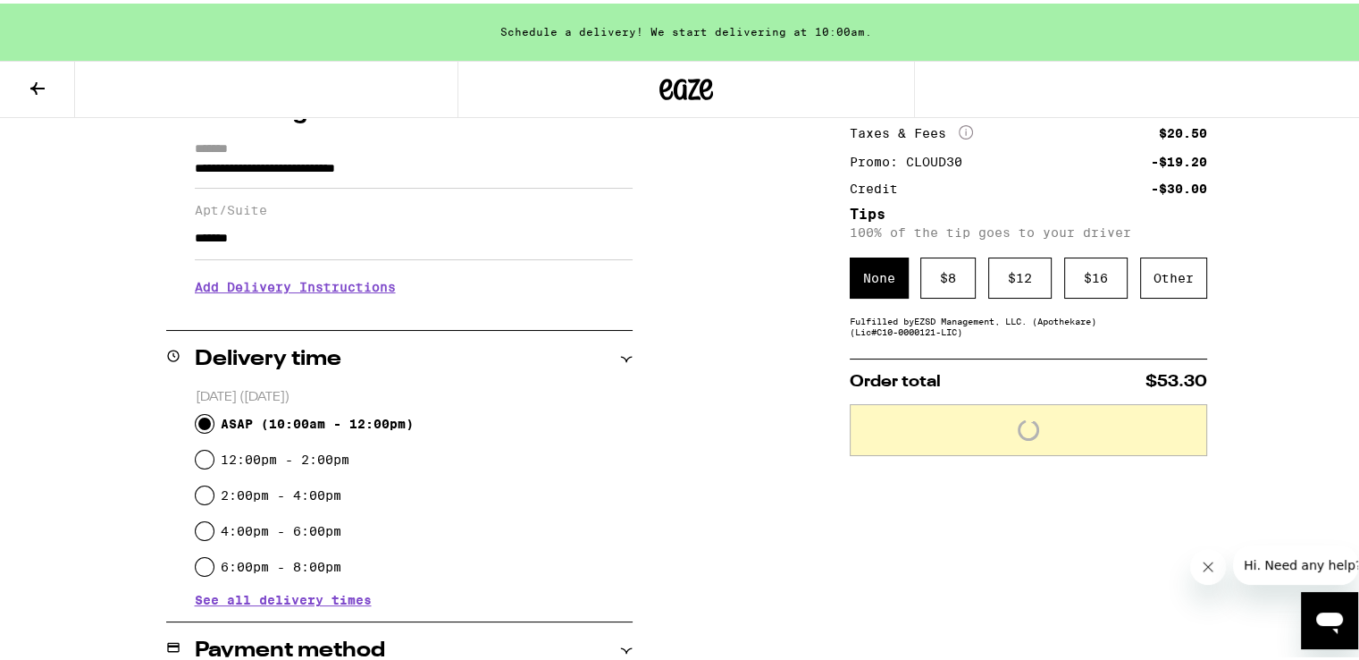
scroll to position [232, 0]
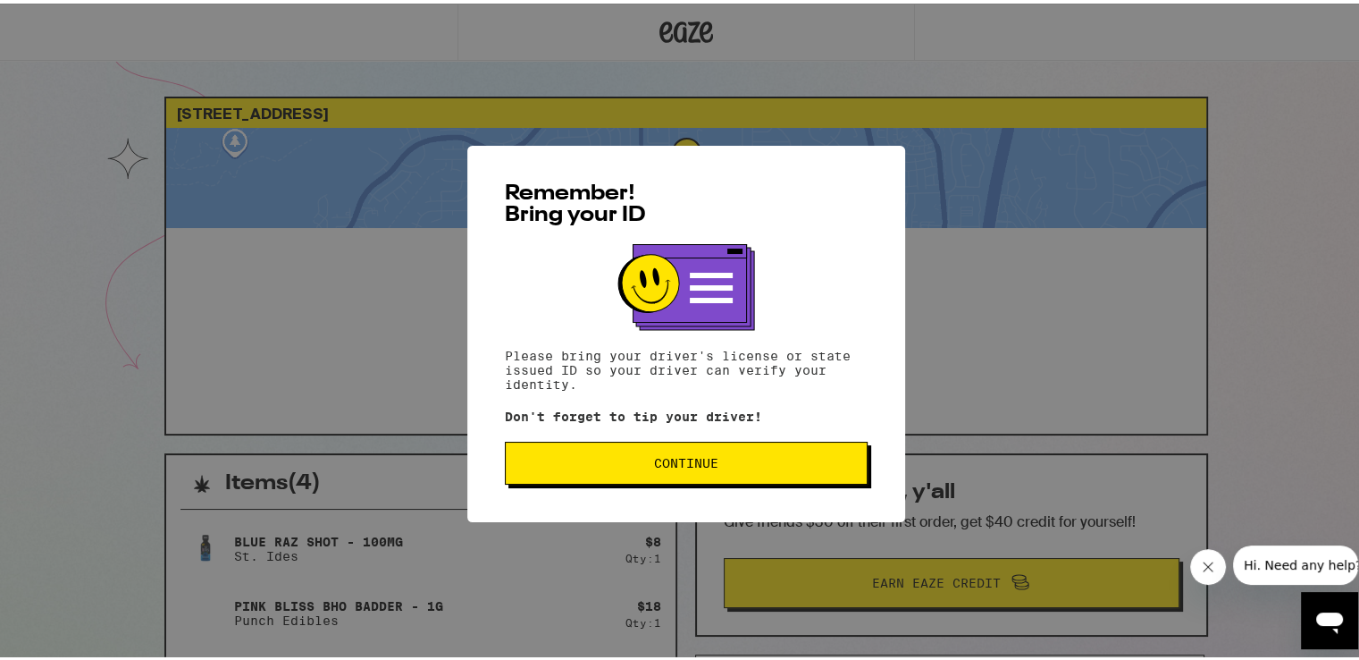
click at [687, 464] on span "Continue" at bounding box center [686, 459] width 64 height 13
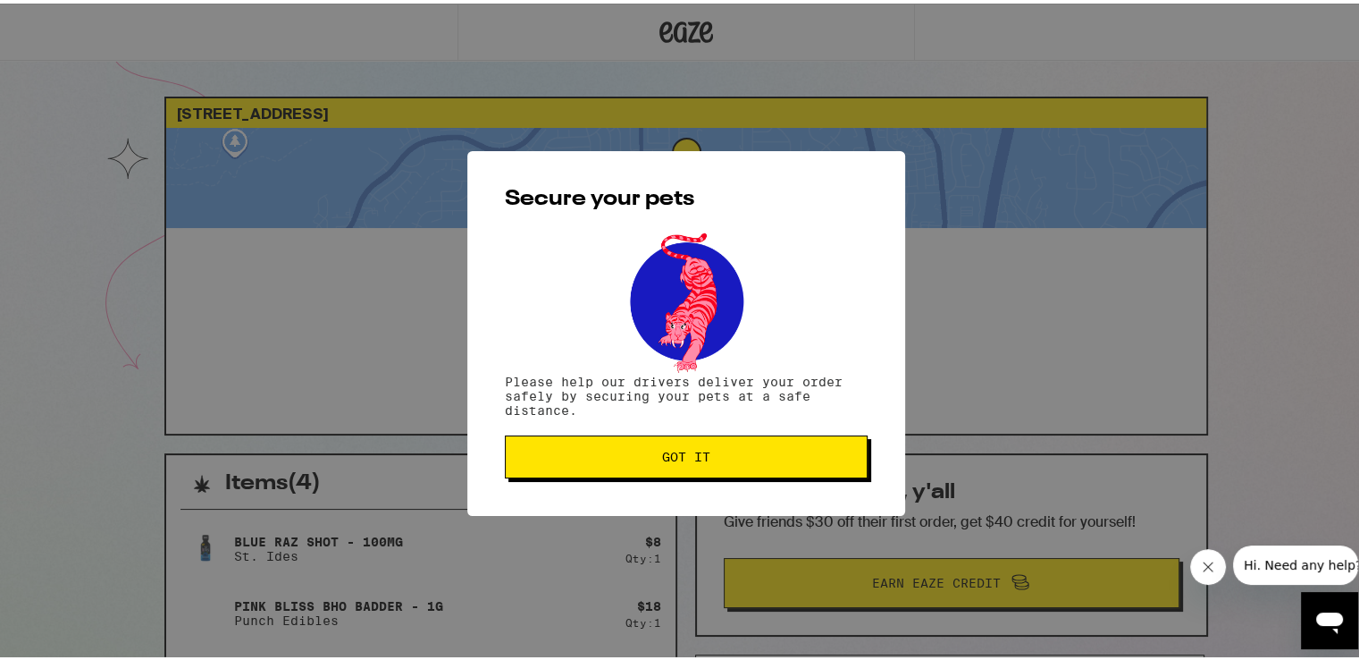
click at [684, 459] on span "Got it" at bounding box center [686, 453] width 48 height 13
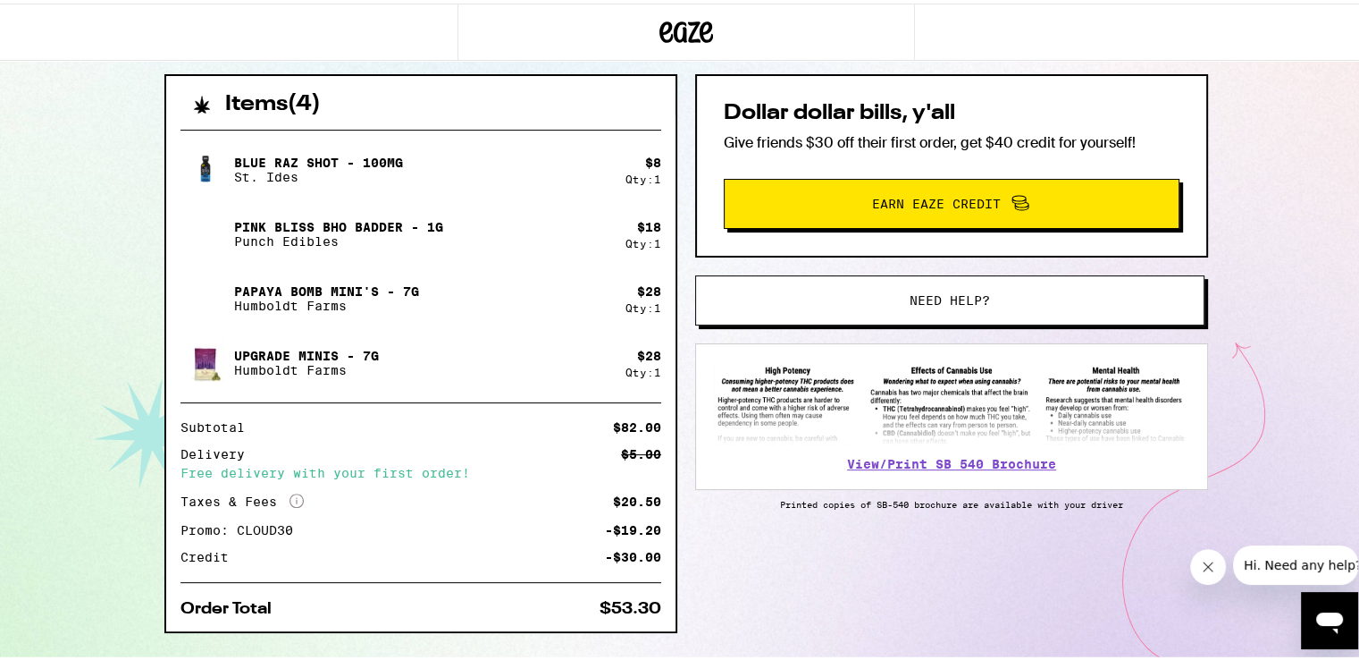
scroll to position [376, 0]
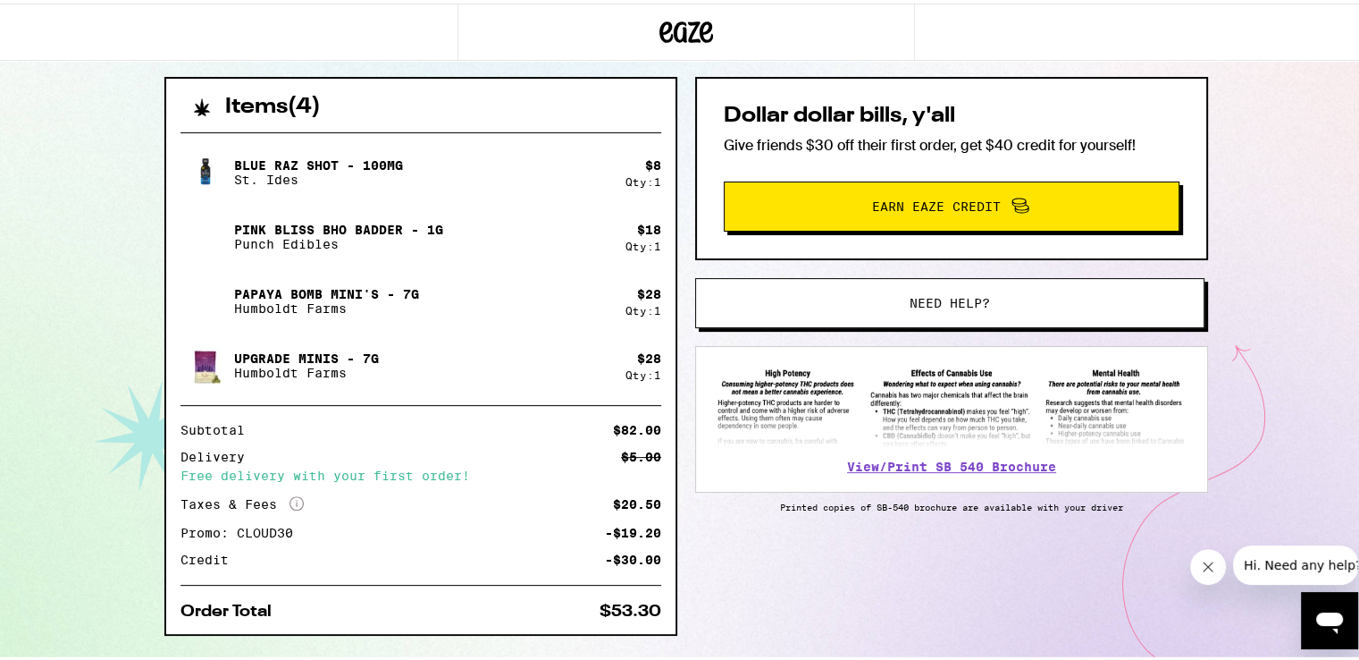
click at [844, 223] on button "Earn Eaze Credit" at bounding box center [952, 203] width 456 height 50
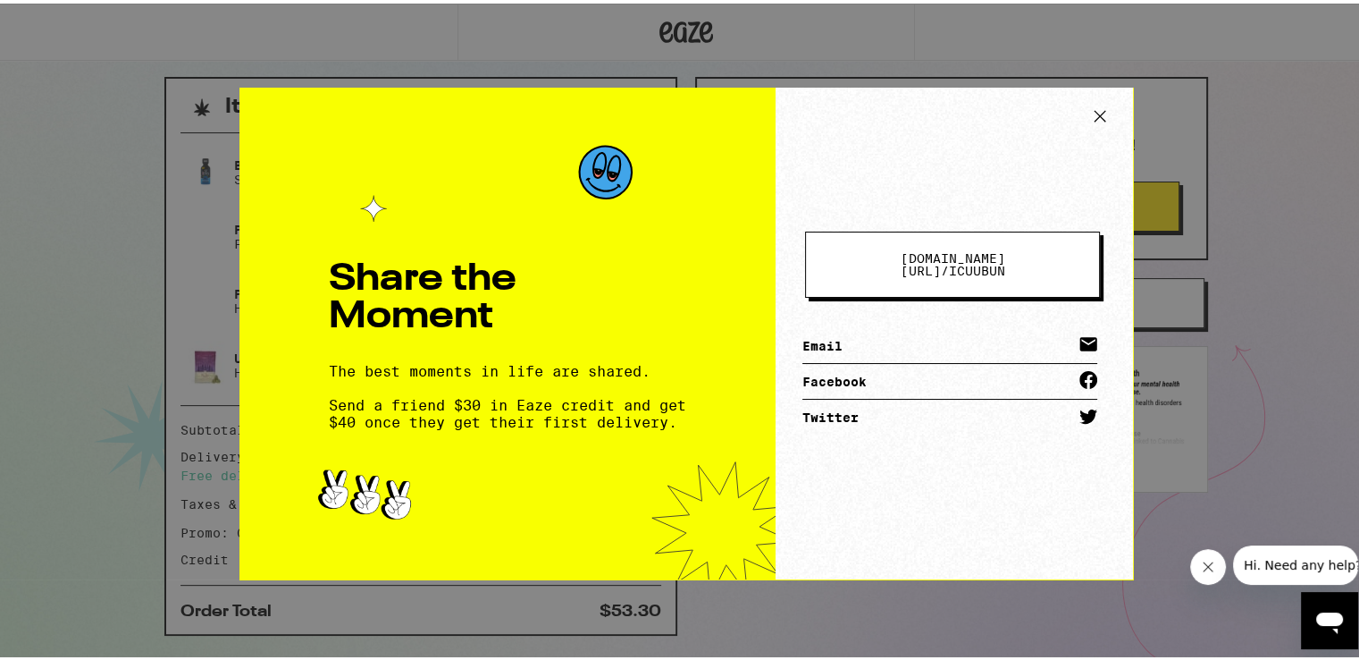
click at [838, 257] on button "[DOMAIN_NAME][URL] / icuubun" at bounding box center [952, 261] width 295 height 66
click at [883, 337] on link "Email" at bounding box center [950, 342] width 295 height 36
click at [1101, 113] on icon at bounding box center [1100, 112] width 27 height 27
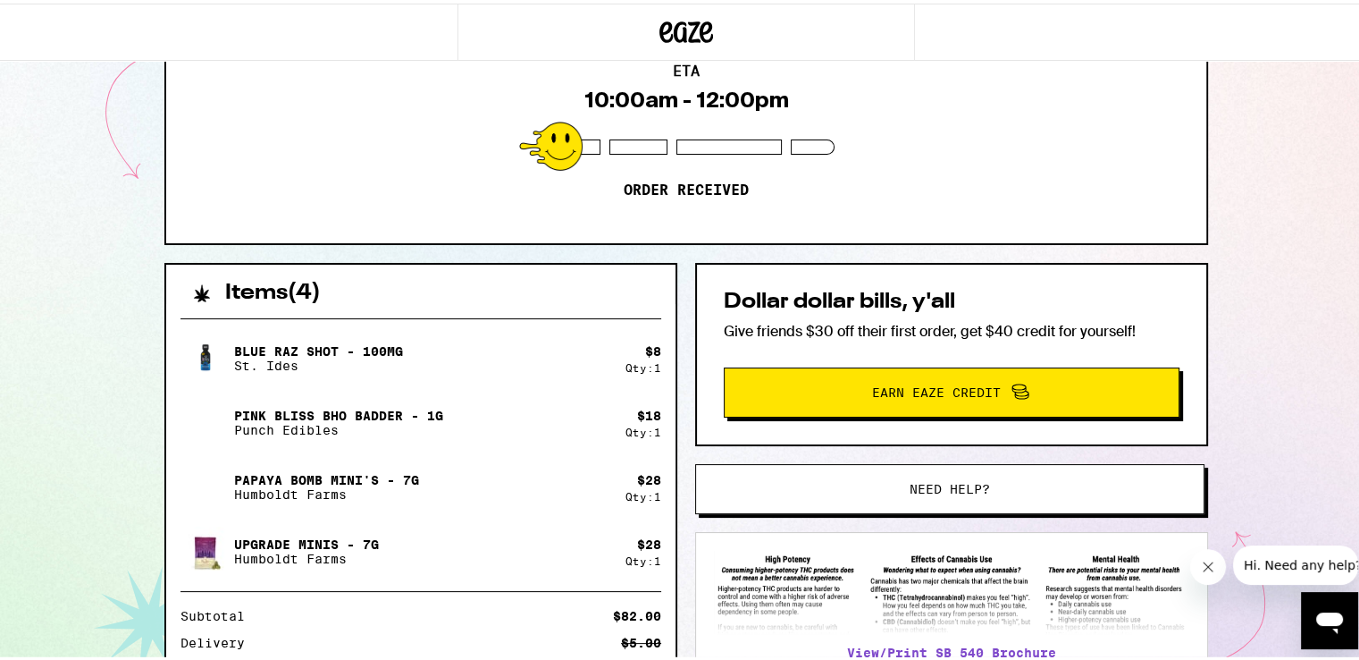
scroll to position [0, 0]
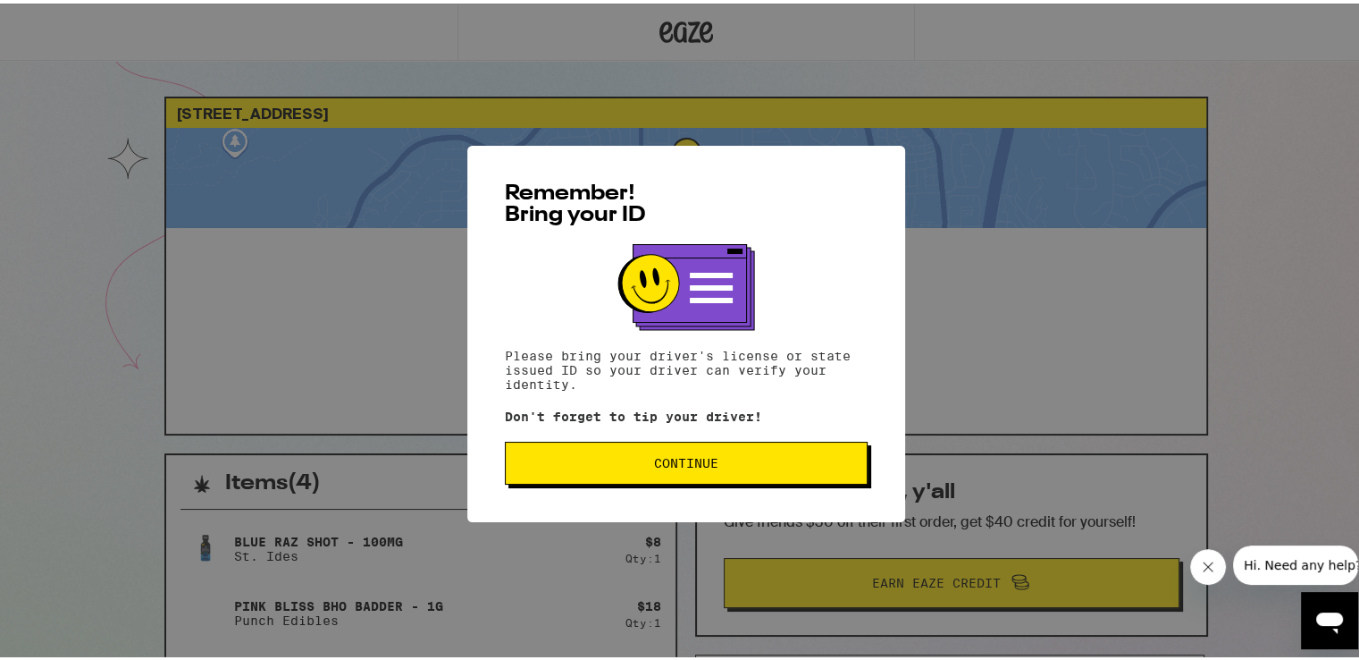
click at [695, 456] on span "Continue" at bounding box center [686, 459] width 64 height 13
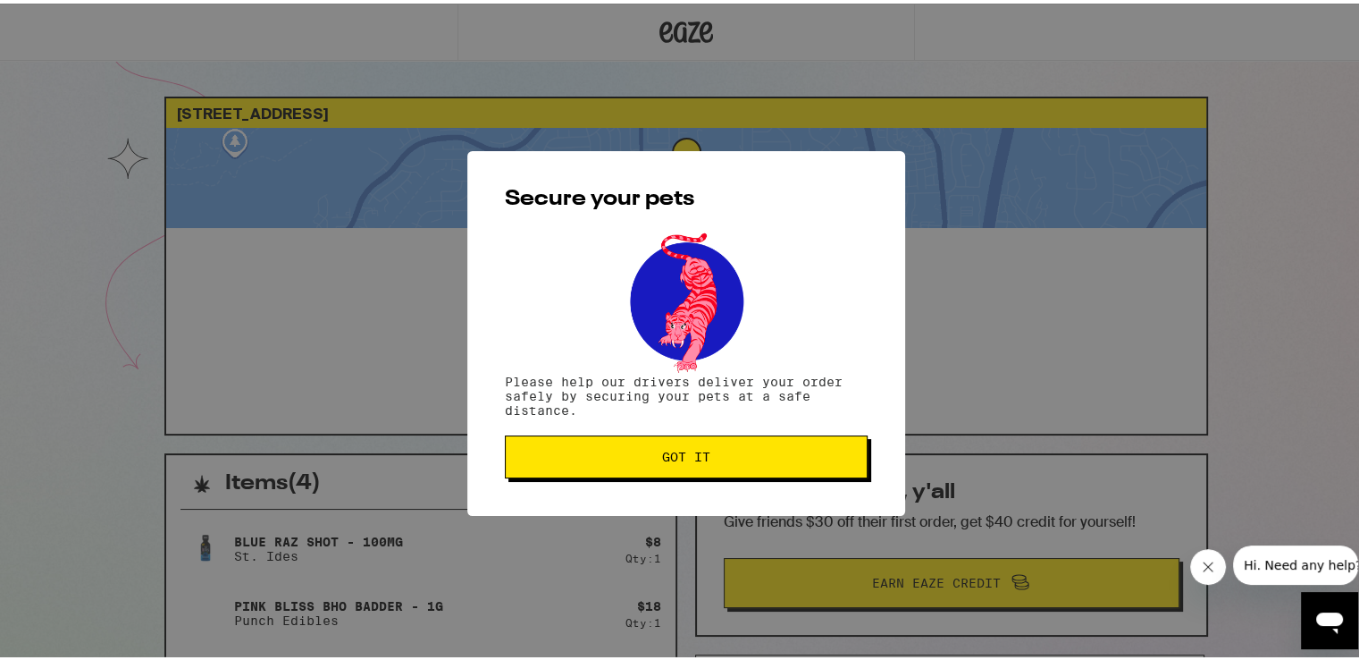
click at [683, 456] on span "Got it" at bounding box center [686, 453] width 48 height 13
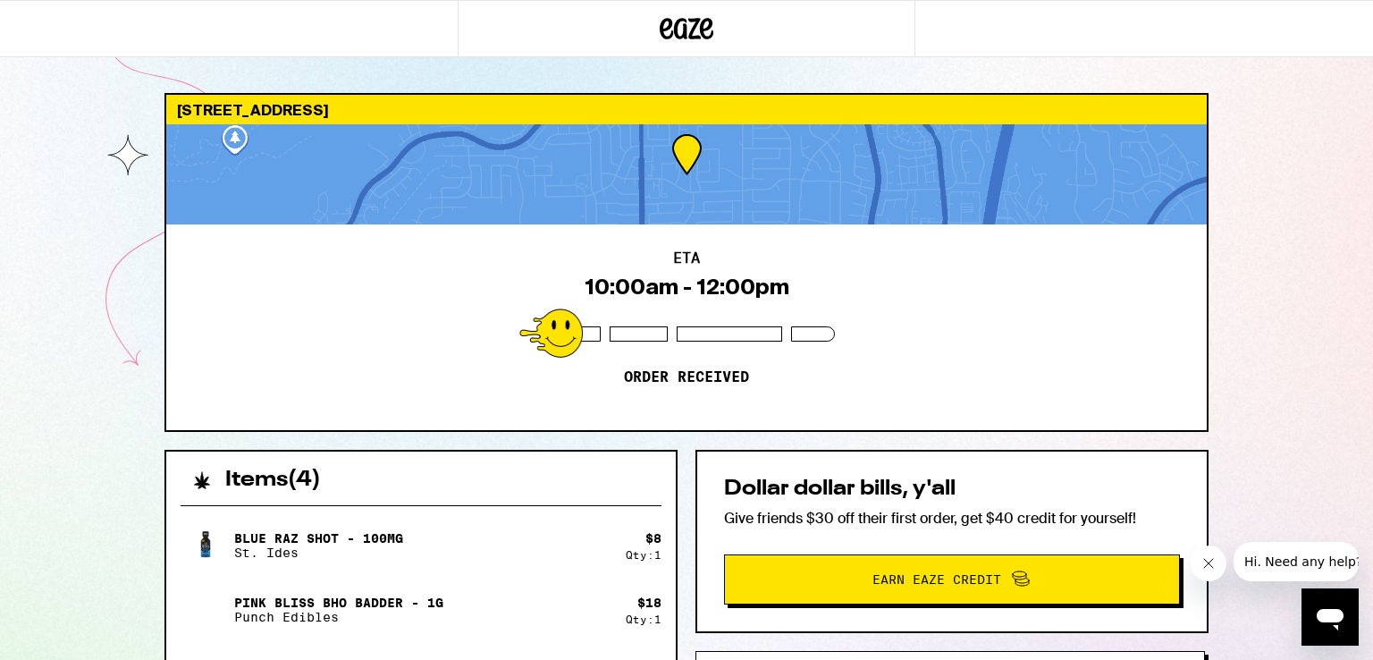
click at [690, 437] on div "11155 Kelowna Rd San Diego 92126 ETA 10:00am - 12:00pm Order received Items ( 4…" at bounding box center [686, 577] width 1073 height 968
click at [103, 222] on div "11155 Kelowna Rd San Diego 92126 ETA 10:00am - 12:00pm Order received Items ( 4…" at bounding box center [686, 530] width 1373 height 1061
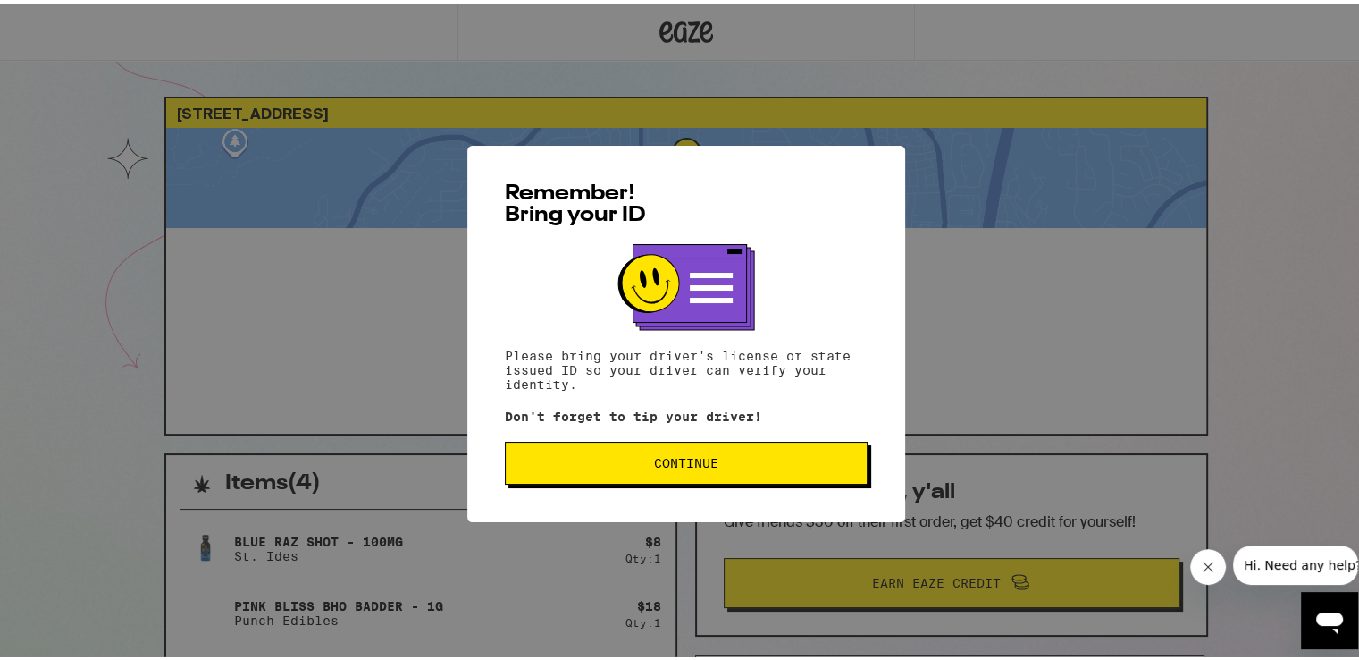
click at [676, 444] on button "Continue" at bounding box center [686, 459] width 363 height 43
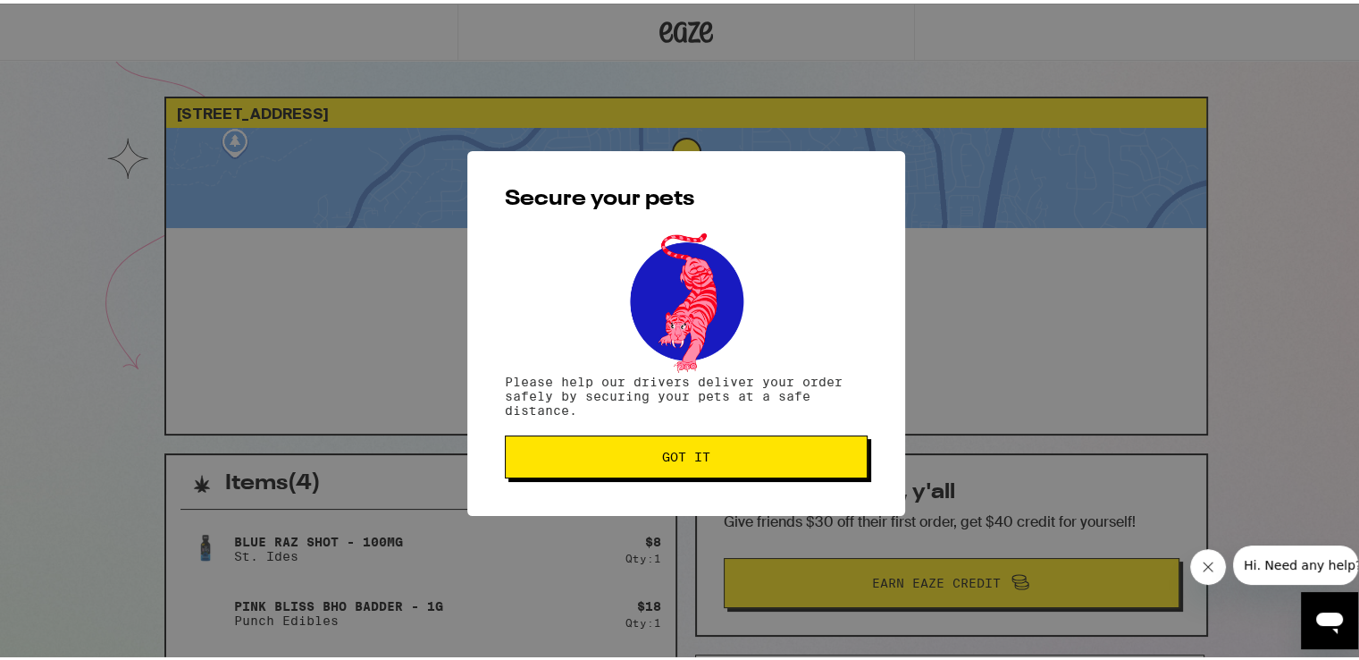
click at [693, 448] on span "Got it" at bounding box center [686, 453] width 48 height 13
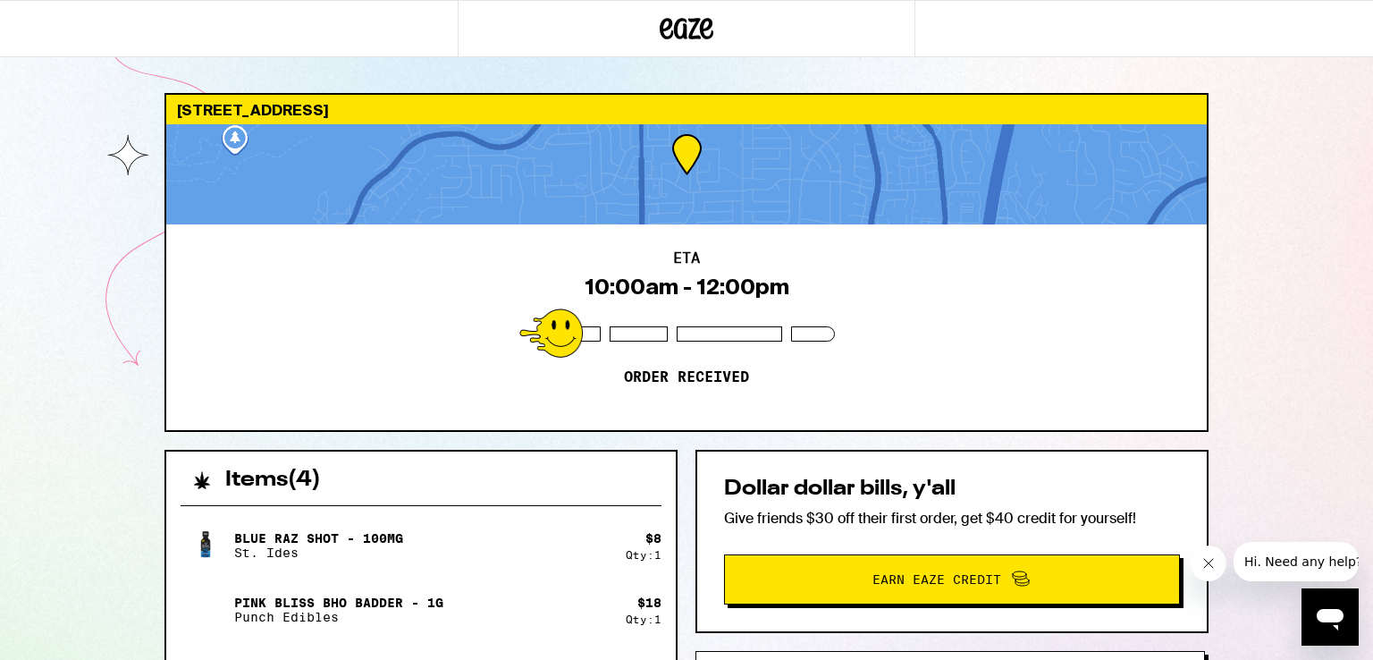
drag, startPoint x: 1353, startPoint y: 116, endPoint x: 1064, endPoint y: 620, distance: 581.4
drag, startPoint x: 1064, startPoint y: 620, endPoint x: 769, endPoint y: 518, distance: 312.1
click at [769, 518] on p "Give friends $30 off their first order, get $40 credit for yourself!" at bounding box center [952, 518] width 456 height 19
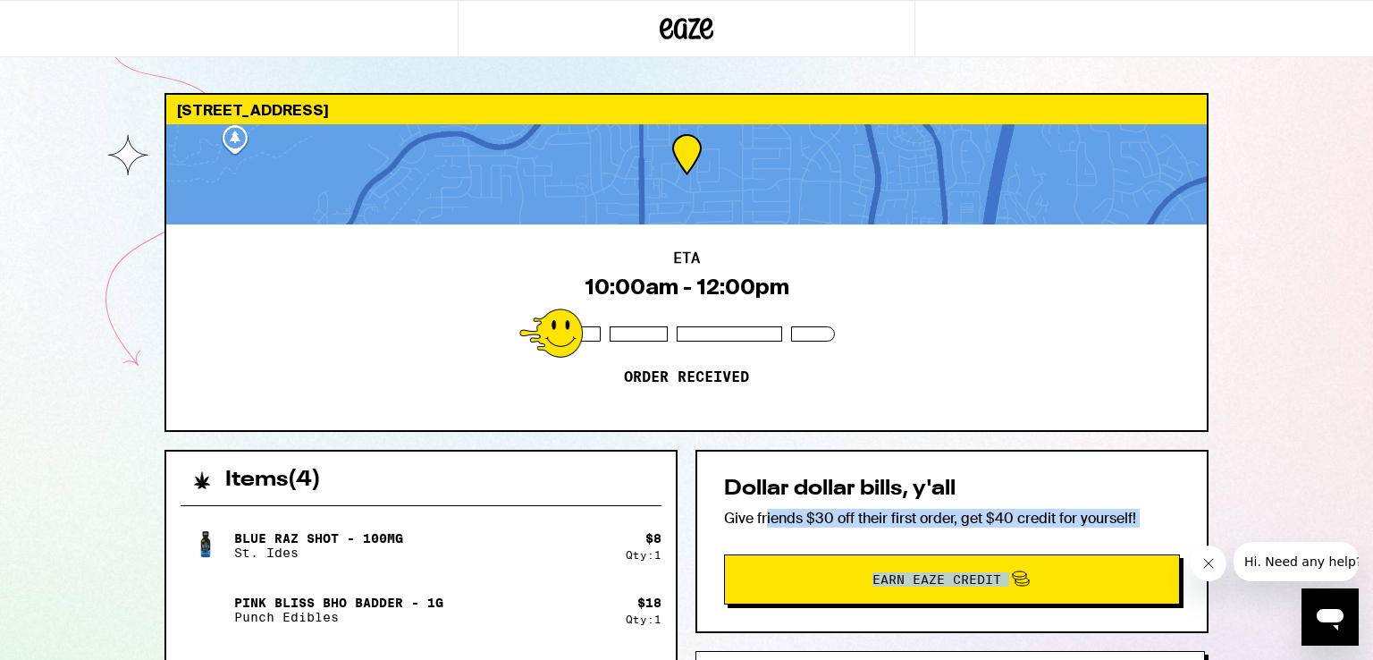
drag, startPoint x: 769, startPoint y: 518, endPoint x: 569, endPoint y: 527, distance: 199.5
click at [768, 659] on html "[STREET_ADDRESS] 10:00am - 12:00pm Order received Items ( 4 ) Blue Raz Shot - 1…" at bounding box center [686, 530] width 1373 height 1061
click at [805, 591] on button "Earn Eaze Credit" at bounding box center [952, 579] width 456 height 50
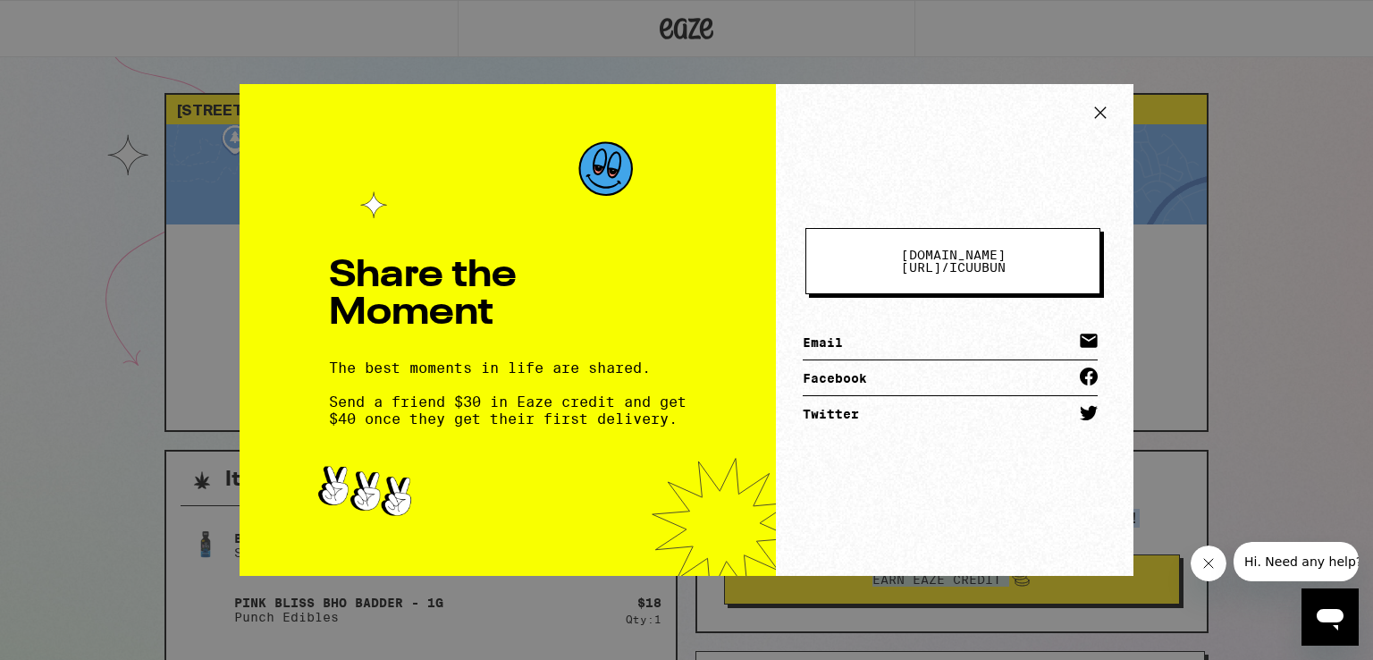
click at [1107, 119] on icon at bounding box center [1100, 112] width 27 height 27
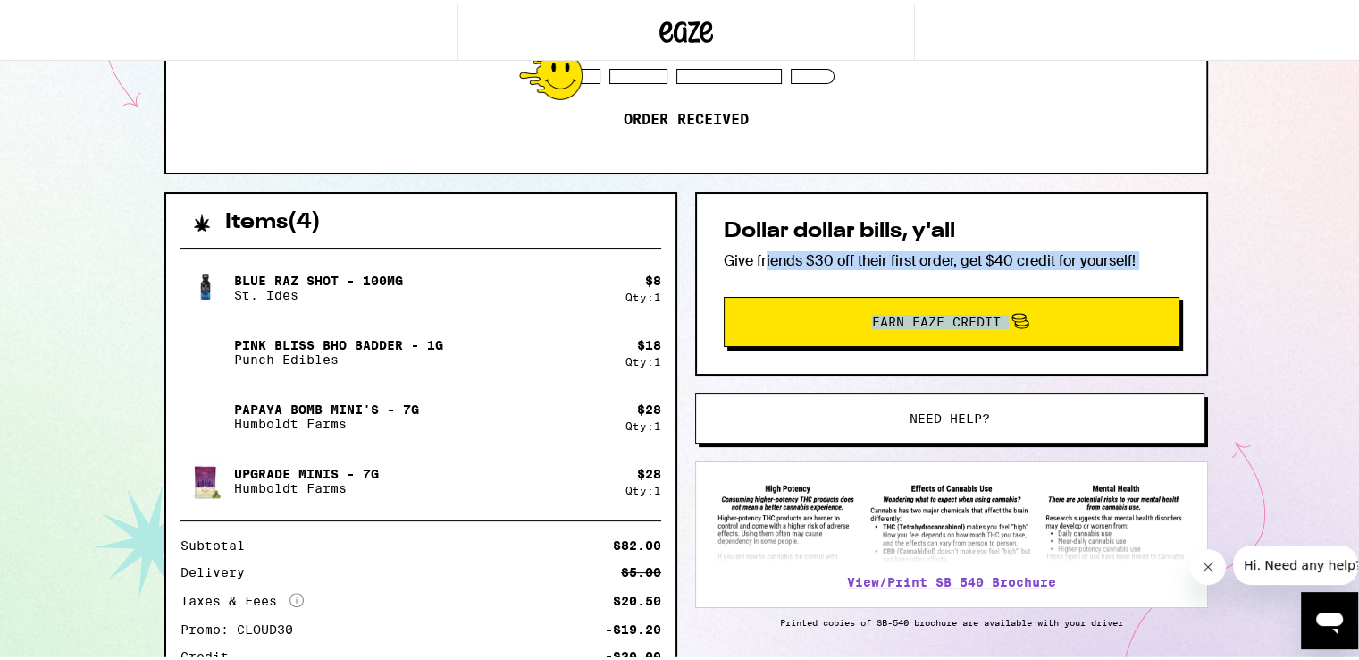
scroll to position [268, 0]
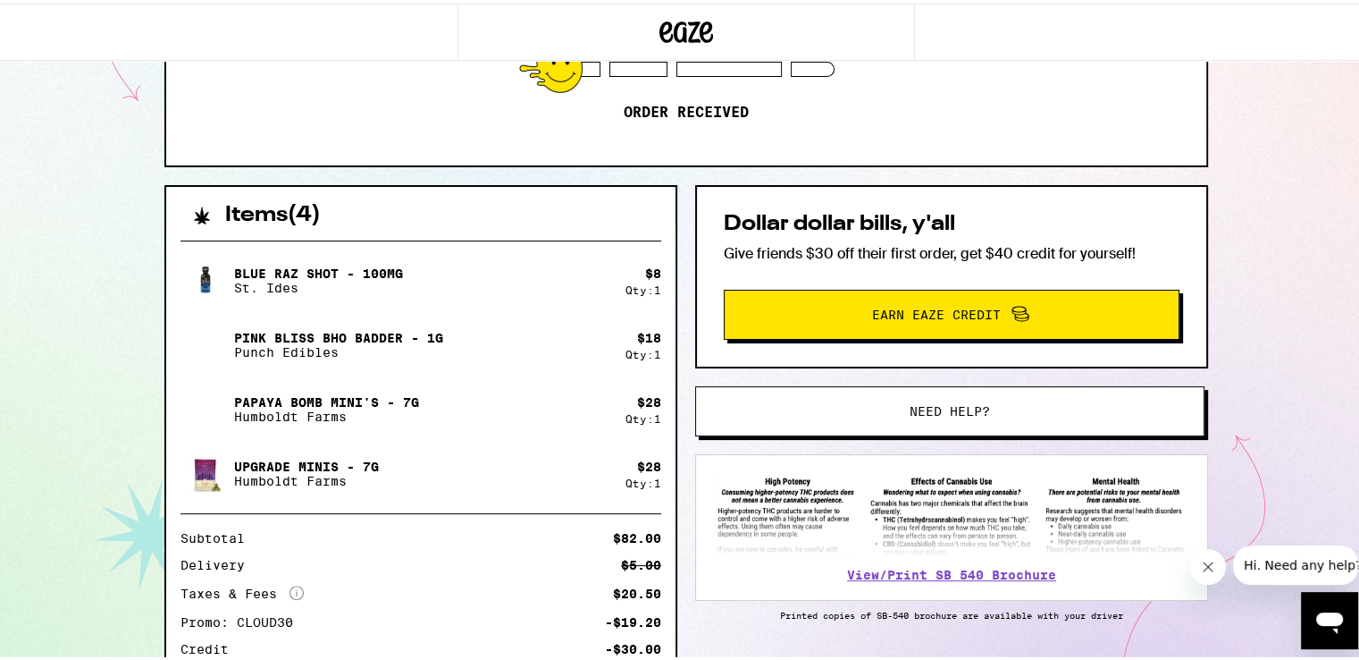
click at [679, 374] on div "Items ( 4 ) Blue Raz Shot - 100mg St. Ides $ 8 Qty: 1 Pink Bliss BHO Badder - 1…" at bounding box center [686, 486] width 1044 height 611
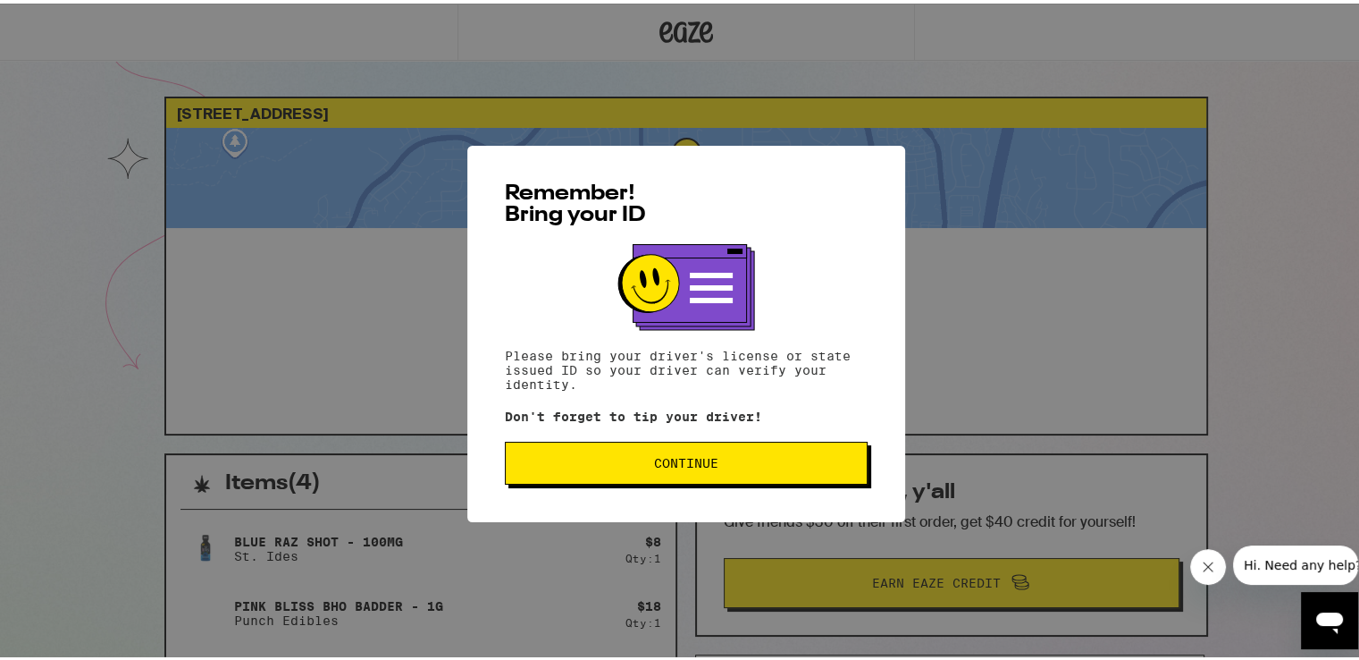
click at [683, 459] on span "Continue" at bounding box center [686, 459] width 64 height 13
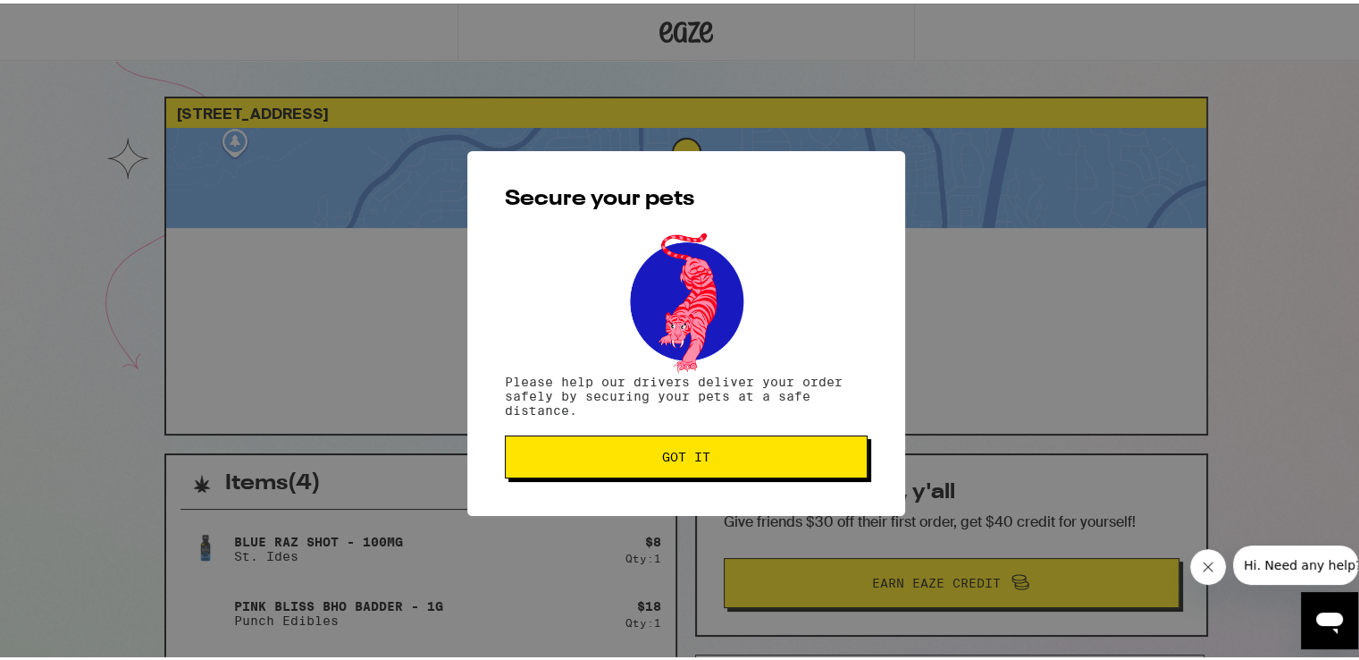
click at [683, 459] on span "Got it" at bounding box center [686, 453] width 48 height 13
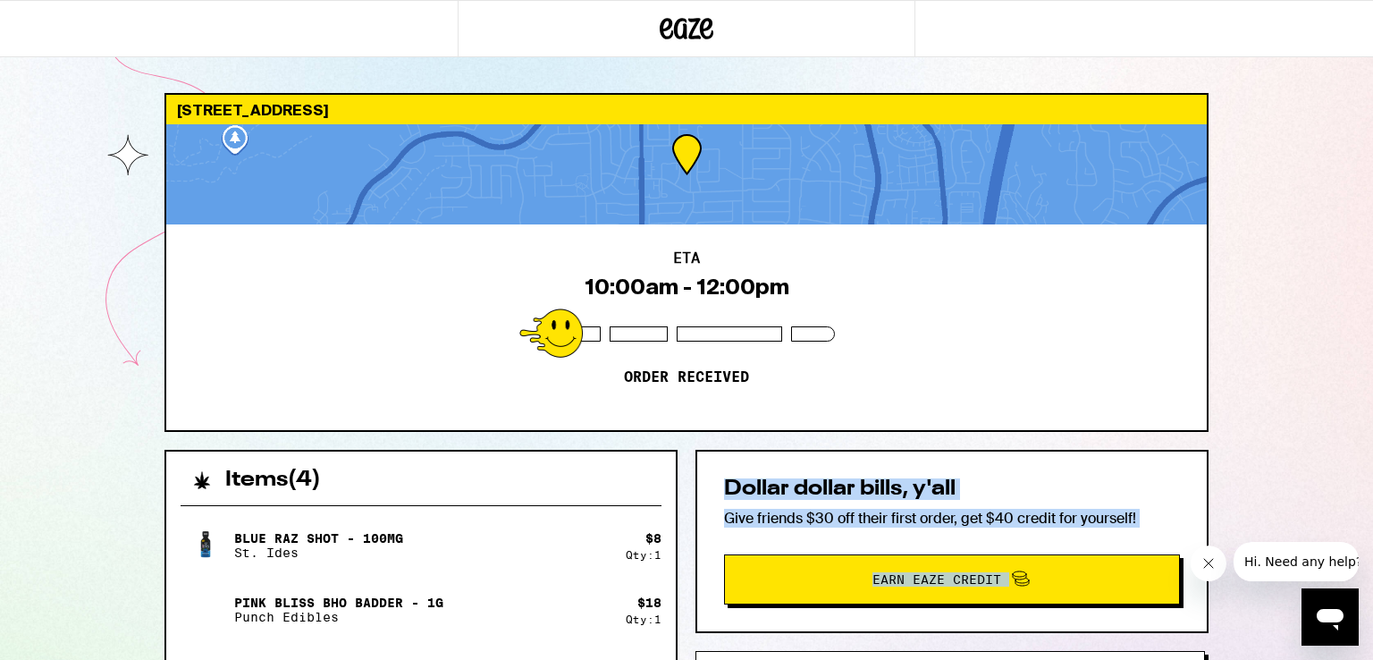
drag, startPoint x: 728, startPoint y: 487, endPoint x: 930, endPoint y: 671, distance: 272.7
click at [930, 659] on html "11155 Kelowna Rd San Diego 92126 ETA 10:00am - 12:00pm Order received Items ( 4…" at bounding box center [686, 530] width 1373 height 1061
click at [930, 598] on button "Earn Eaze Credit" at bounding box center [952, 579] width 456 height 50
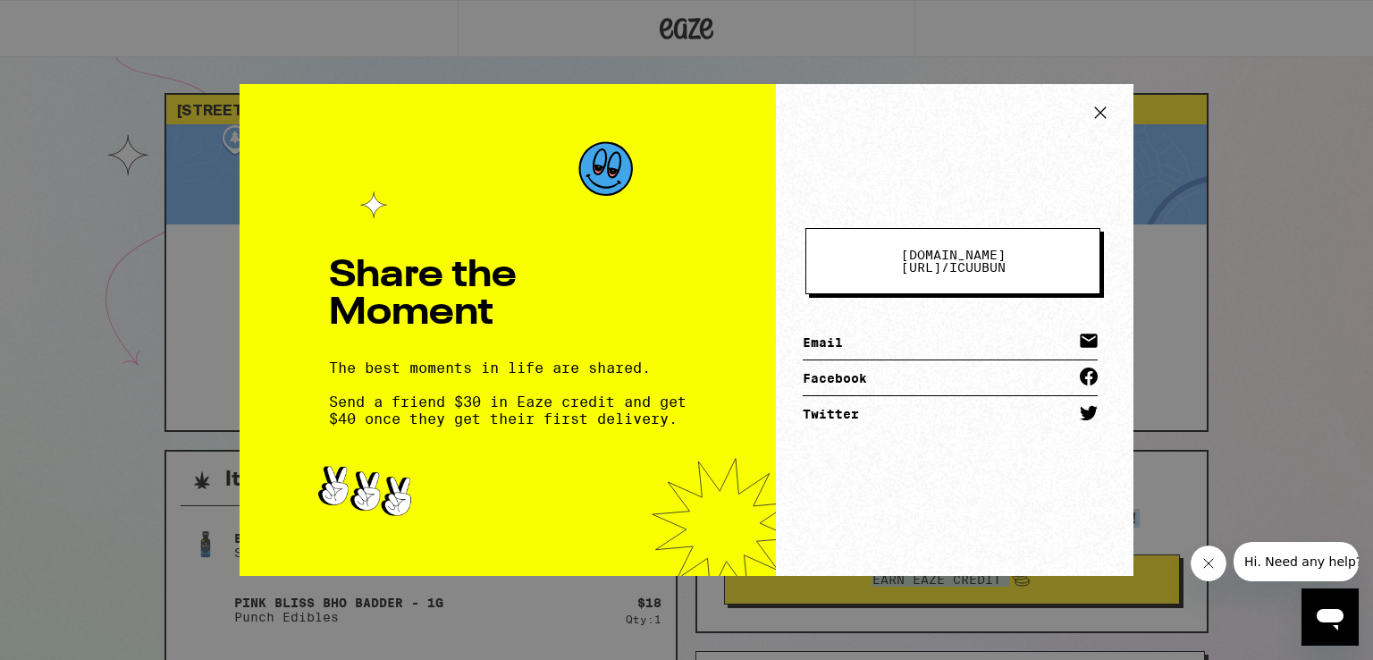
click at [1101, 116] on icon at bounding box center [1100, 112] width 27 height 27
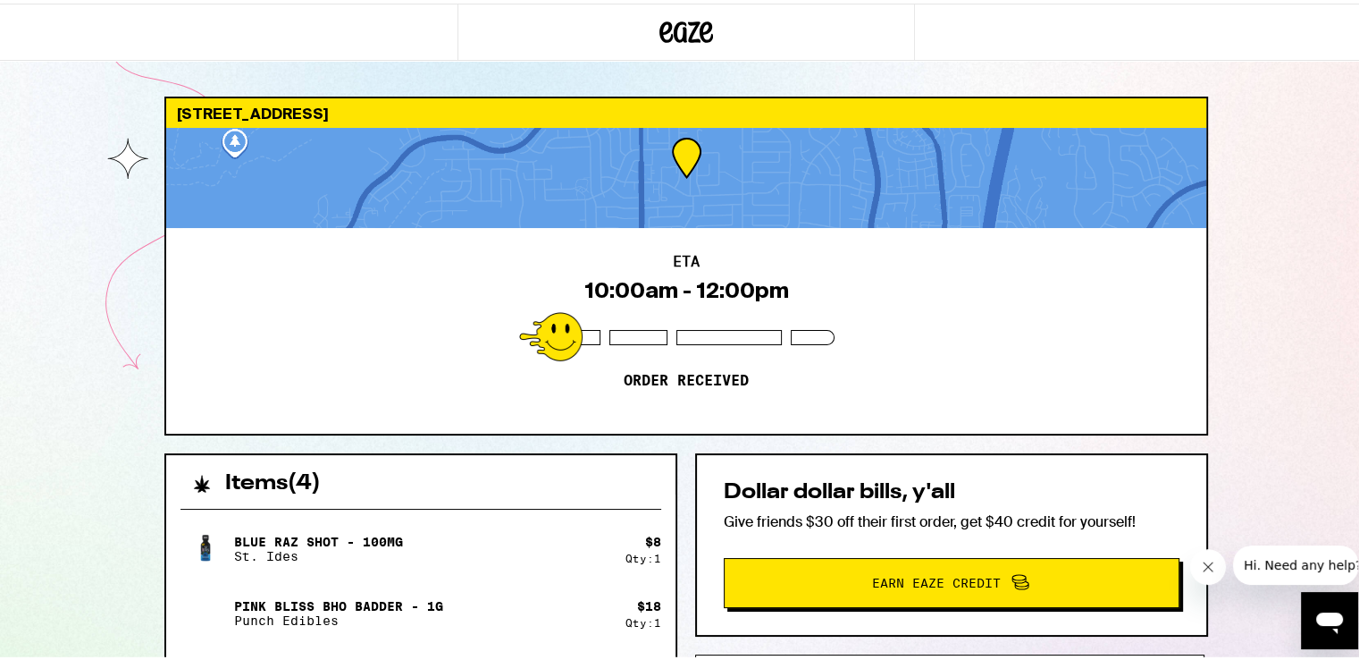
click at [626, 374] on p "Order received" at bounding box center [686, 377] width 125 height 18
click at [243, 137] on div at bounding box center [686, 174] width 1040 height 100
